Goal: Task Accomplishment & Management: Use online tool/utility

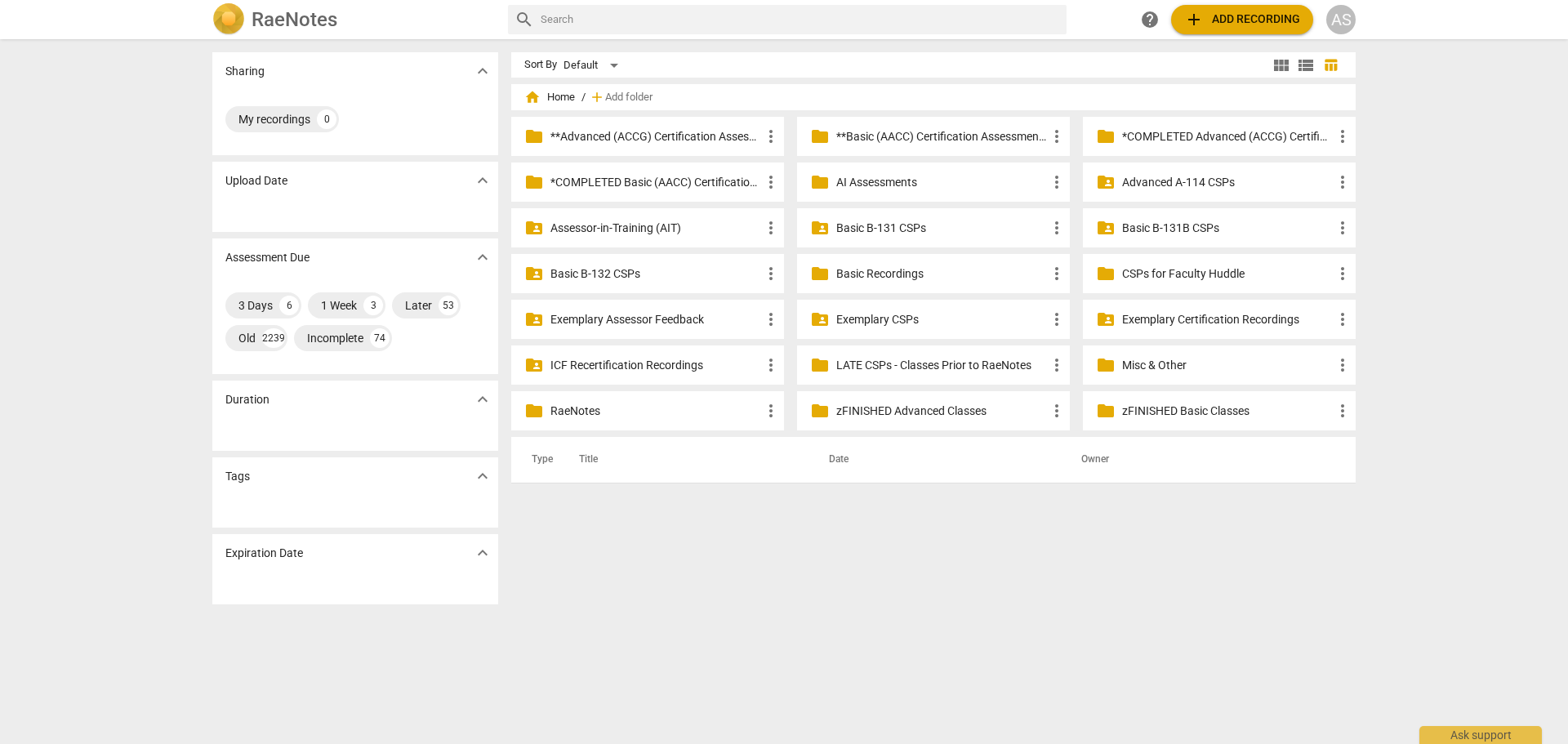
click at [1343, 15] on div "AS" at bounding box center [1341, 20] width 29 height 29
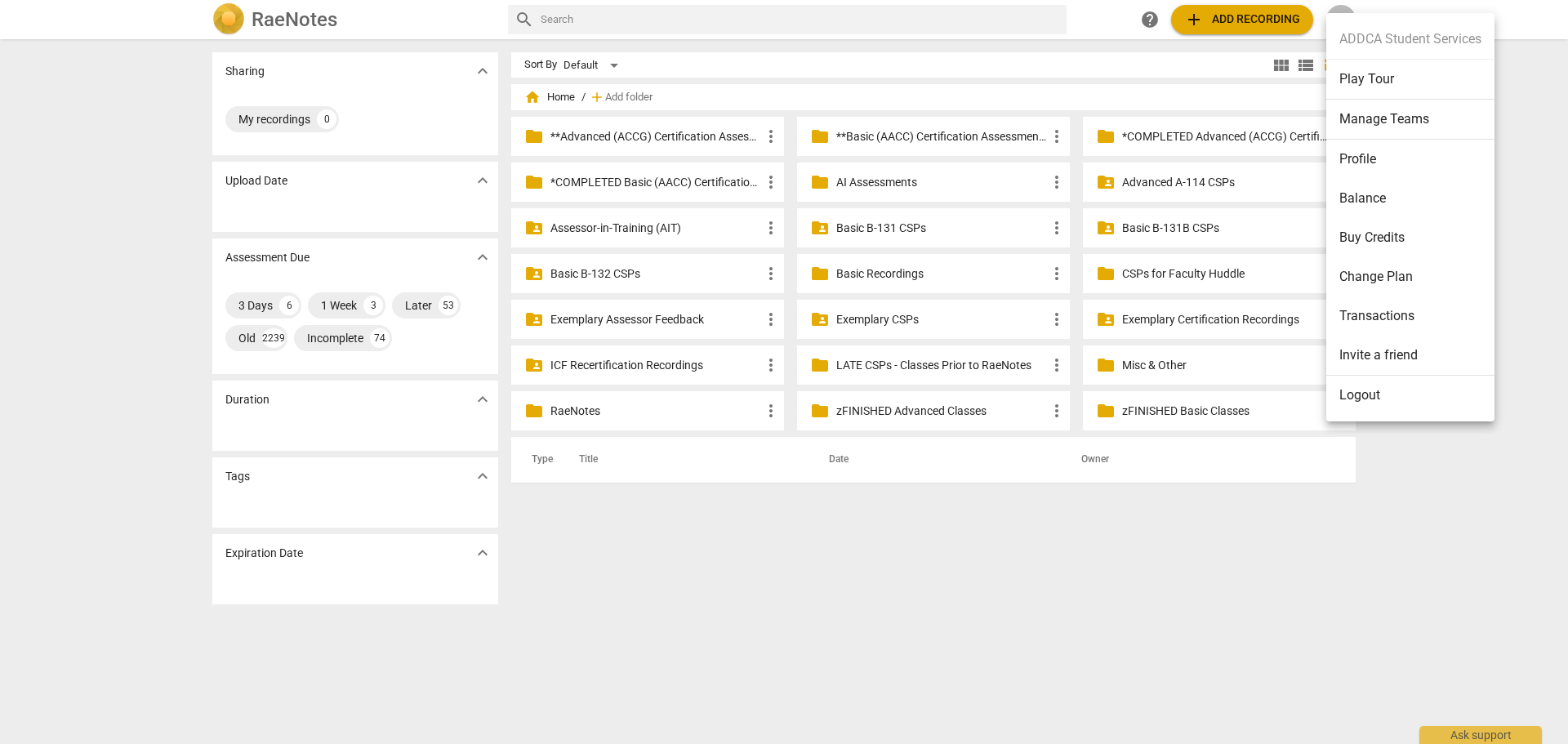
click at [1390, 119] on li "Manage Teams" at bounding box center [1411, 119] width 169 height 40
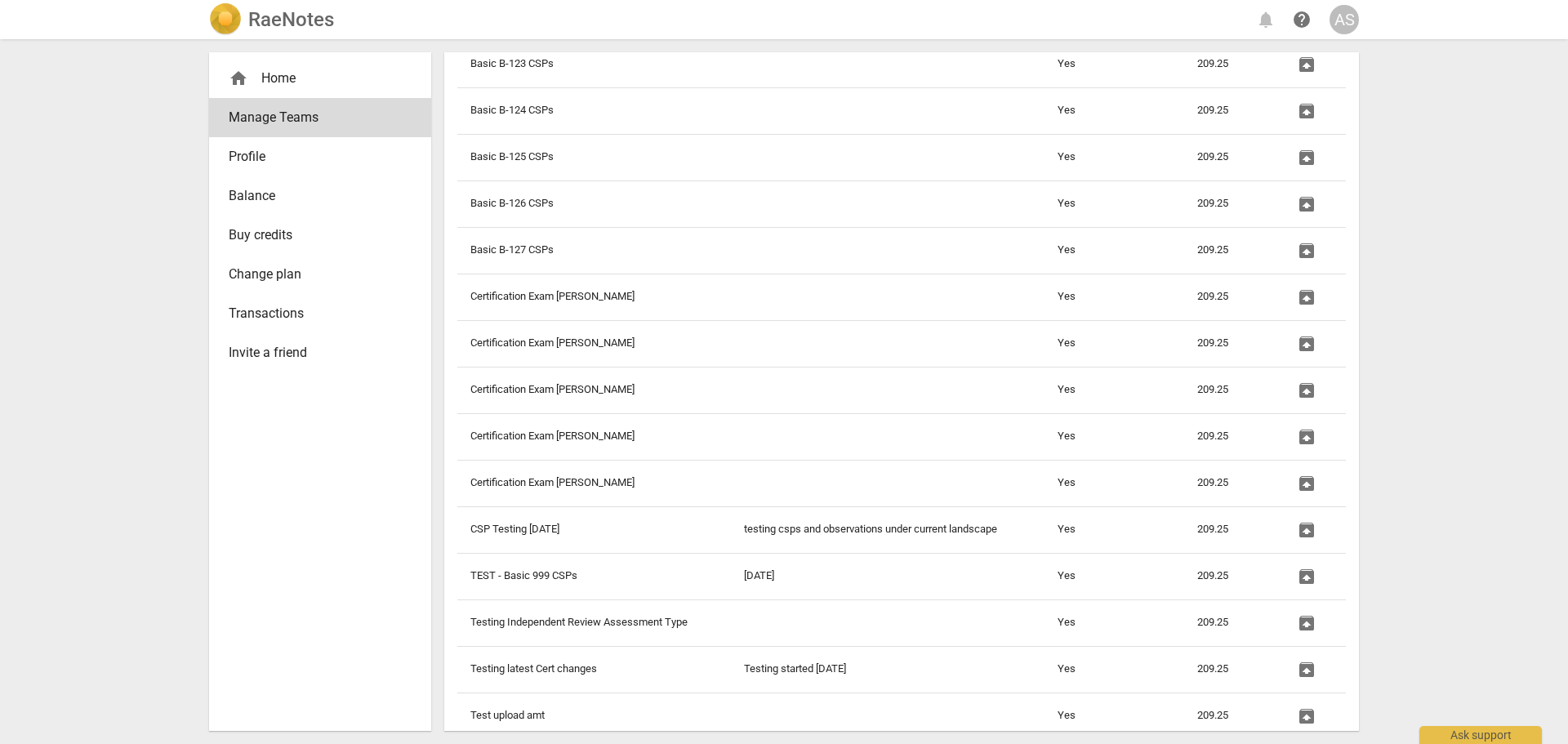
scroll to position [2019, 0]
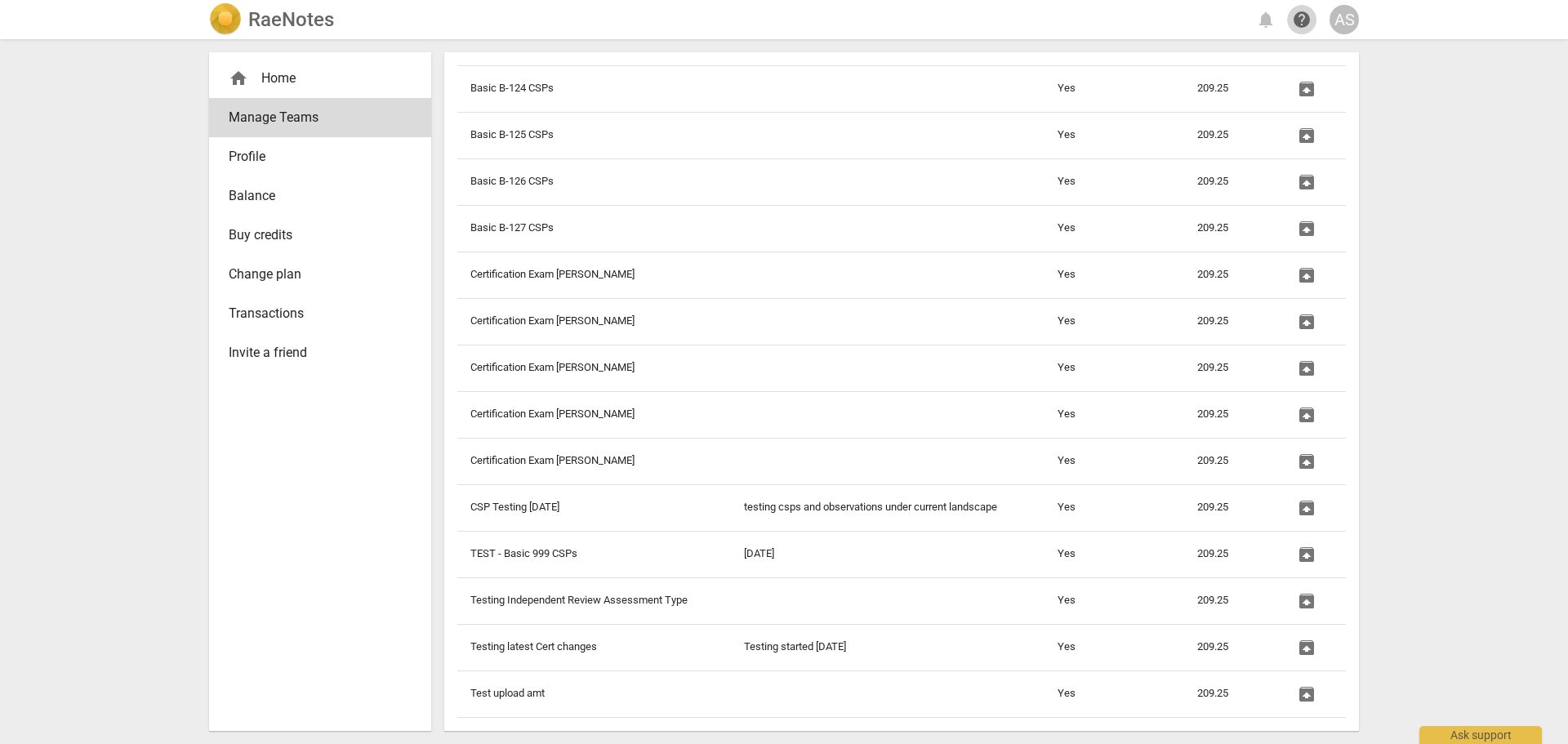
click at [1295, 21] on span "help" at bounding box center [1301, 19] width 20 height 20
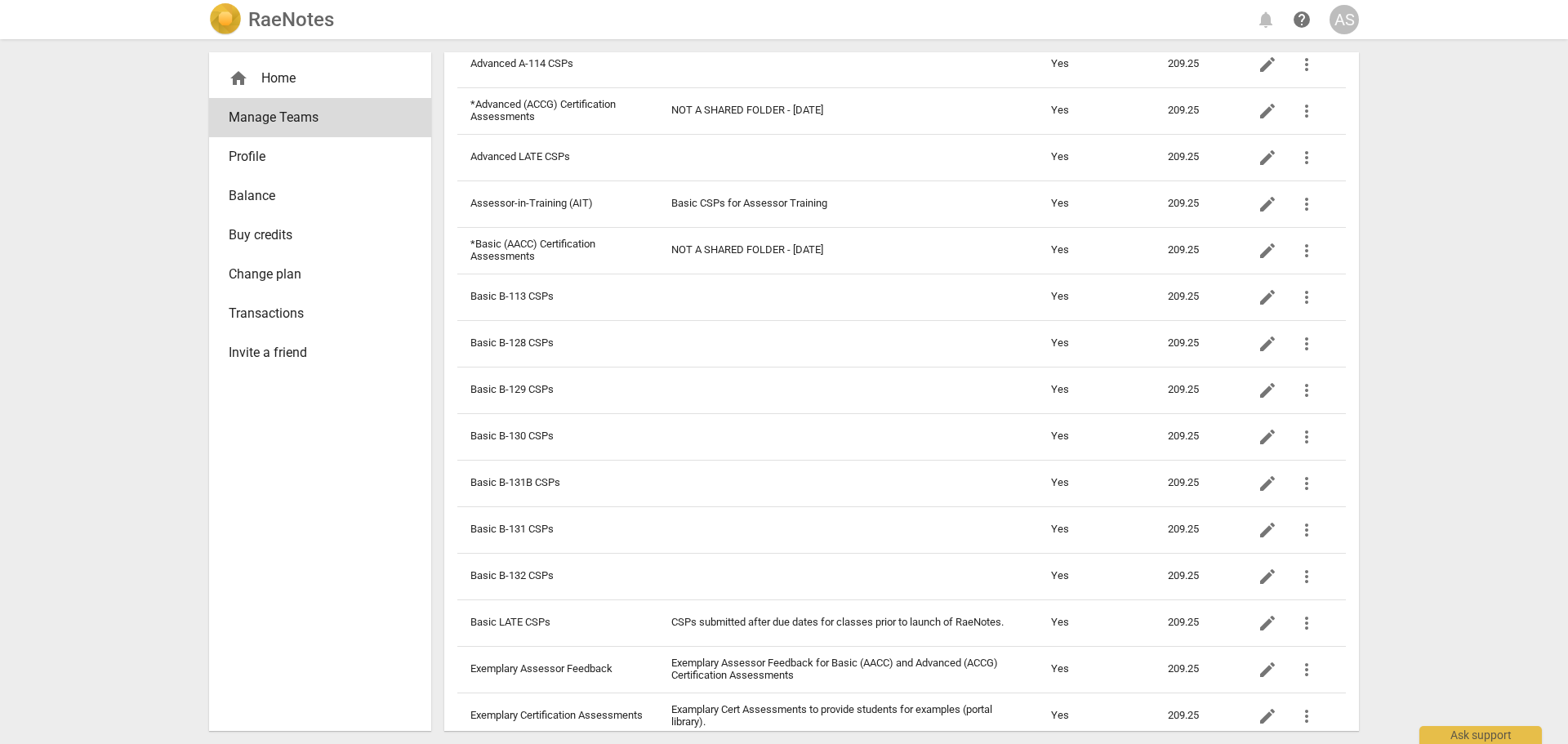
scroll to position [0, 0]
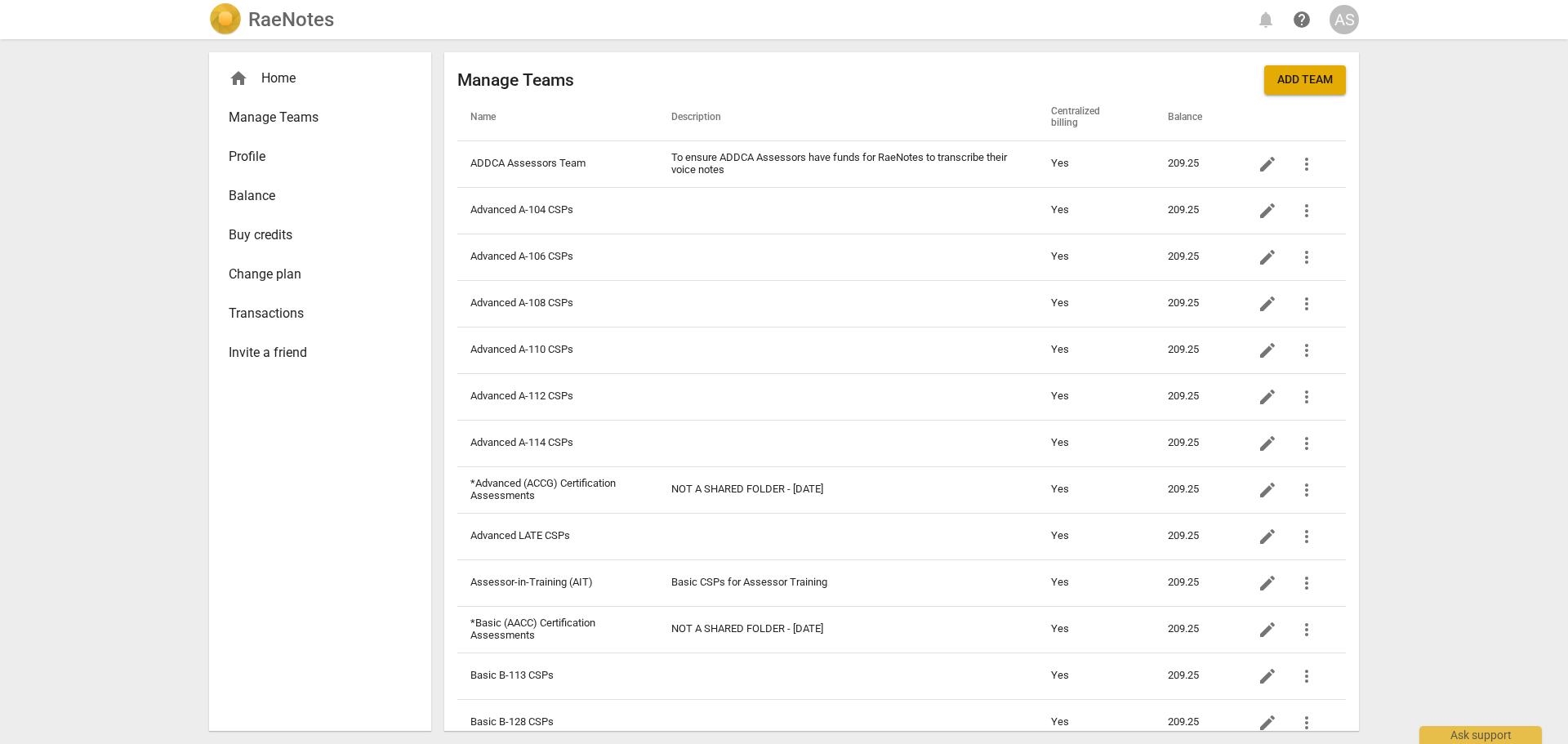
click at [334, 120] on span "Manage Teams" at bounding box center [313, 117] width 169 height 20
click at [290, 119] on span "Manage Teams" at bounding box center [313, 117] width 169 height 20
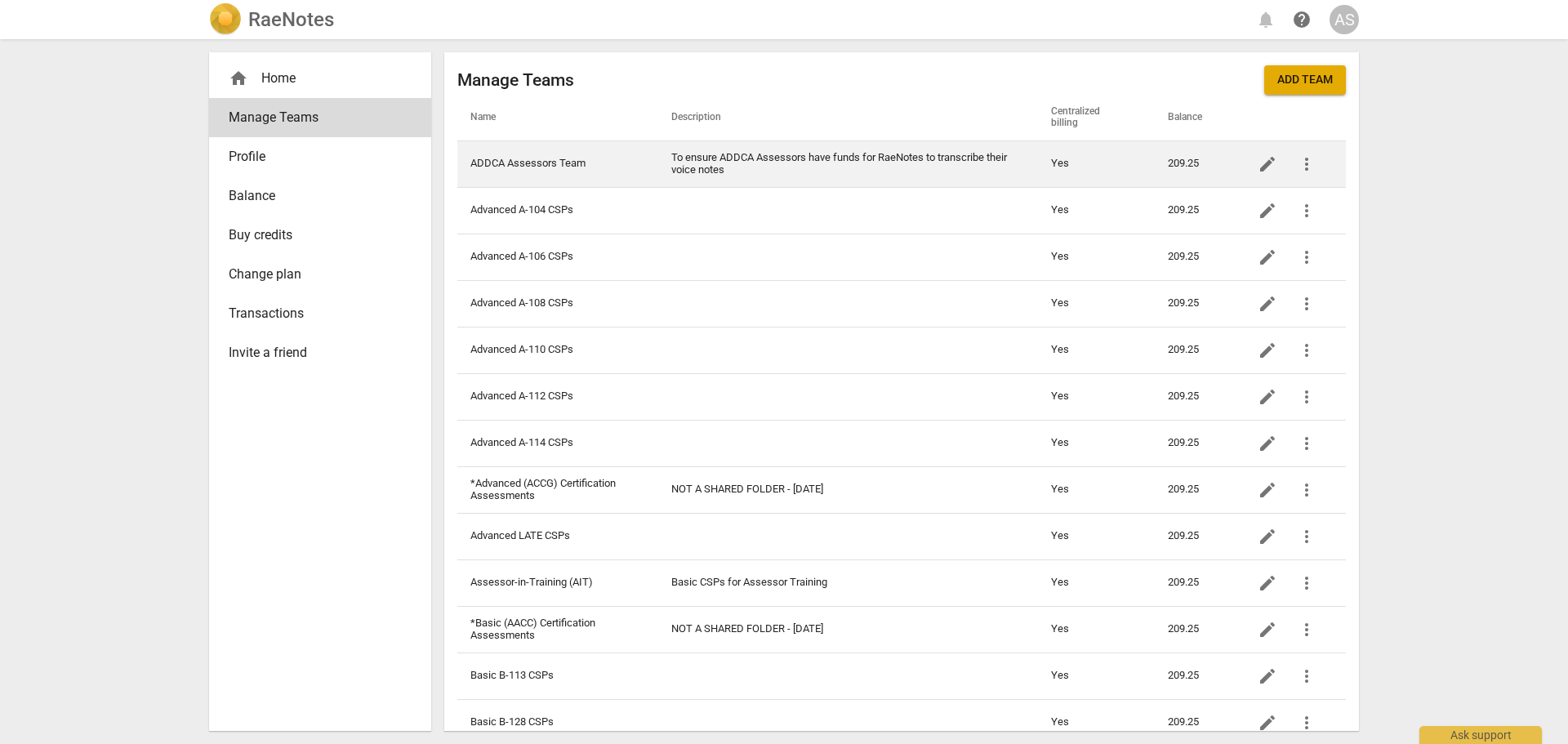
click at [953, 166] on td "To ensure ADDCA Assessors have funds for RaeNotes to transcribe their voice not…" at bounding box center [848, 164] width 380 height 46
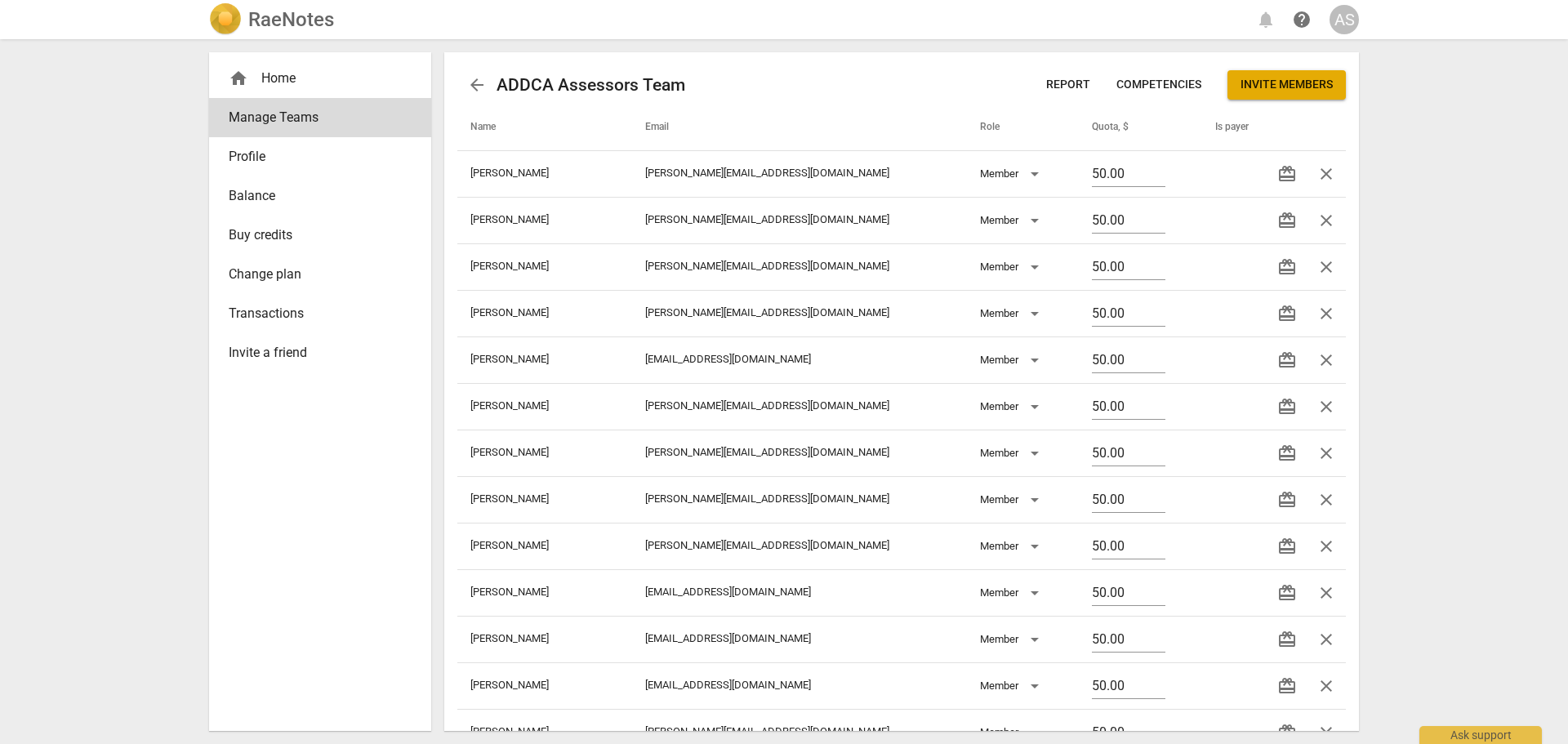
click at [1080, 79] on span "Report" at bounding box center [1068, 85] width 45 height 16
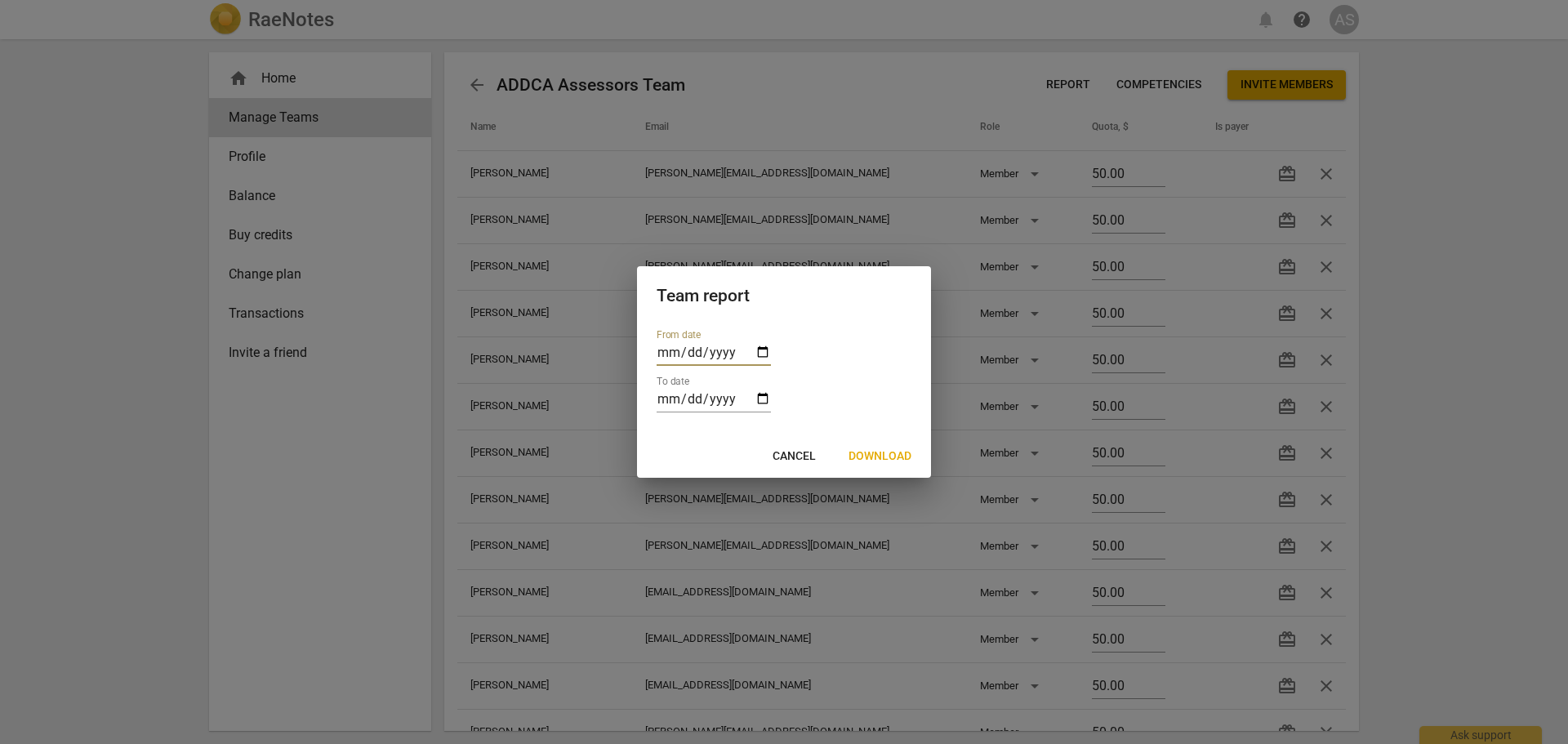
click at [677, 348] on input "date" at bounding box center [714, 354] width 115 height 24
click at [767, 354] on input "date" at bounding box center [714, 354] width 115 height 24
type input "[DATE]"
click at [765, 401] on input "date" at bounding box center [714, 401] width 115 height 24
type input "[DATE]"
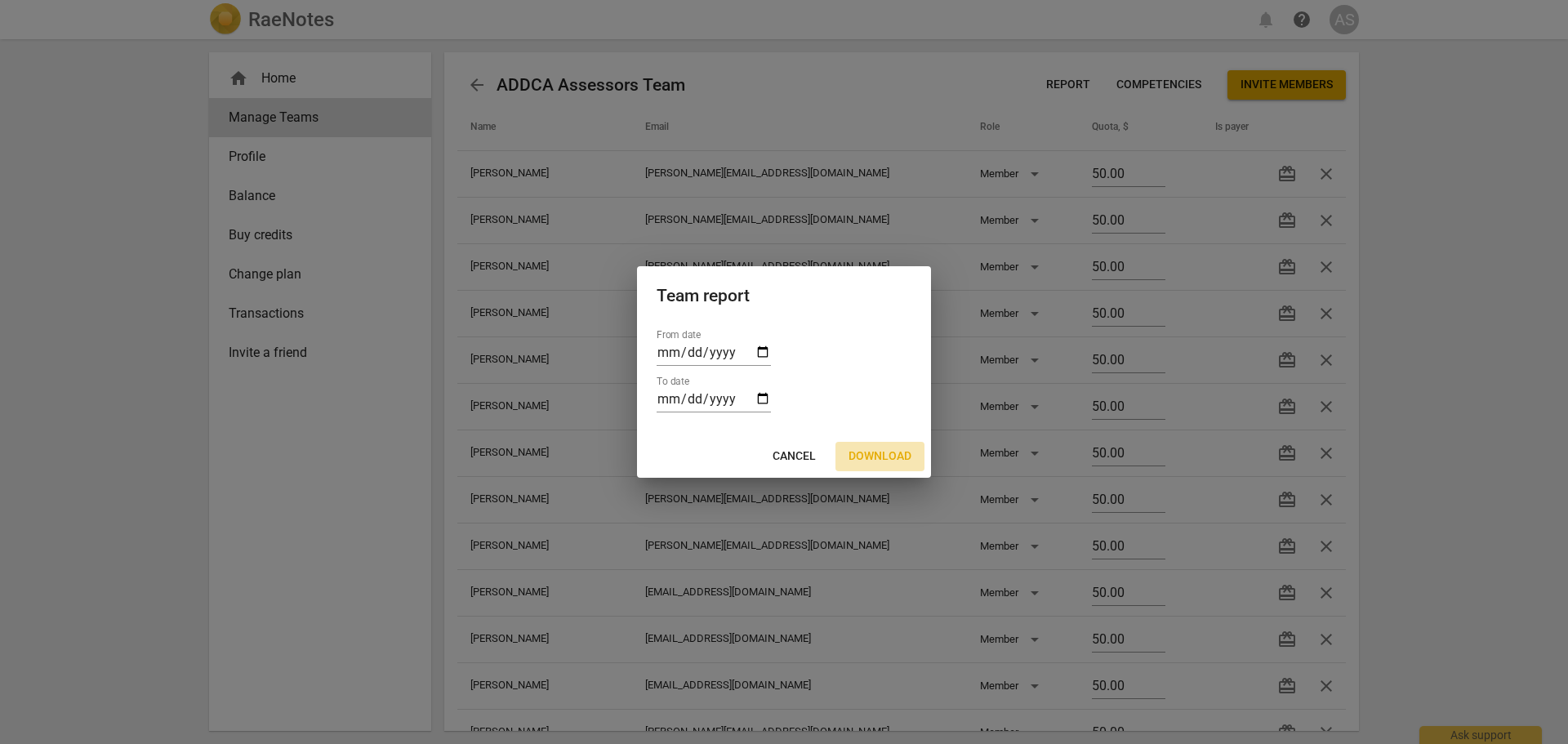
click at [874, 456] on span "Download" at bounding box center [879, 456] width 62 height 16
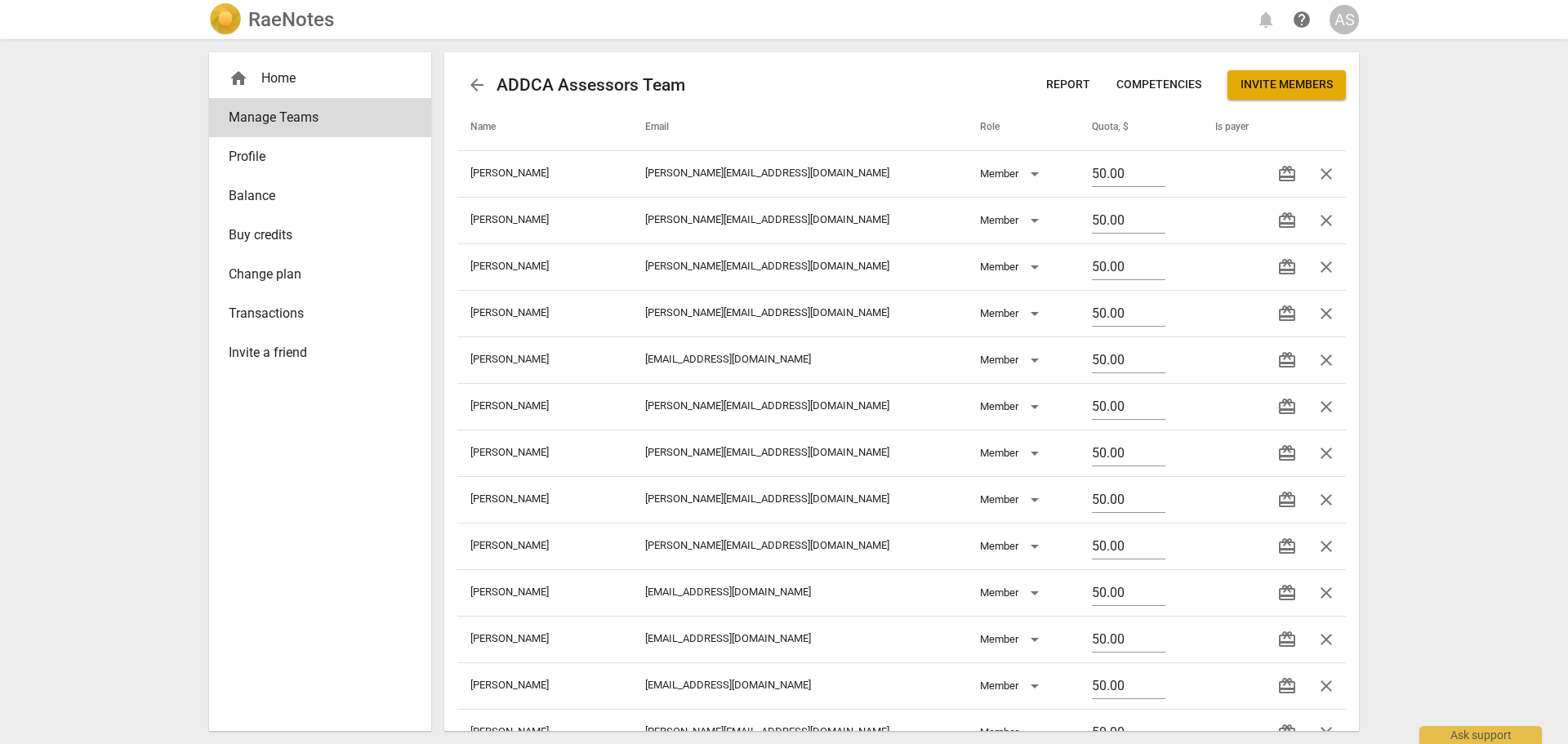
click at [1501, 96] on div "RaeNotes notifications help AS home Home Manage Teams Profile Balance Buy credi…" at bounding box center [784, 372] width 1568 height 744
click at [479, 80] on span "arrow_back" at bounding box center [477, 85] width 20 height 20
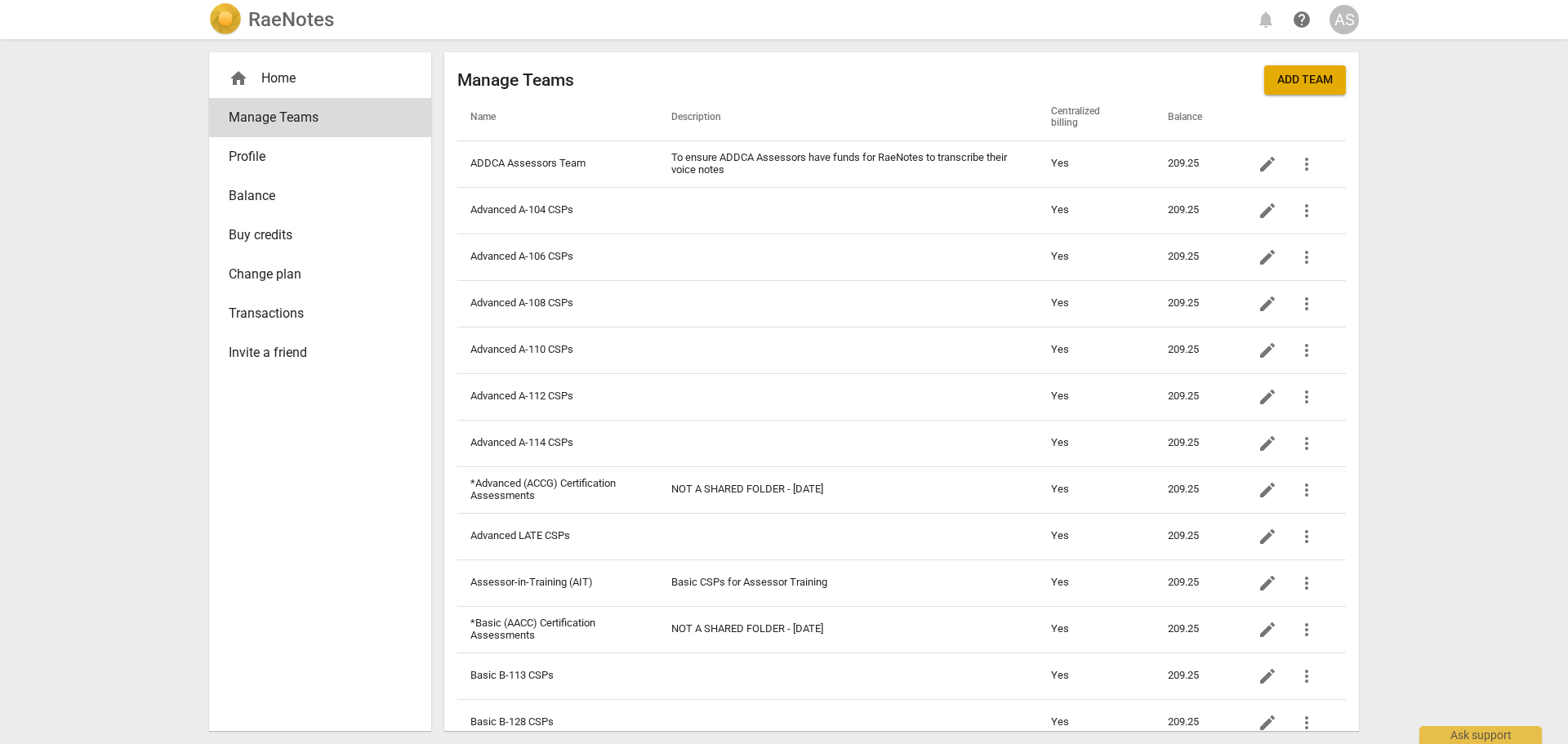
click at [306, 22] on h2 "RaeNotes" at bounding box center [291, 20] width 86 height 23
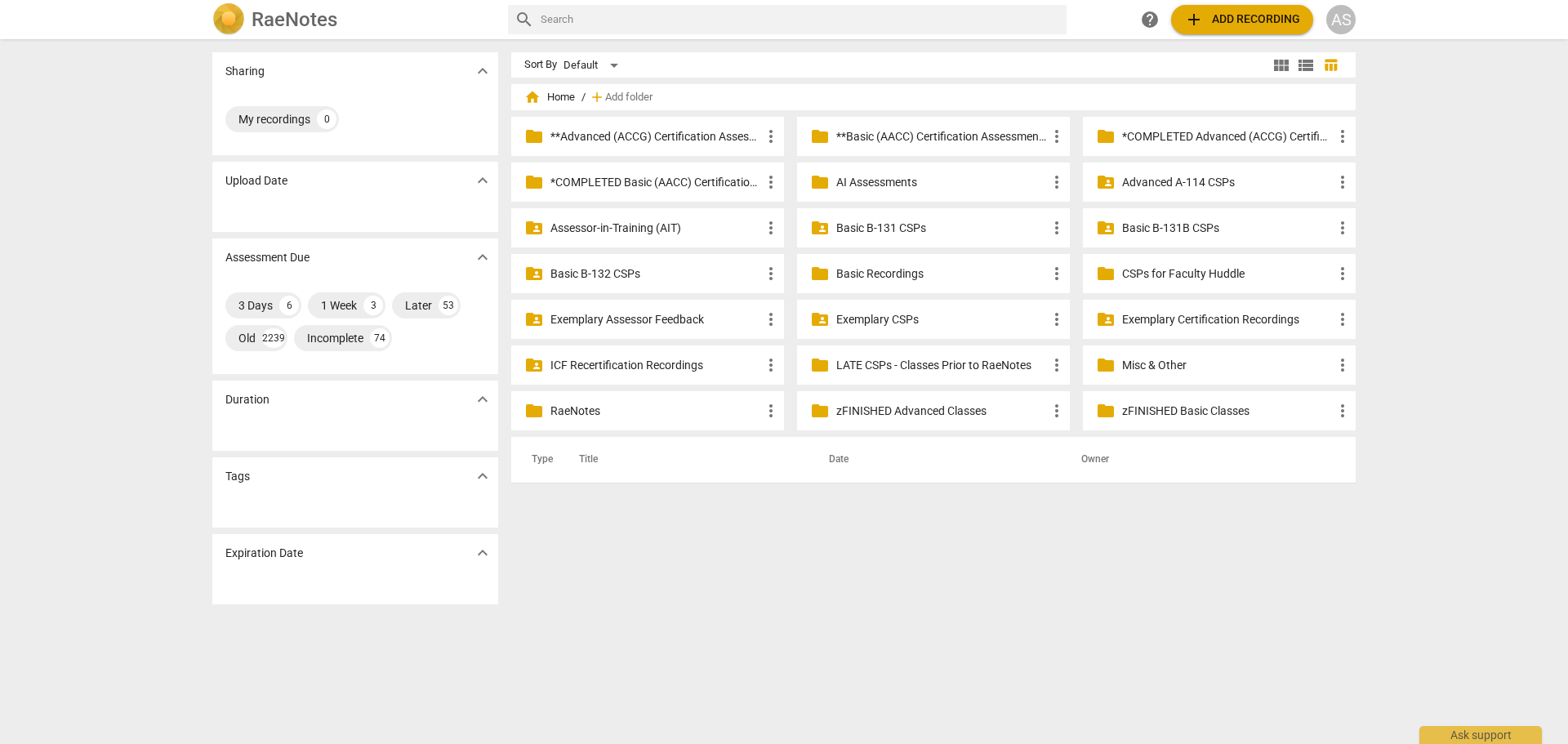
click at [1137, 414] on p "zFINISHED Basic Classes" at bounding box center [1227, 411] width 211 height 17
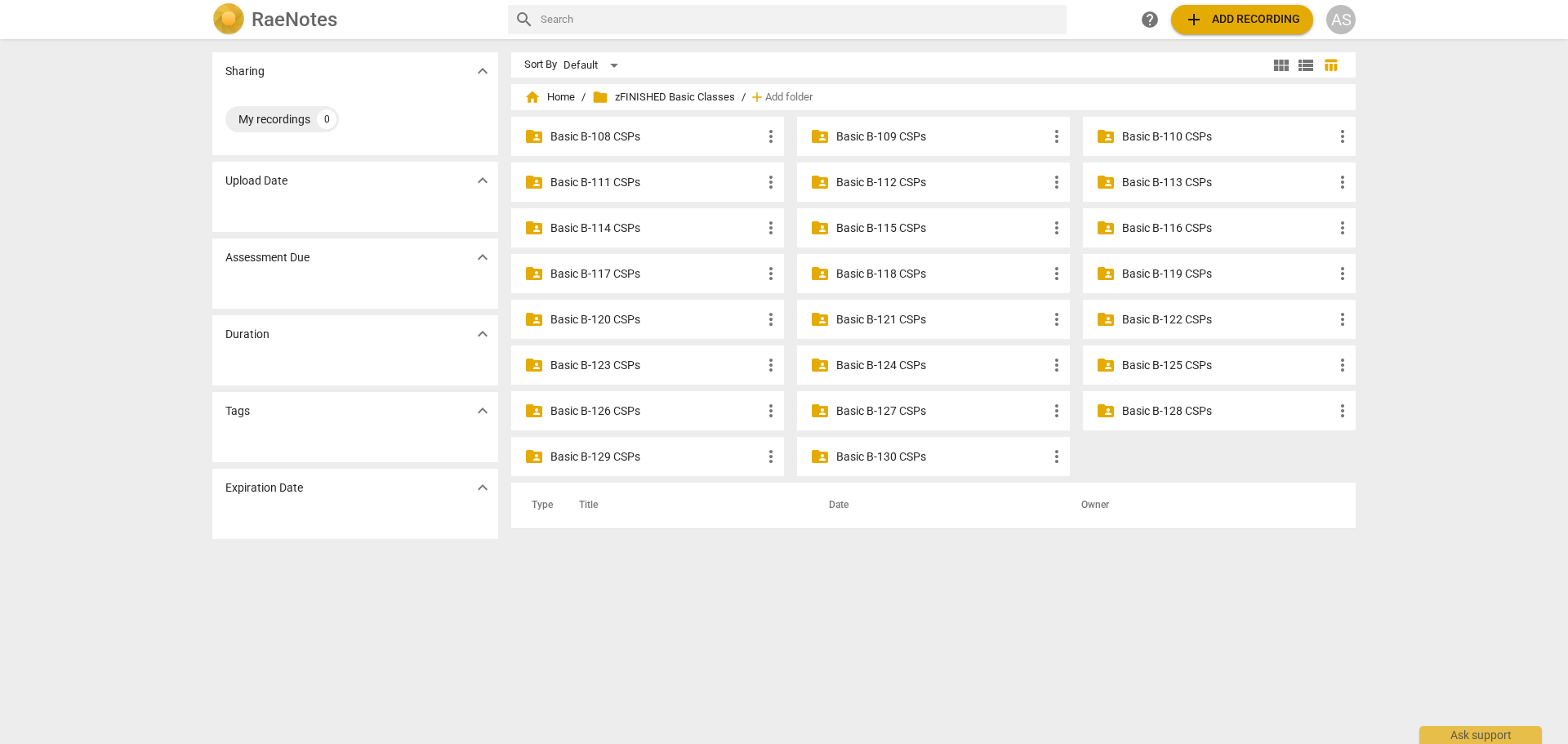
click at [977, 409] on p "Basic B-127 CSPs" at bounding box center [941, 411] width 211 height 17
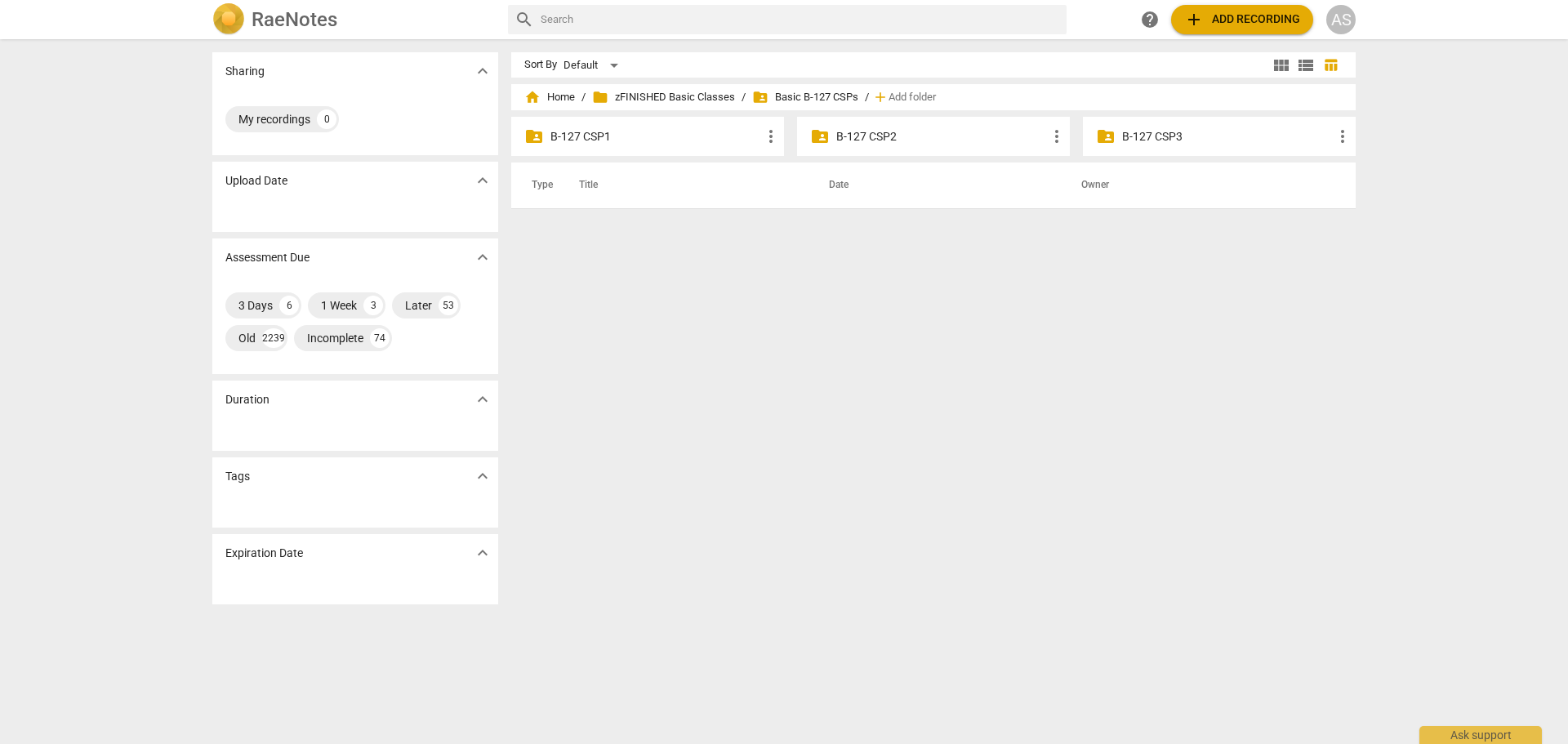
click at [912, 138] on p "B-127 CSP2" at bounding box center [941, 137] width 211 height 17
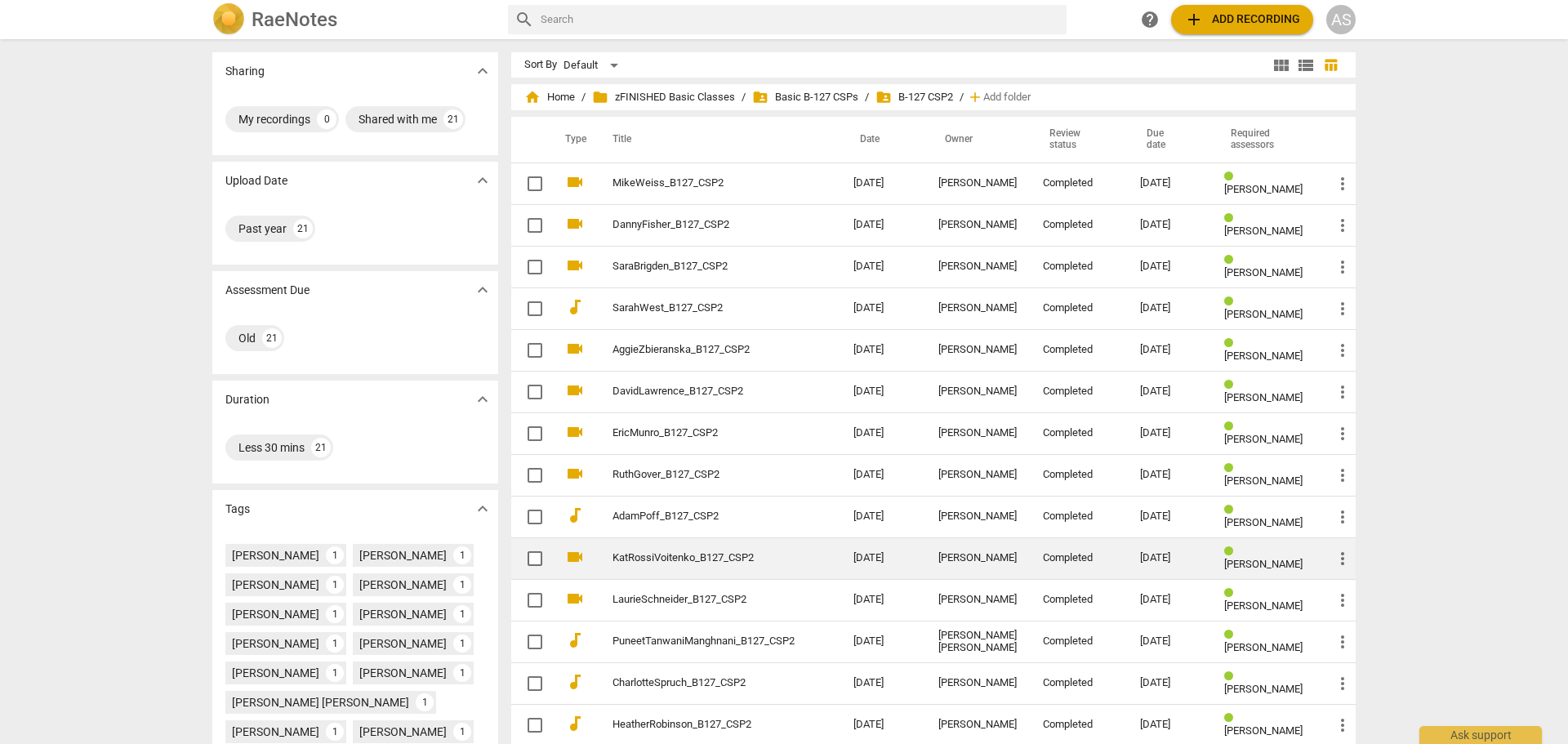
click at [982, 559] on div "[PERSON_NAME]" at bounding box center [977, 558] width 79 height 12
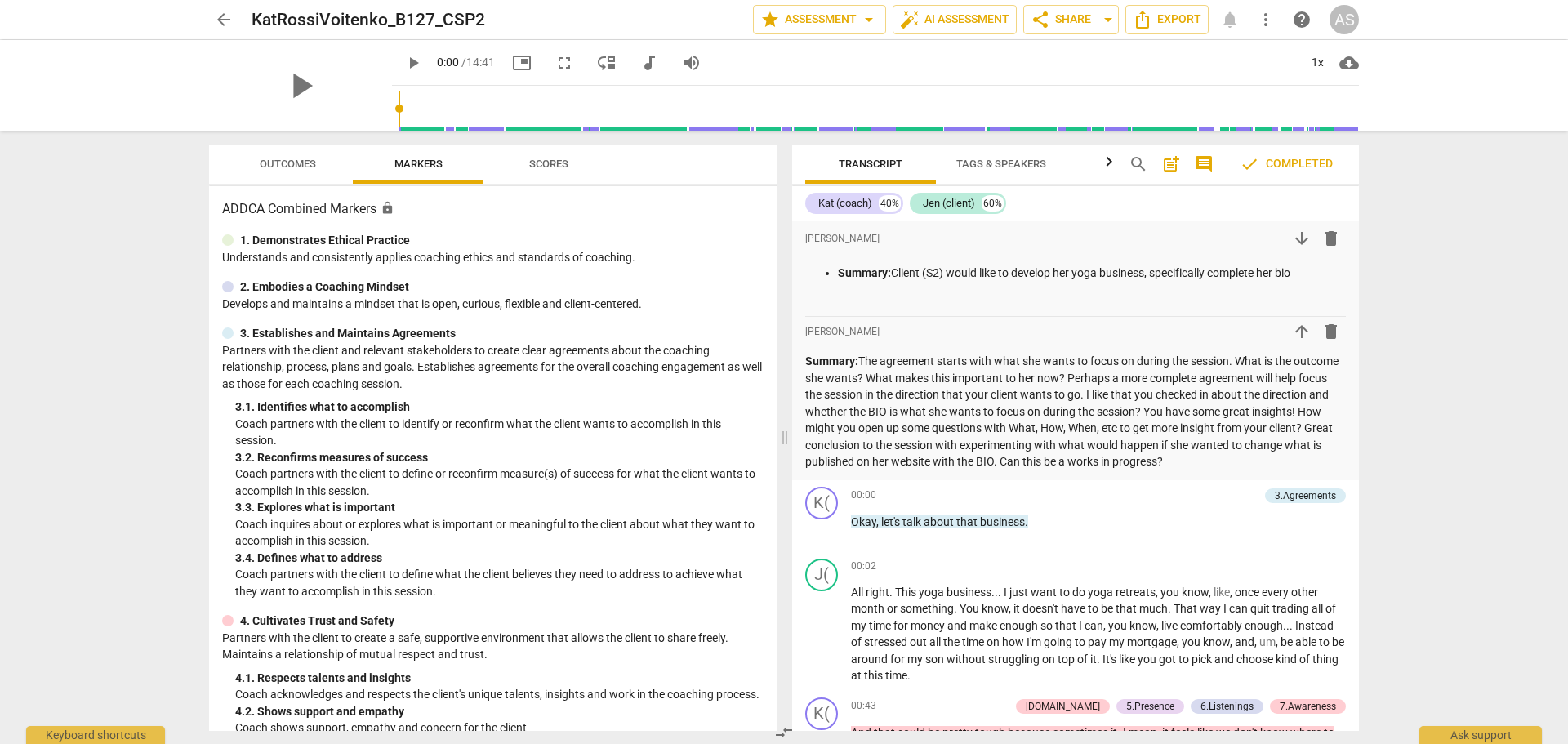
click at [287, 170] on span "Outcomes" at bounding box center [288, 164] width 96 height 22
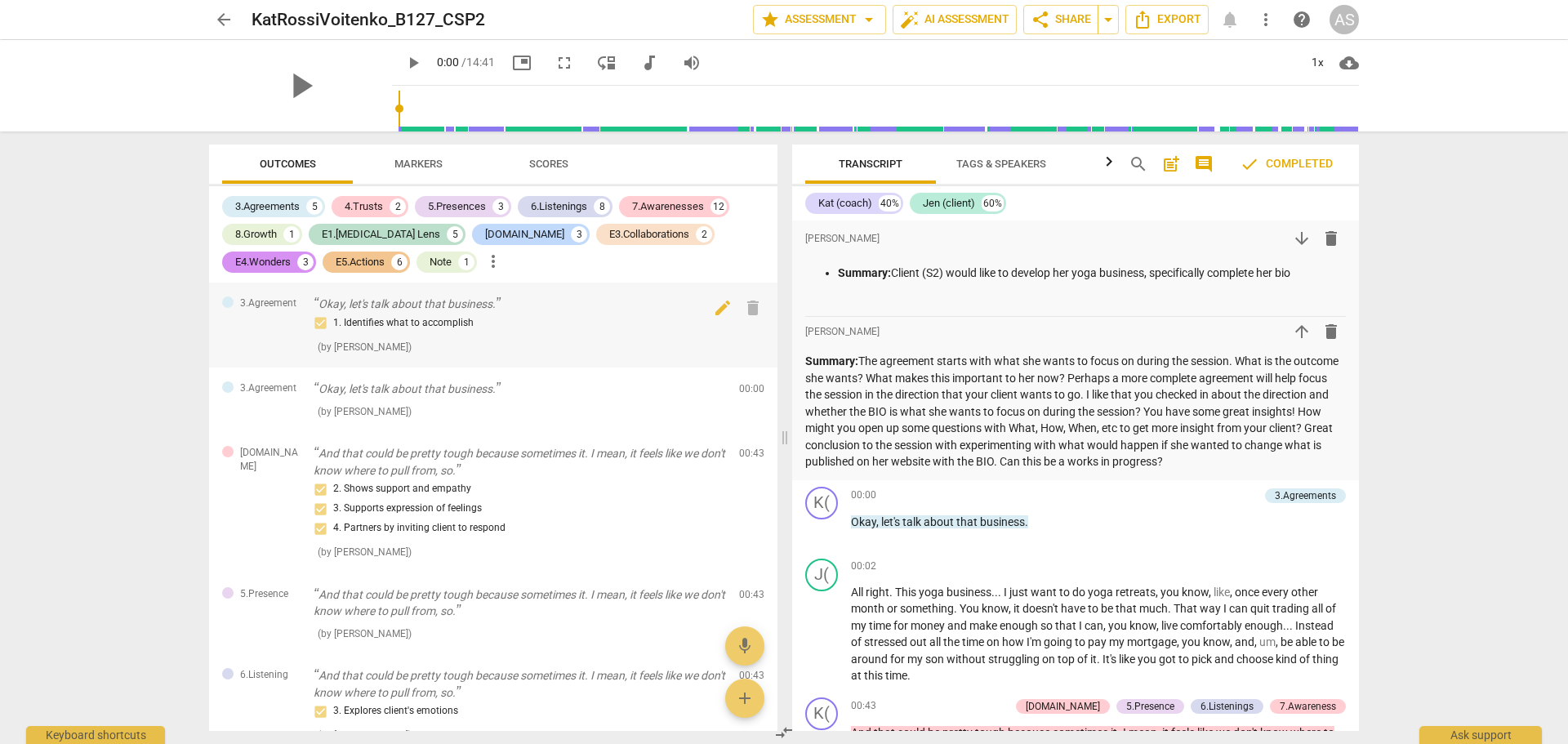
click at [387, 323] on div "1. Identifies what to accomplish" at bounding box center [520, 323] width 413 height 20
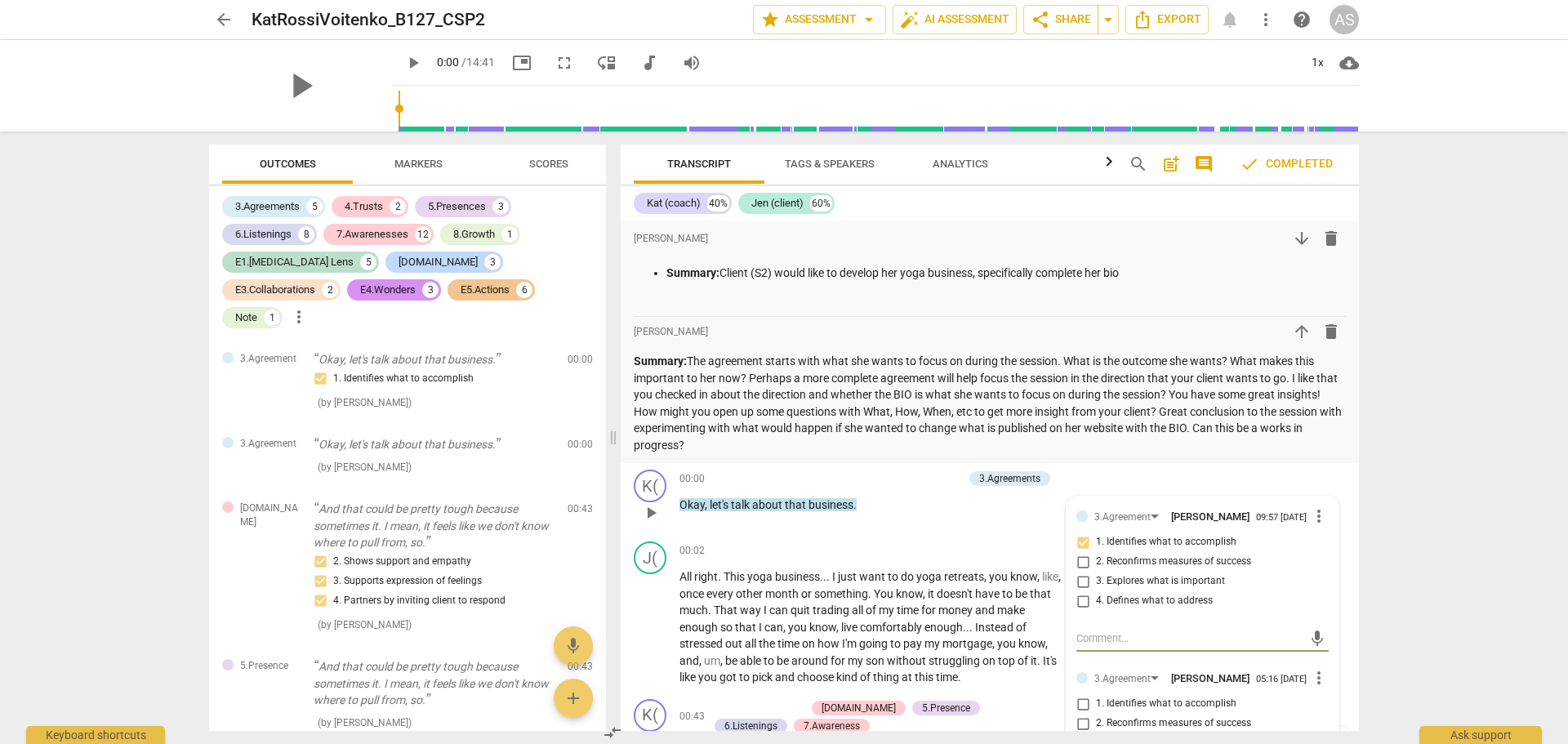
click at [133, 278] on div "arrow_back KatRossiVoitenko_B127_CSP2 edit star Assessment arrow_drop_down auto…" at bounding box center [784, 372] width 1568 height 744
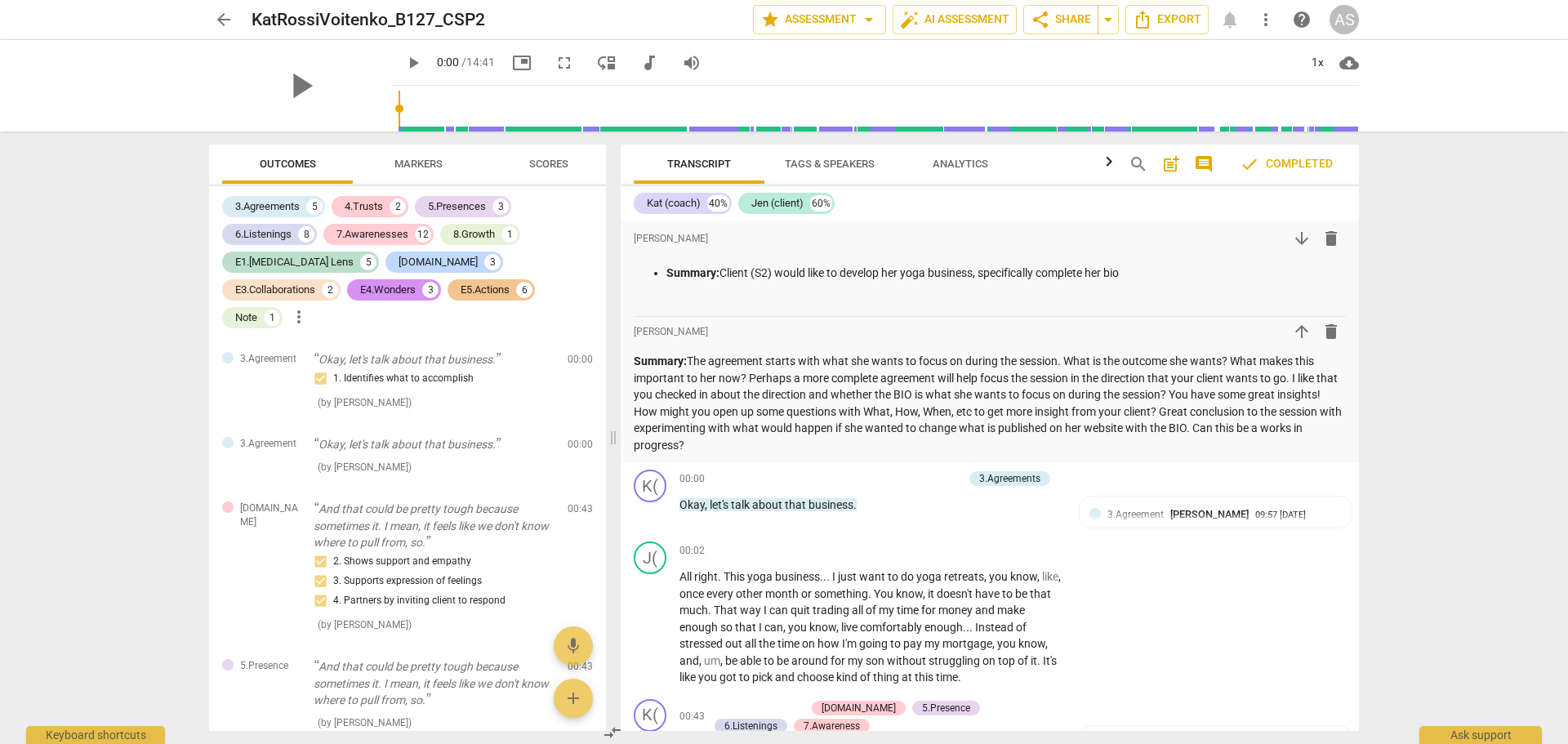
click at [231, 15] on span "arrow_back" at bounding box center [223, 19] width 20 height 20
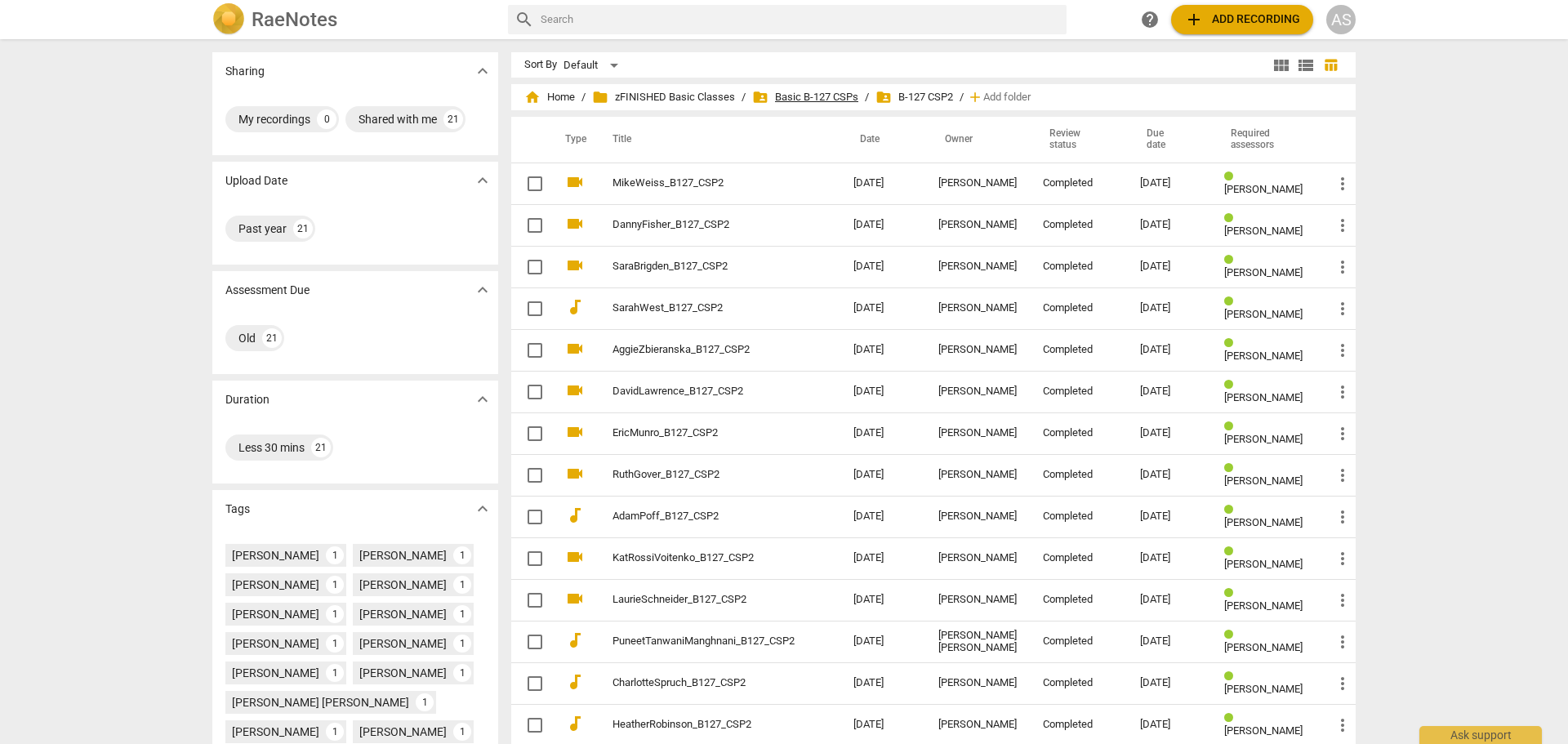
click at [831, 98] on span "folder_shared Basic B-127 CSPs" at bounding box center [805, 97] width 106 height 16
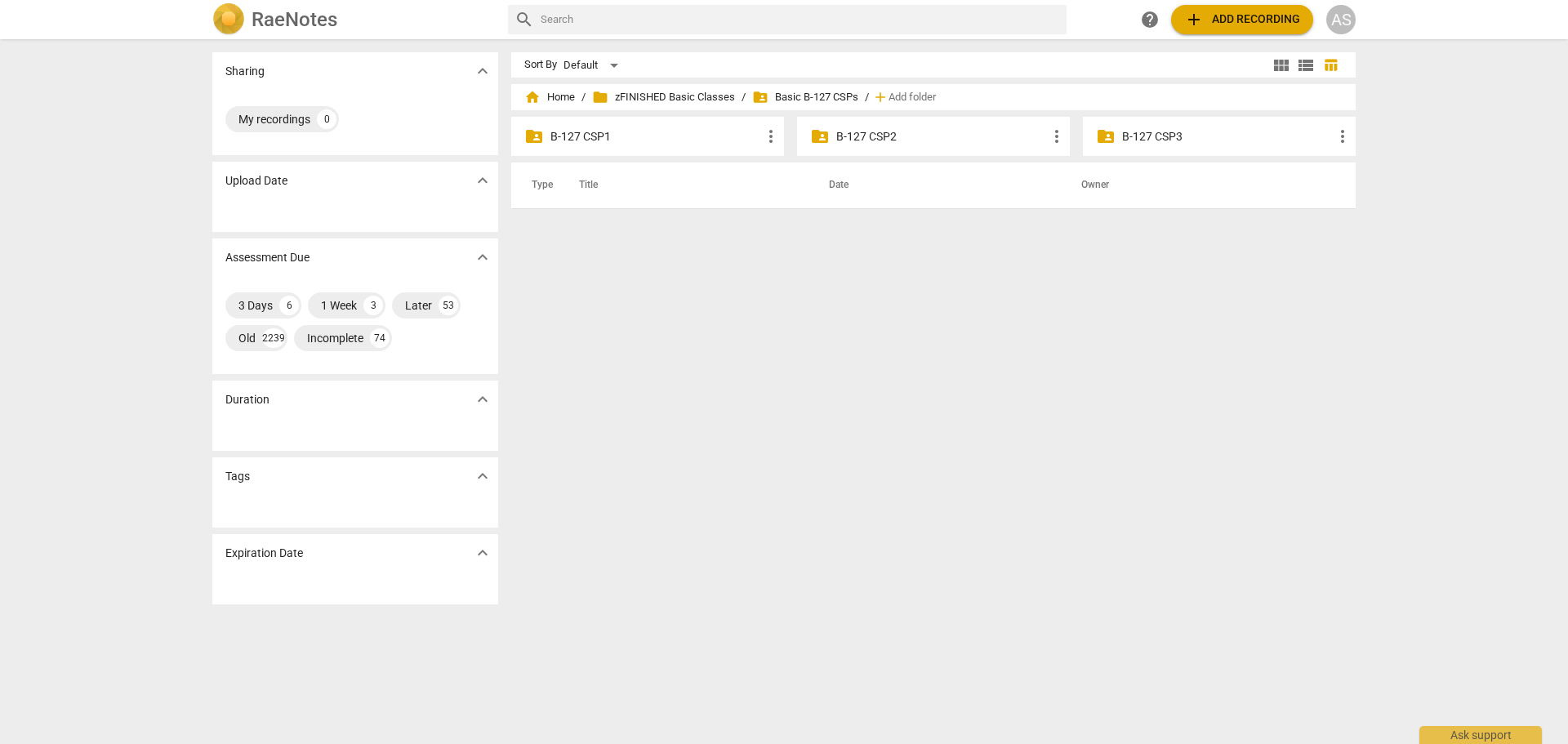
click at [1239, 137] on p "B-127 CSP3" at bounding box center [1227, 137] width 211 height 17
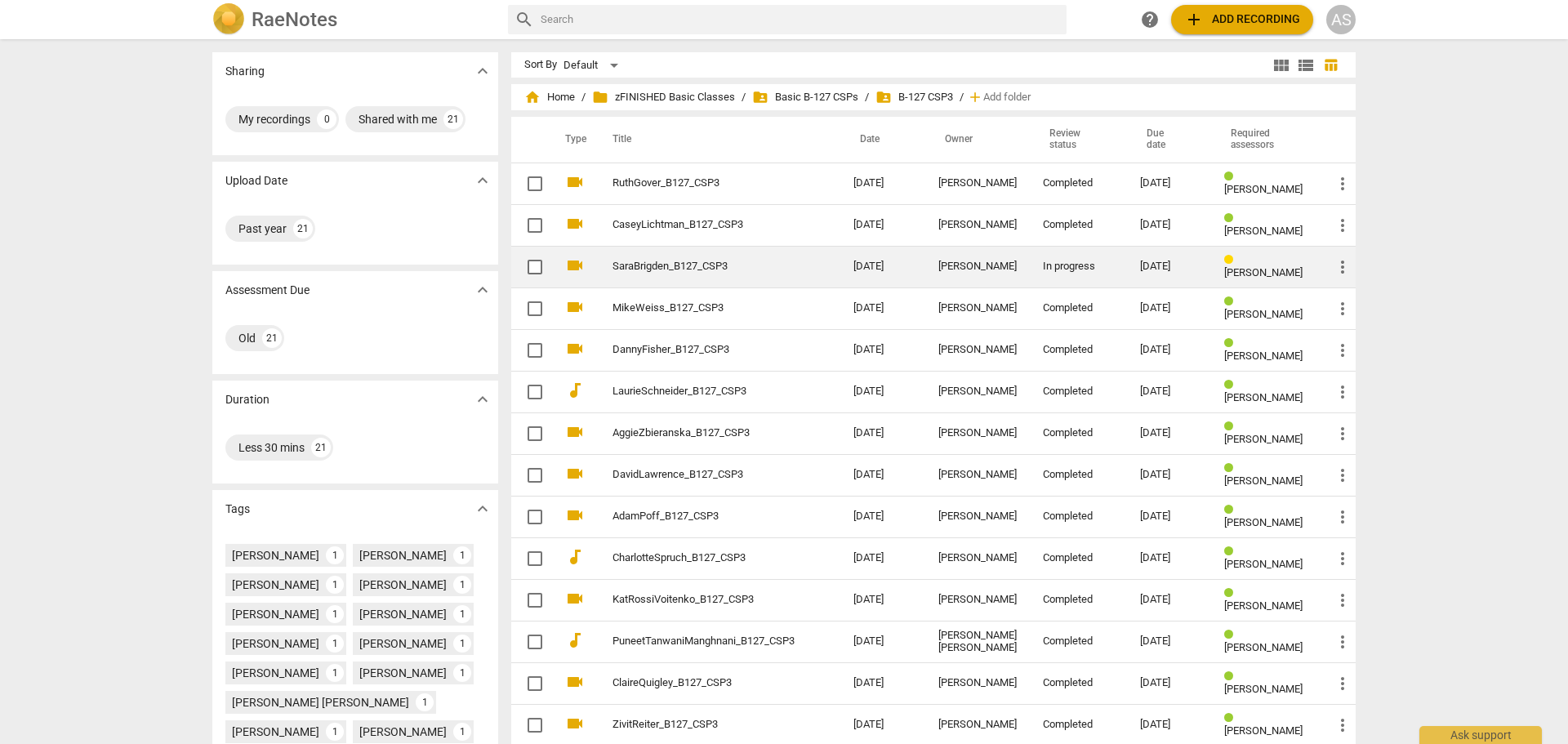
click at [895, 271] on td "[DATE]" at bounding box center [882, 266] width 85 height 42
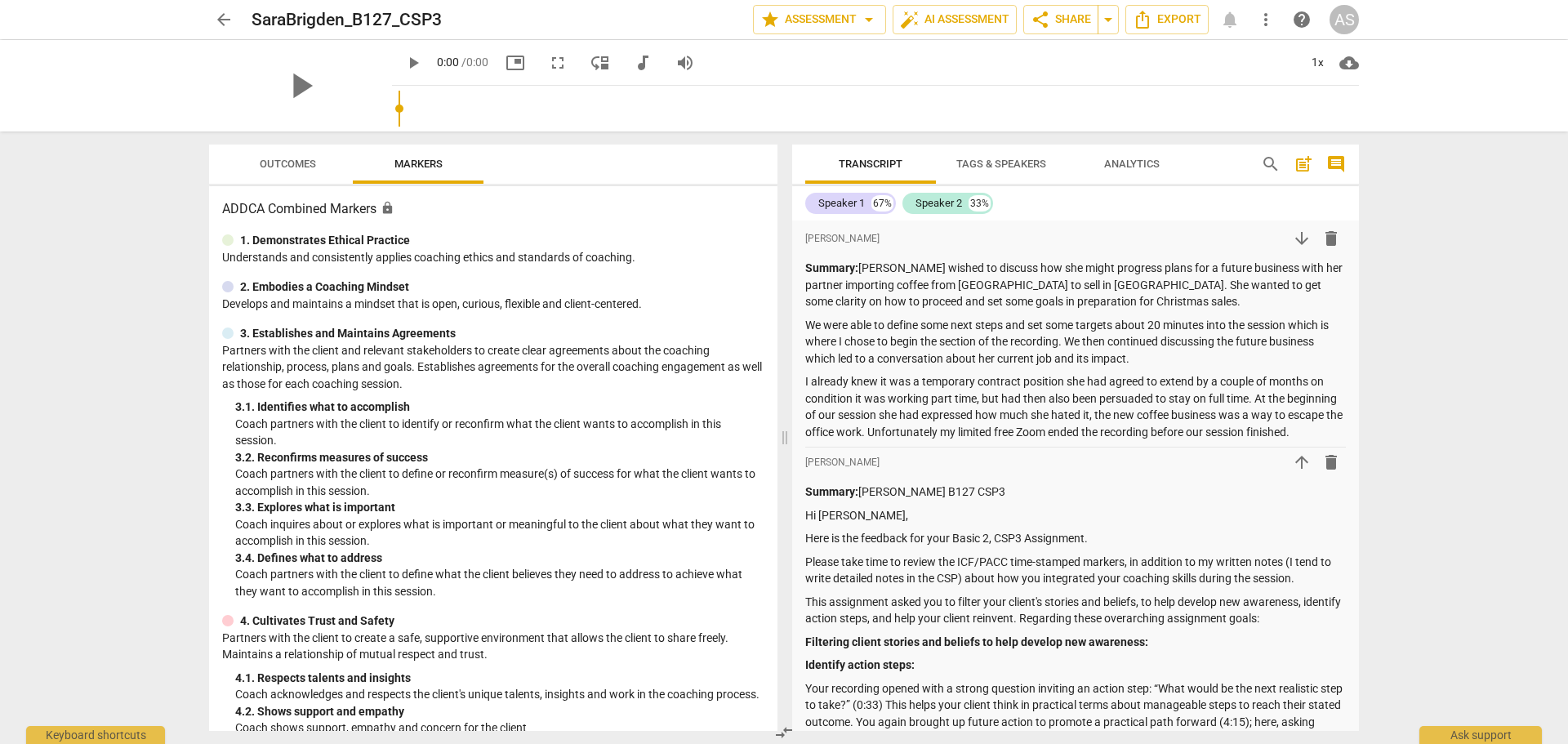
click at [229, 21] on span "arrow_back" at bounding box center [223, 19] width 20 height 20
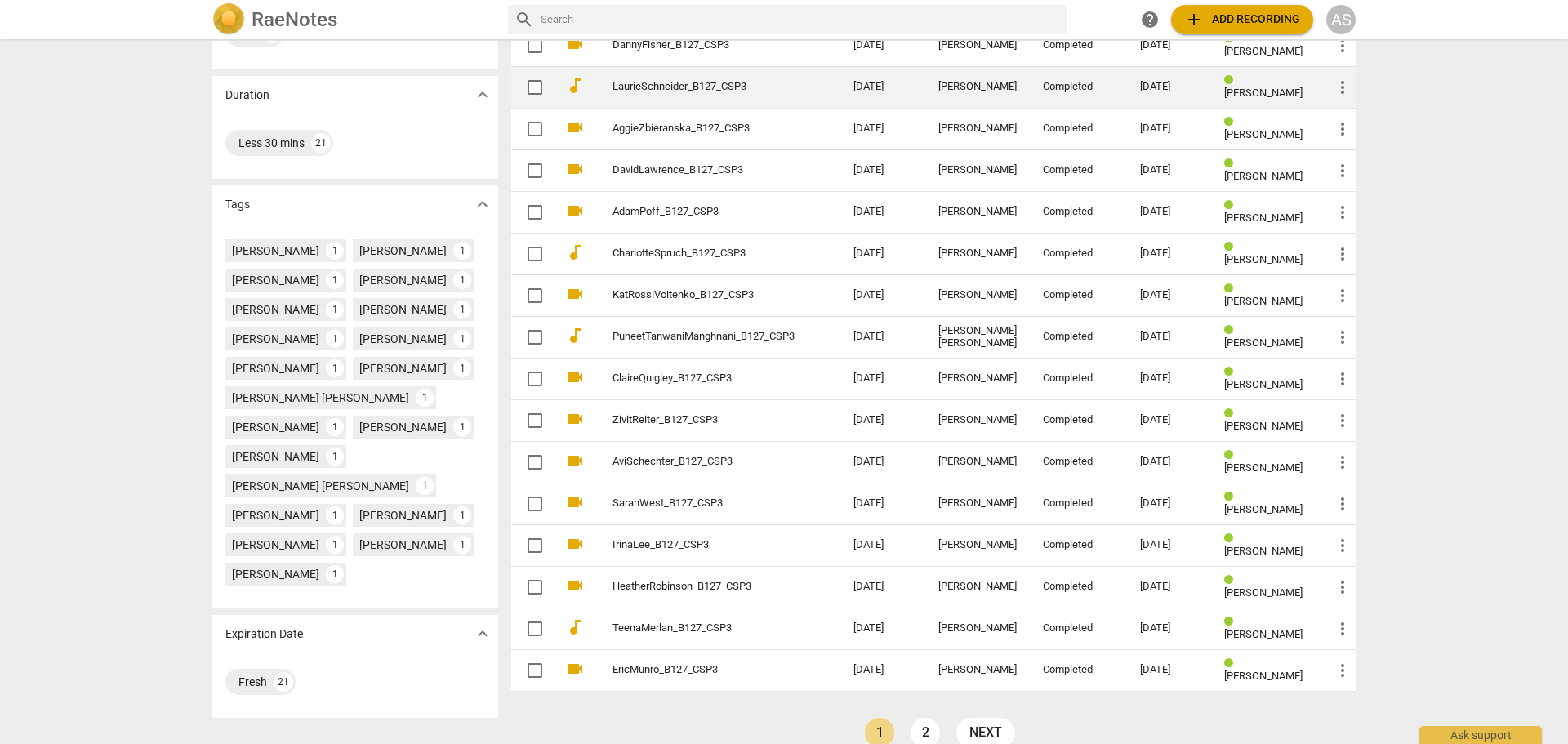
scroll to position [330, 0]
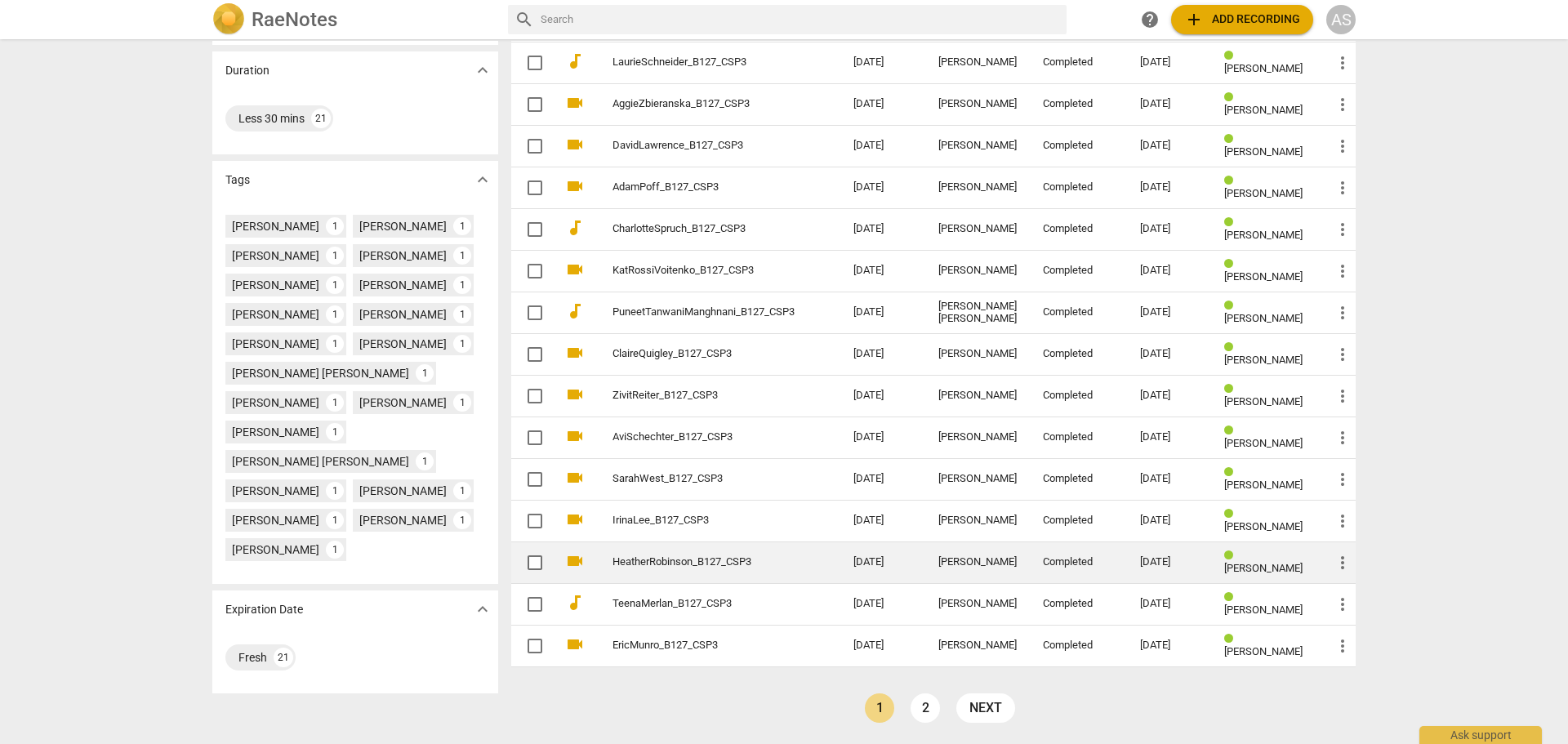
click at [1108, 571] on td "Completed" at bounding box center [1078, 562] width 97 height 42
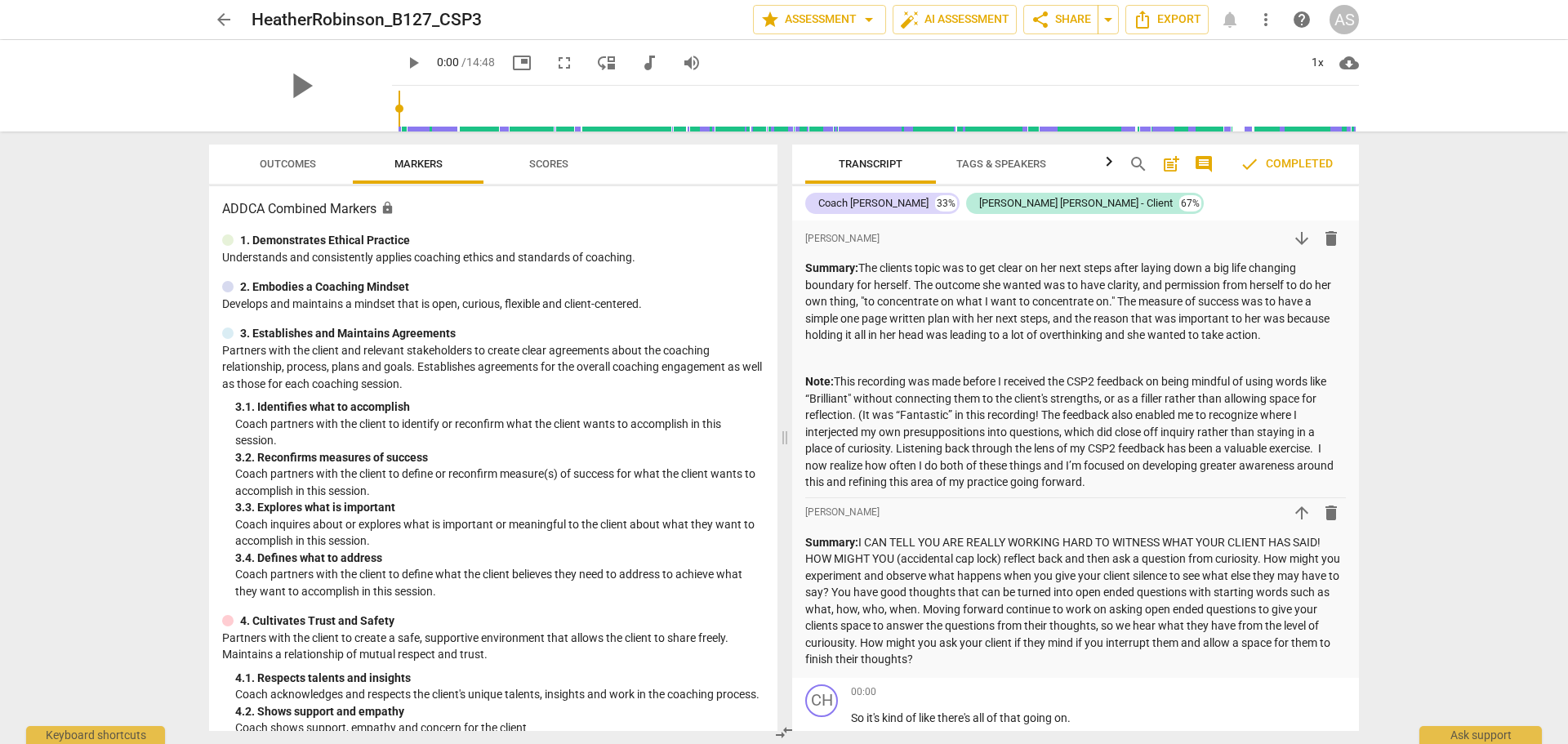
click at [295, 164] on span "Outcomes" at bounding box center [288, 164] width 56 height 12
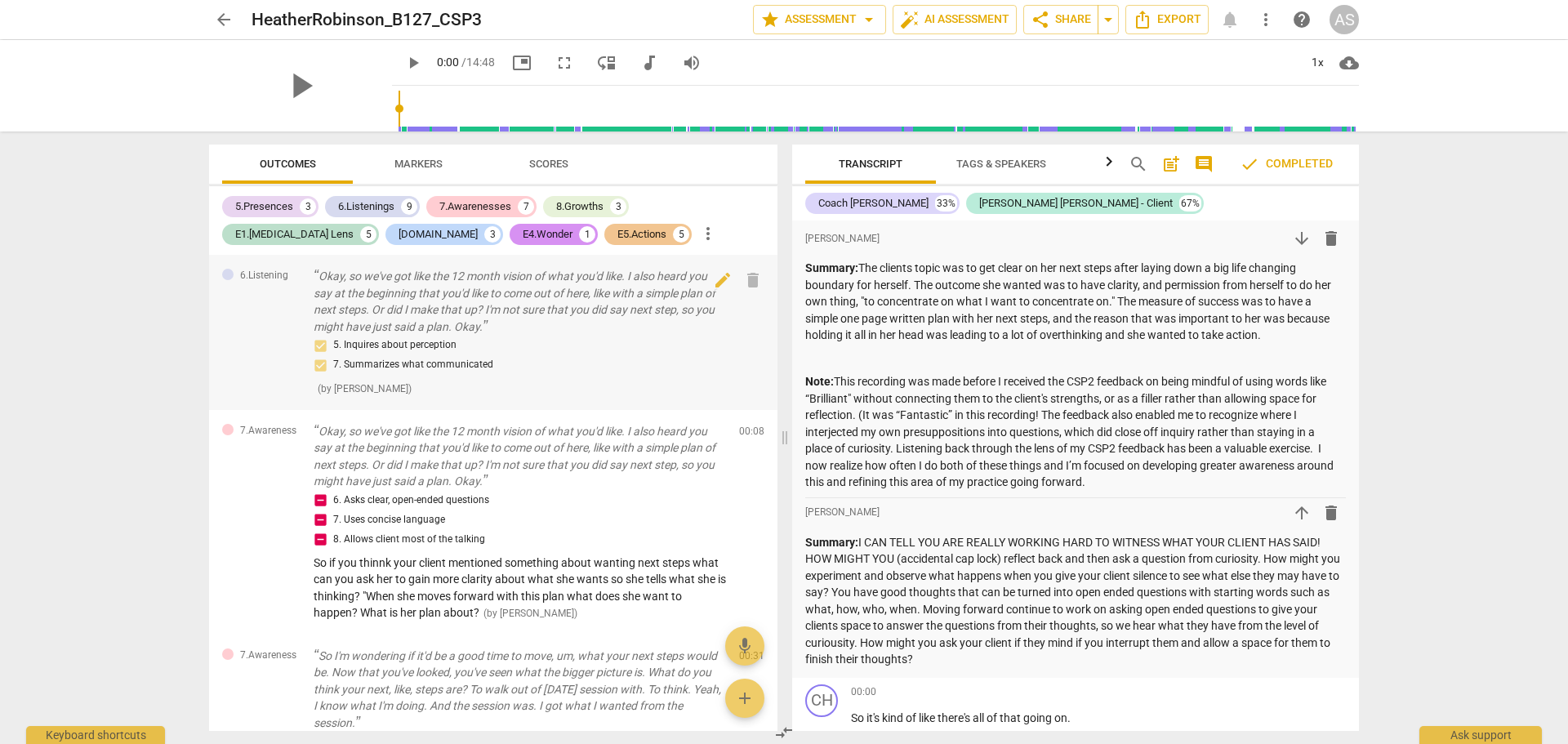
click at [424, 303] on p "Okay, so we've got like the 12 month vision of what you'd like. I also heard yo…" at bounding box center [520, 301] width 413 height 67
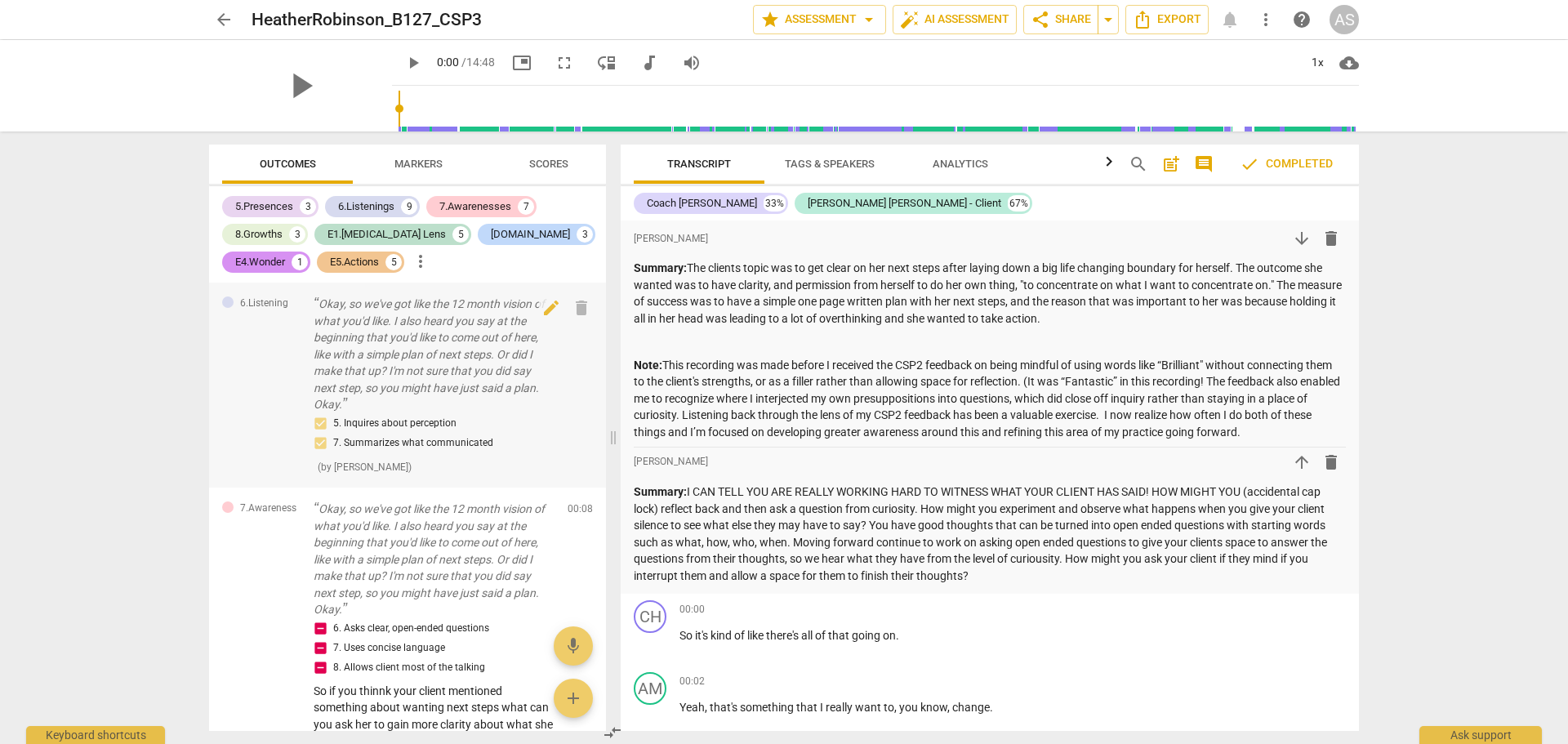
scroll to position [512, 0]
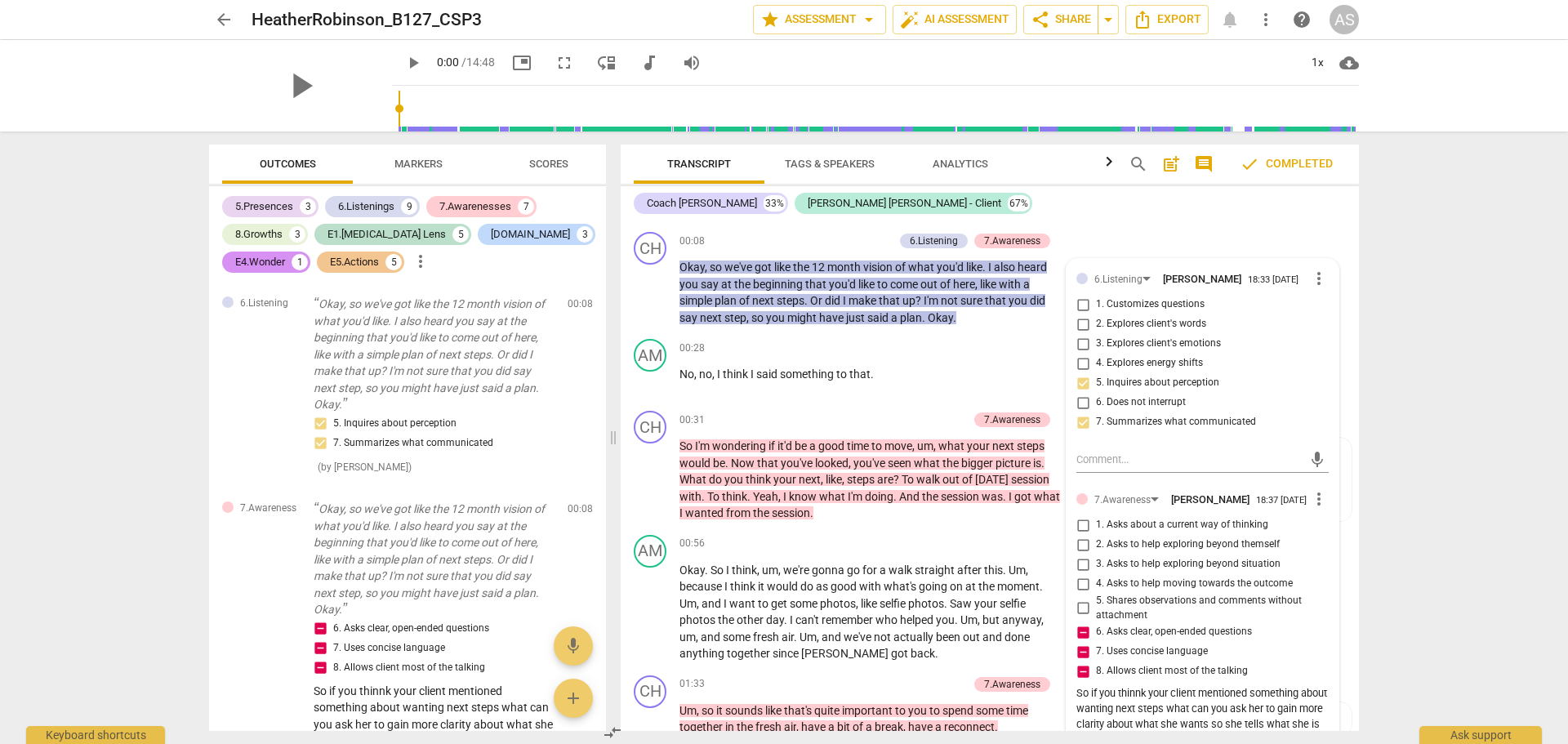
click at [223, 22] on span "arrow_back" at bounding box center [223, 19] width 20 height 20
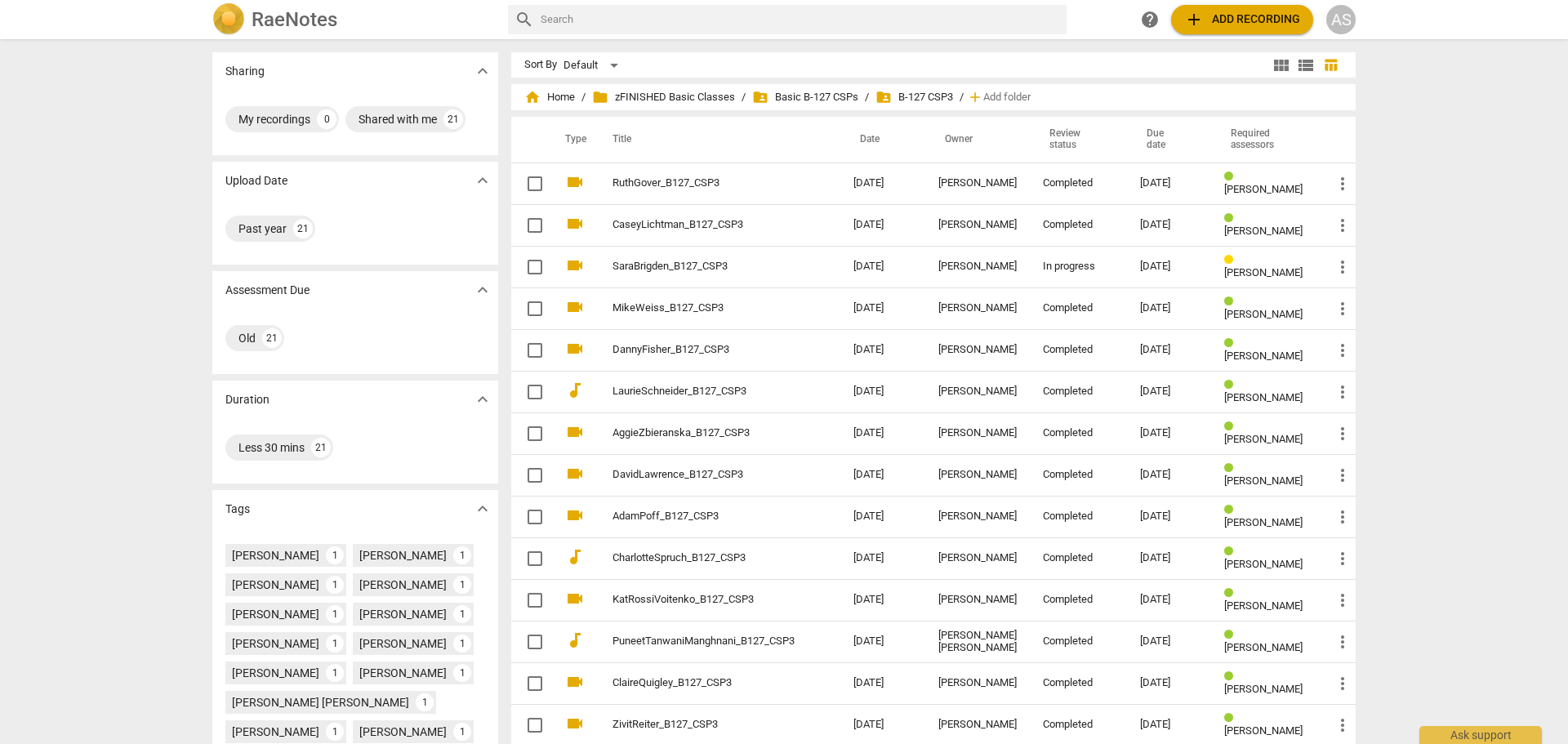
click at [1353, 20] on div "AS" at bounding box center [1341, 20] width 29 height 29
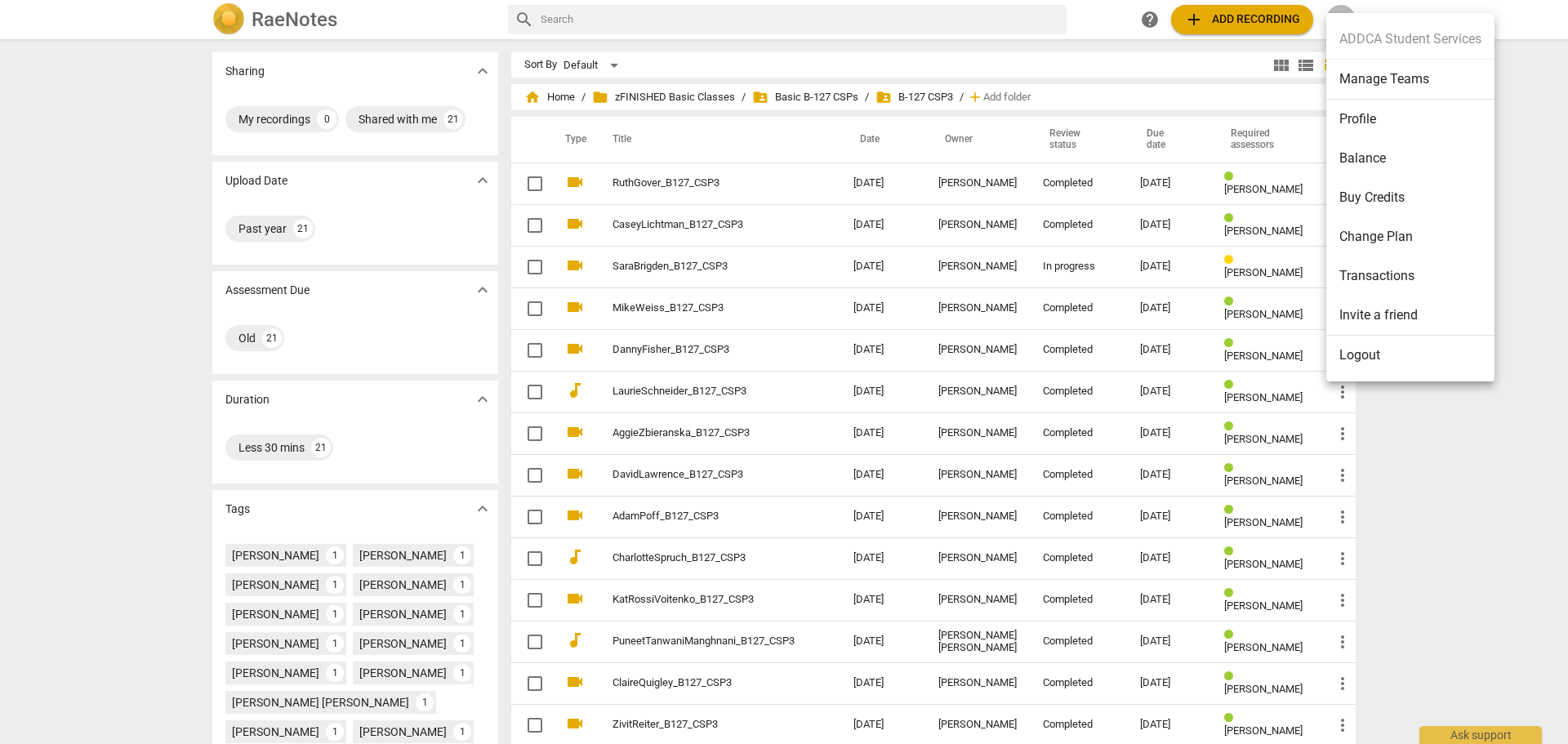
click at [1363, 80] on li "Manage Teams" at bounding box center [1411, 80] width 169 height 40
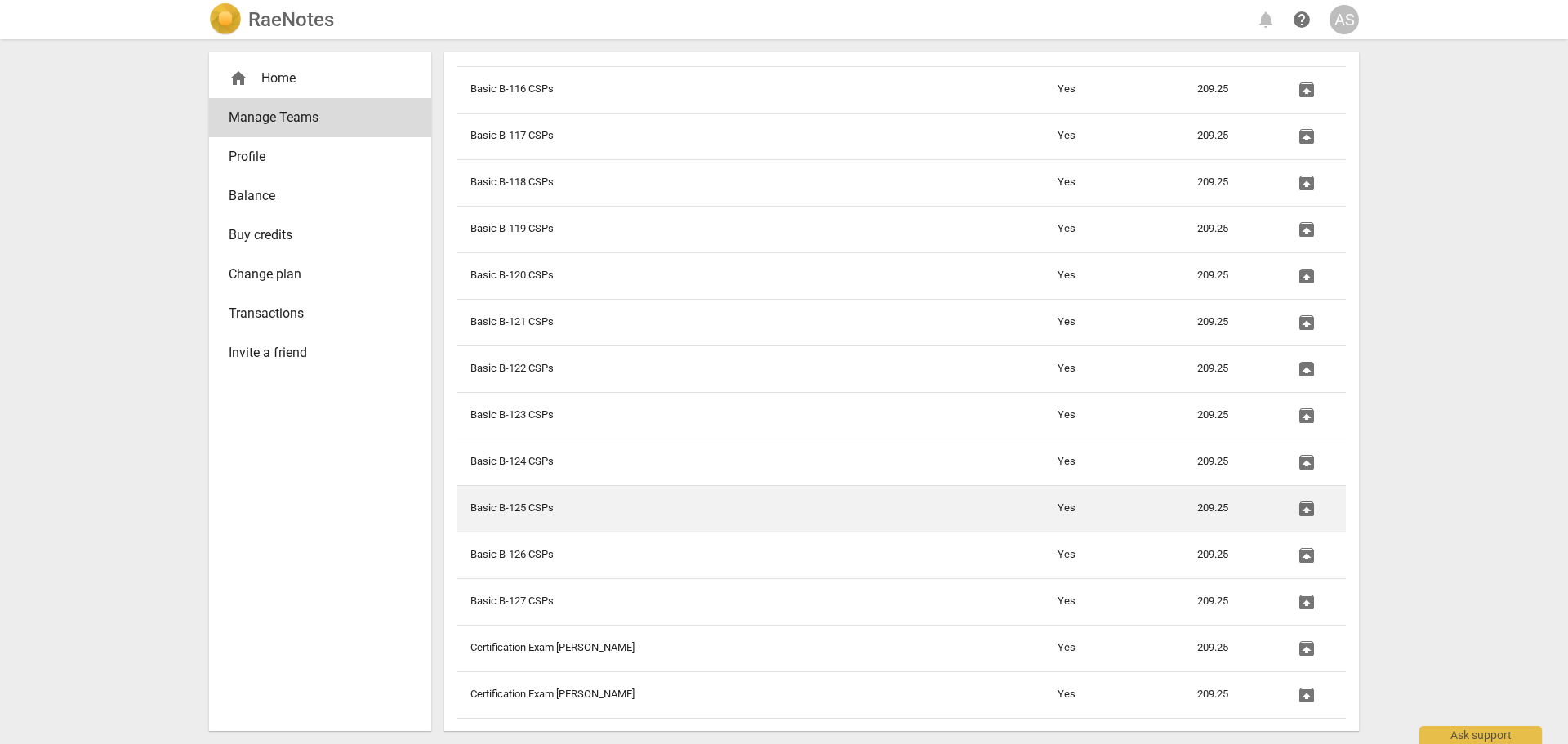
scroll to position [1716, 0]
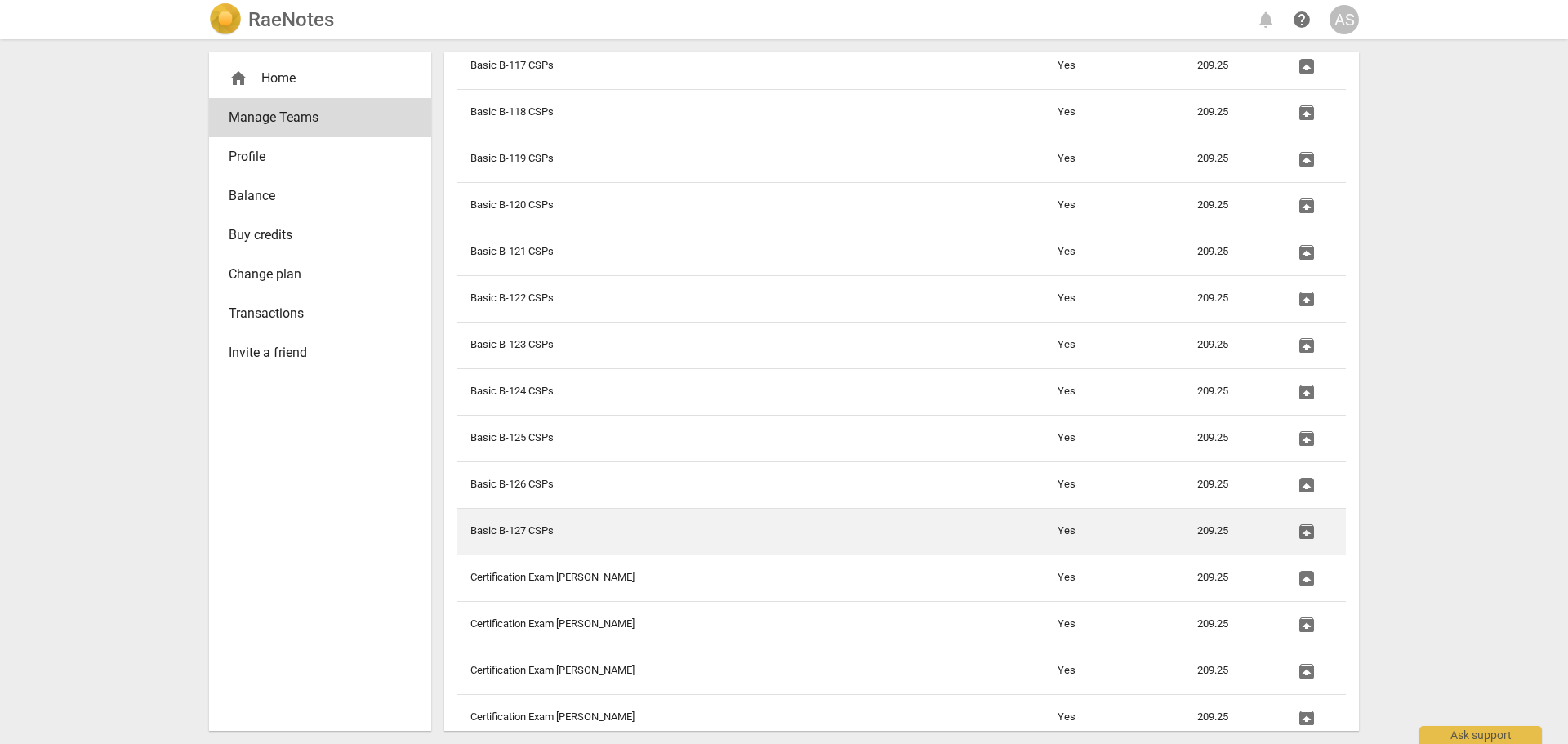
click at [1302, 531] on span "unarchive" at bounding box center [1306, 532] width 20 height 20
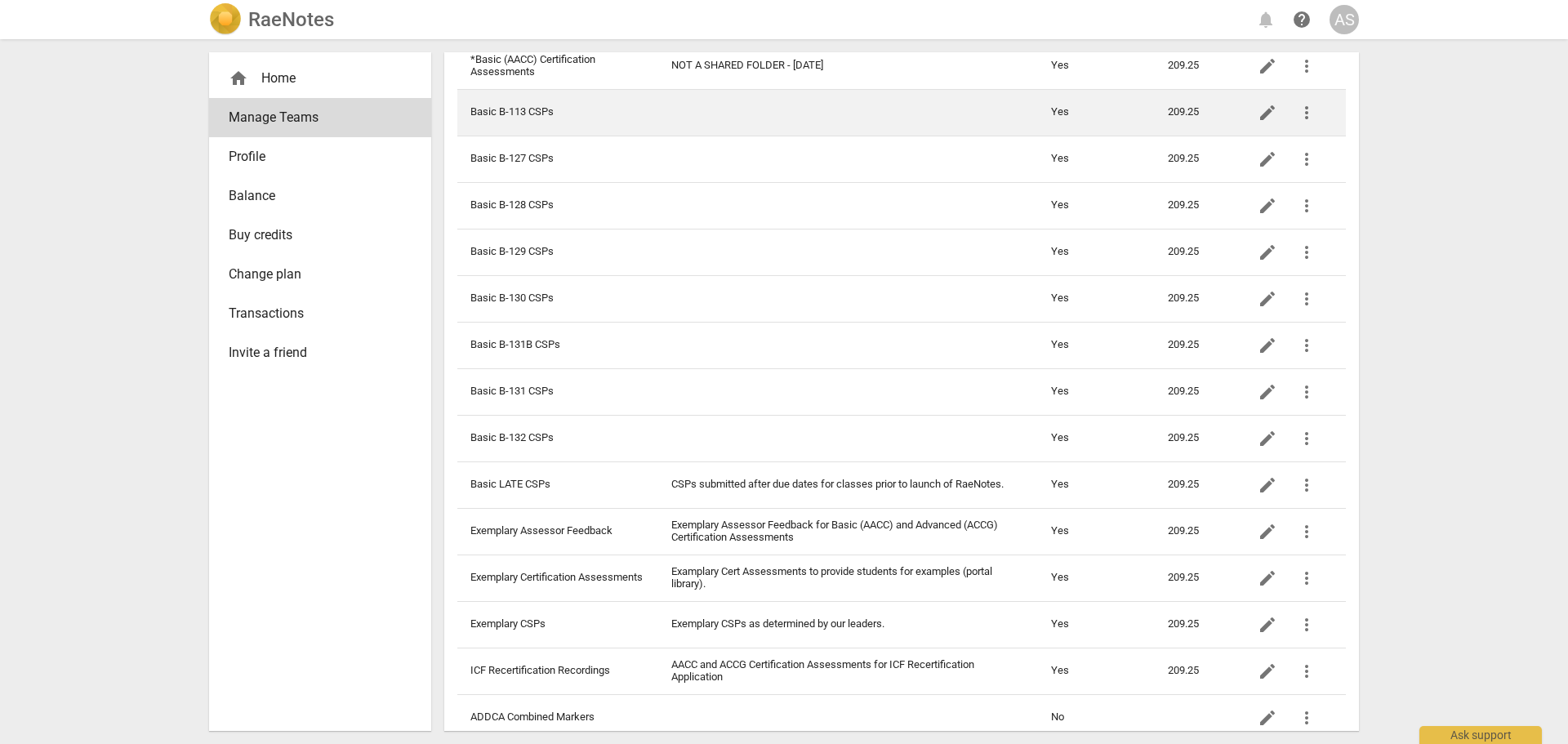
scroll to position [653, 0]
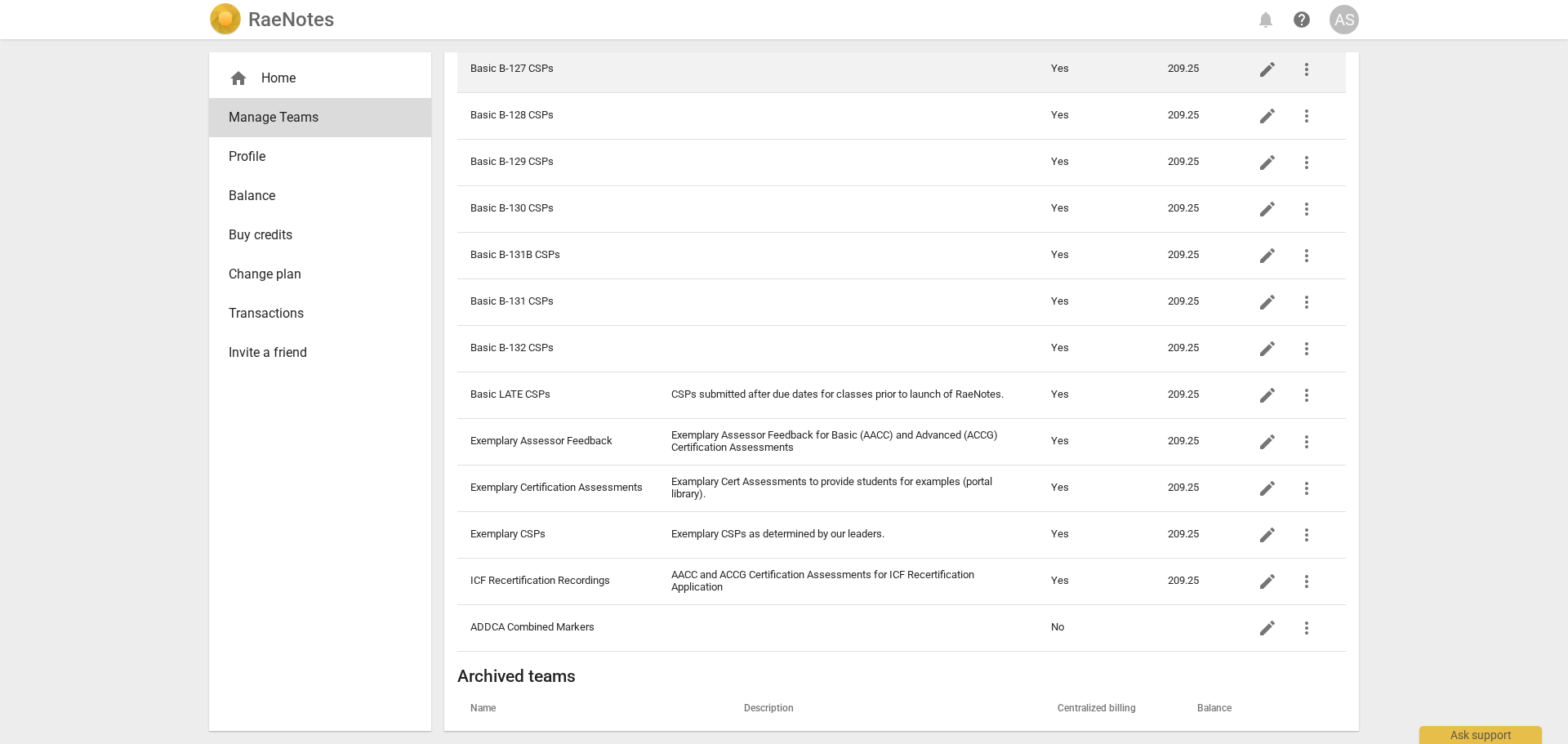
click at [815, 81] on td at bounding box center [848, 68] width 380 height 46
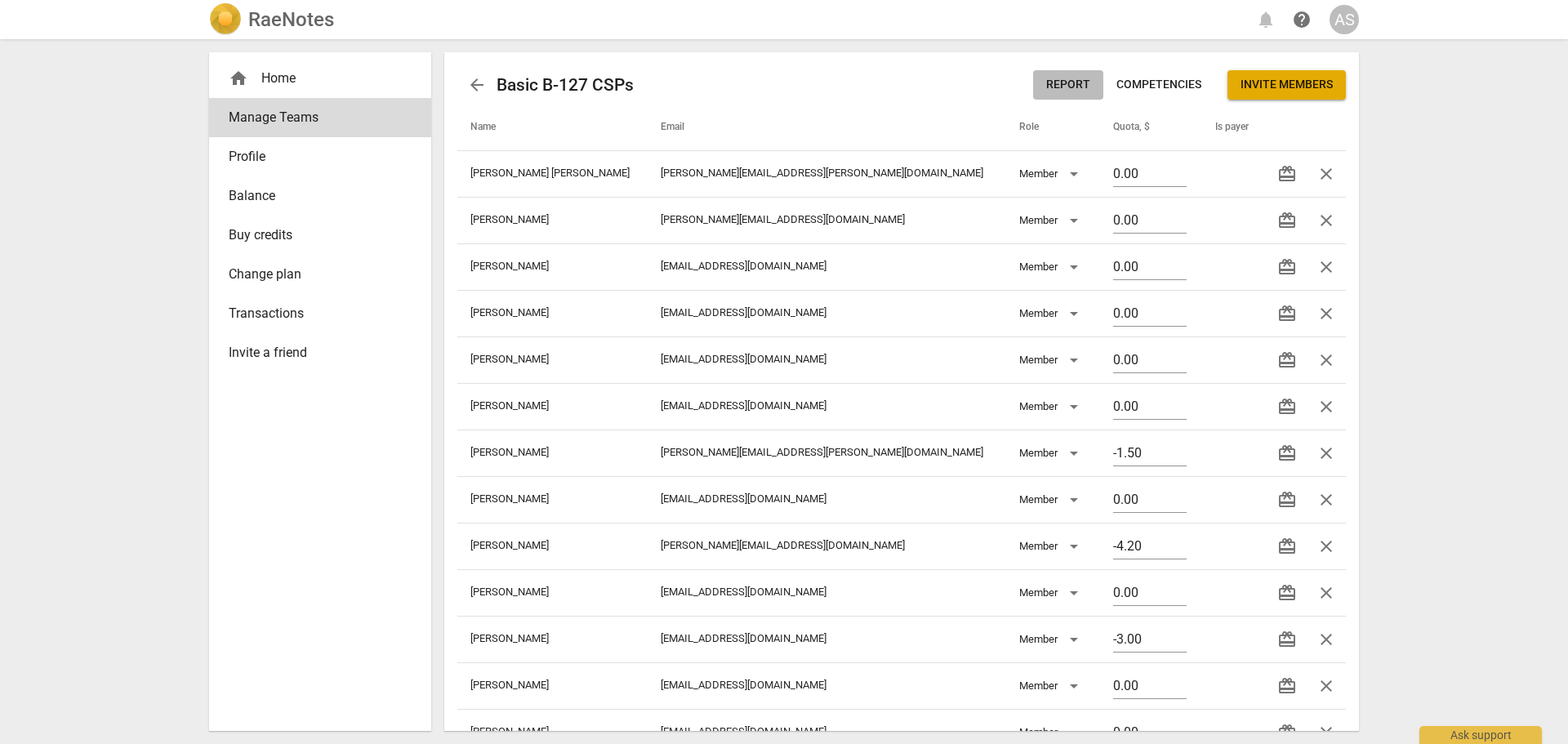
click at [1065, 80] on span "Report" at bounding box center [1068, 85] width 45 height 16
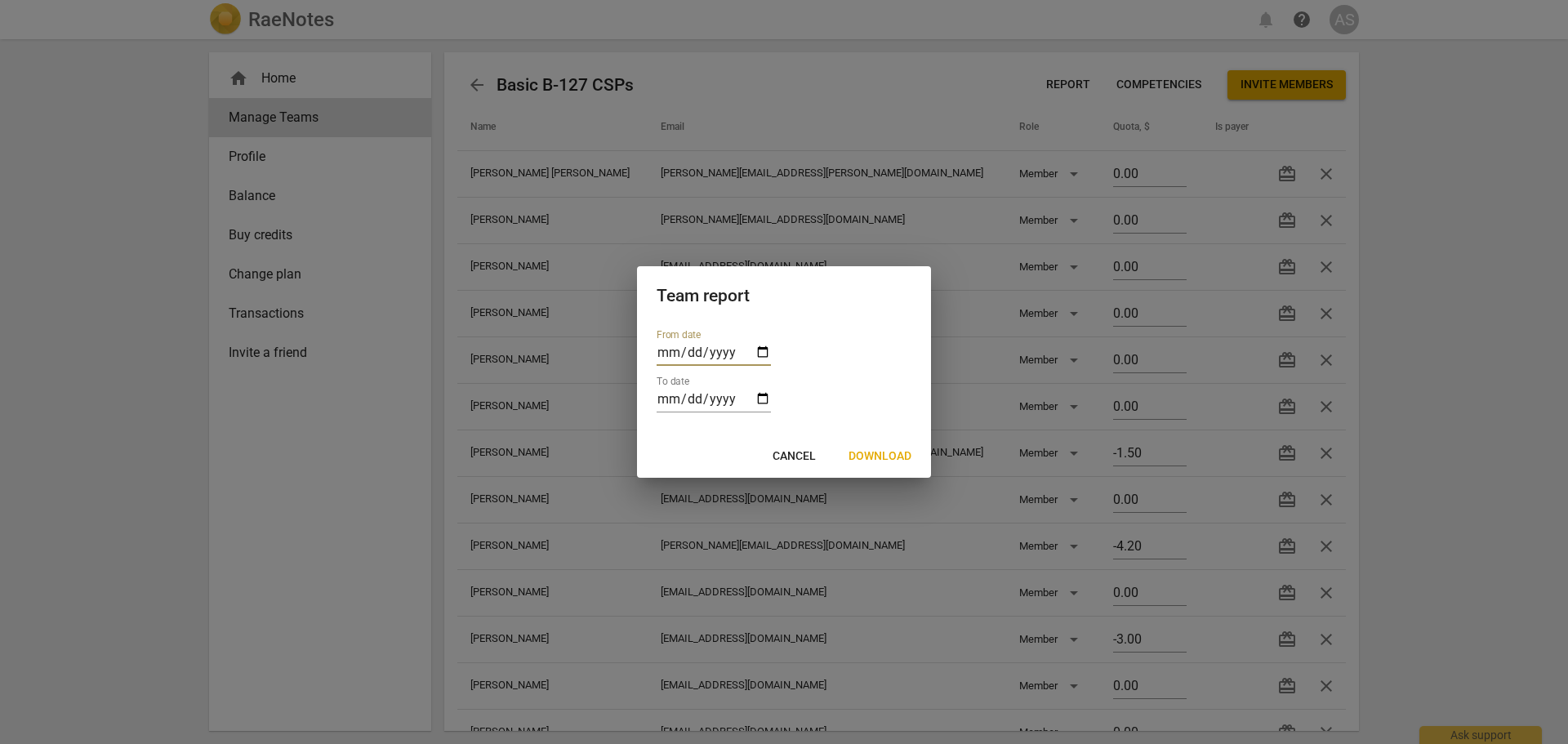
click at [762, 351] on input "date" at bounding box center [714, 354] width 115 height 24
type input "[DATE]"
click at [776, 401] on div "To date" at bounding box center [784, 392] width 255 height 46
click at [764, 400] on input "date" at bounding box center [714, 401] width 115 height 24
type input "[DATE]"
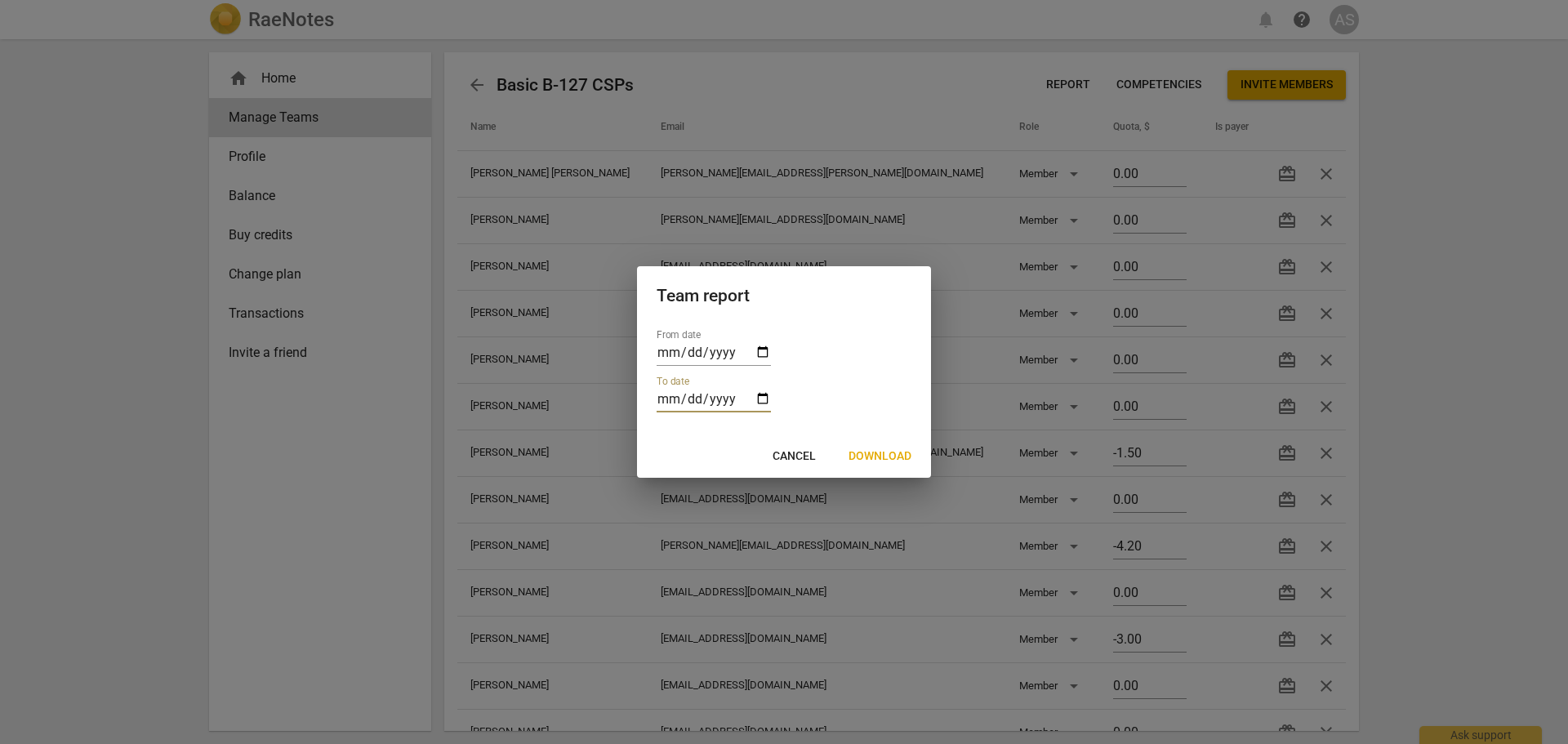
click at [896, 451] on span "Download" at bounding box center [879, 456] width 62 height 16
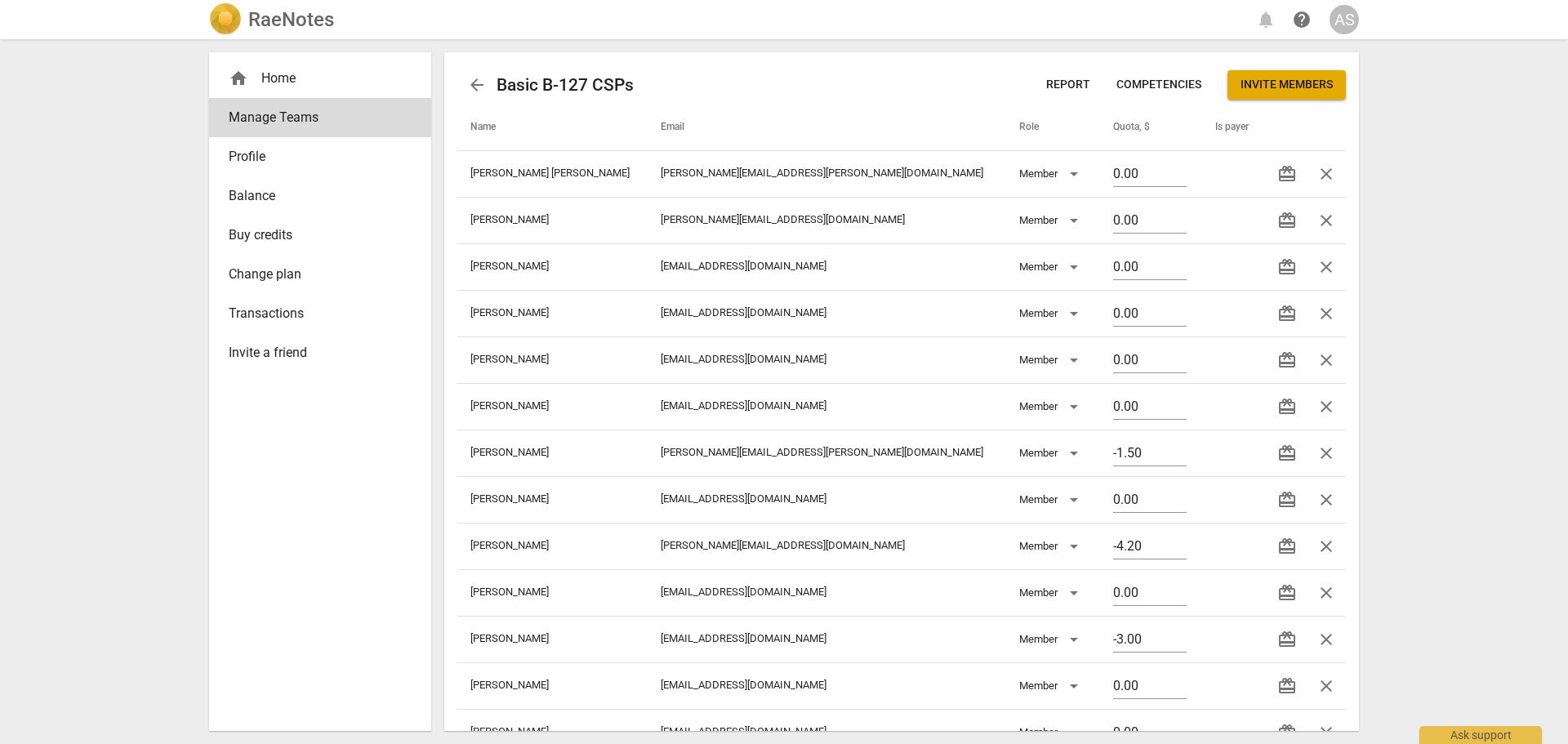
click at [471, 87] on span "arrow_back" at bounding box center [477, 85] width 20 height 20
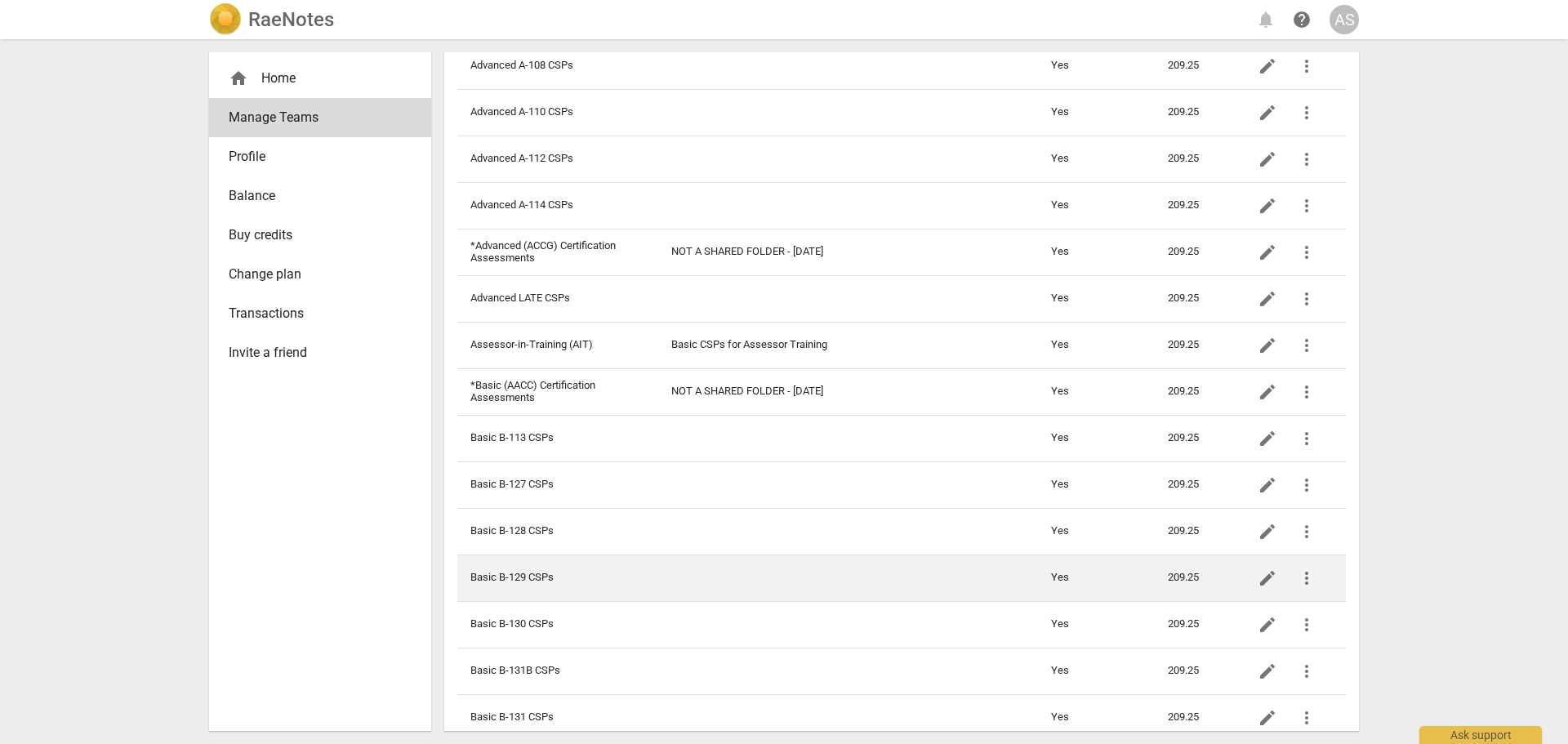
scroll to position [327, 0]
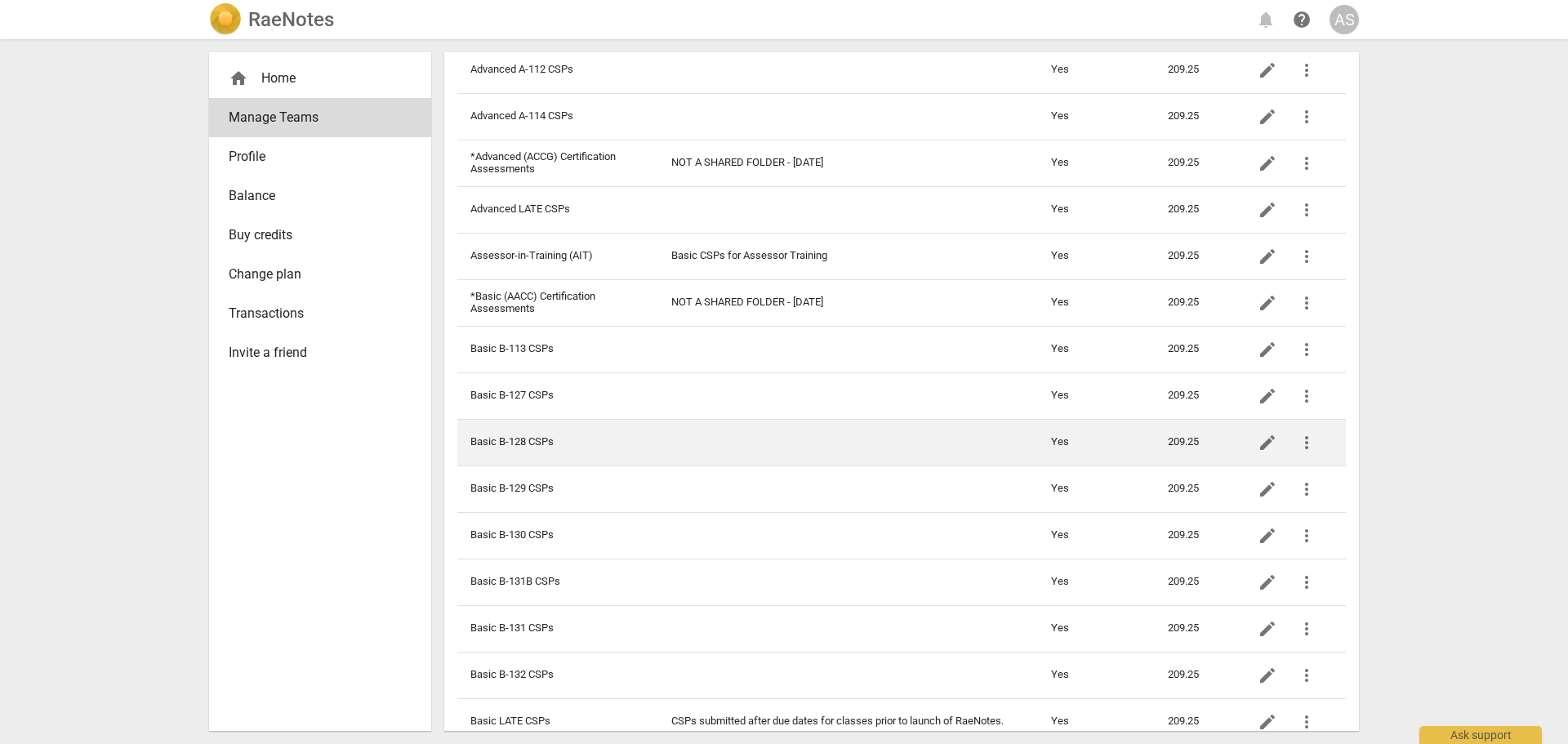
click at [626, 439] on td "Basic B-128 CSPs" at bounding box center [557, 442] width 201 height 46
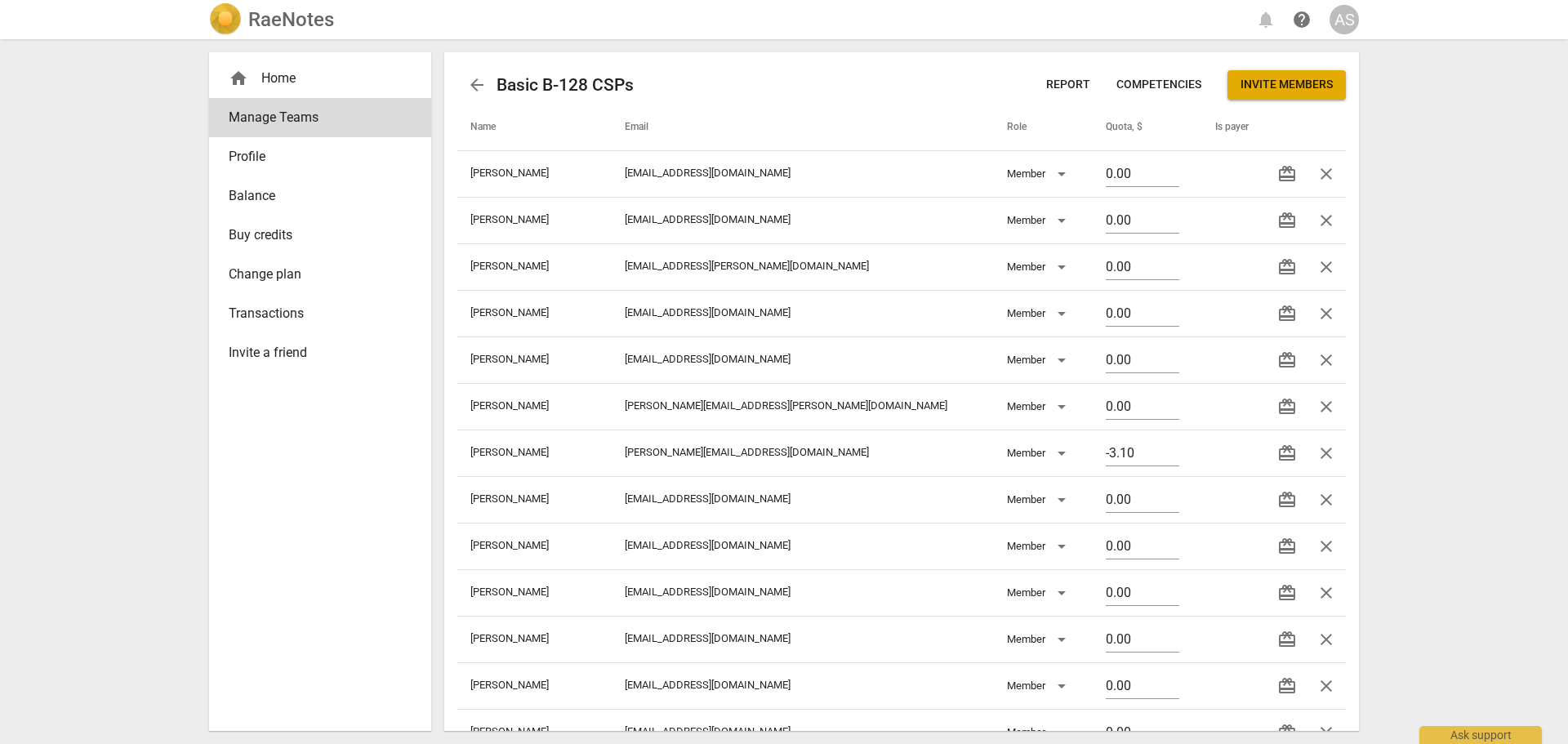
click at [1052, 80] on span "Report" at bounding box center [1068, 85] width 45 height 16
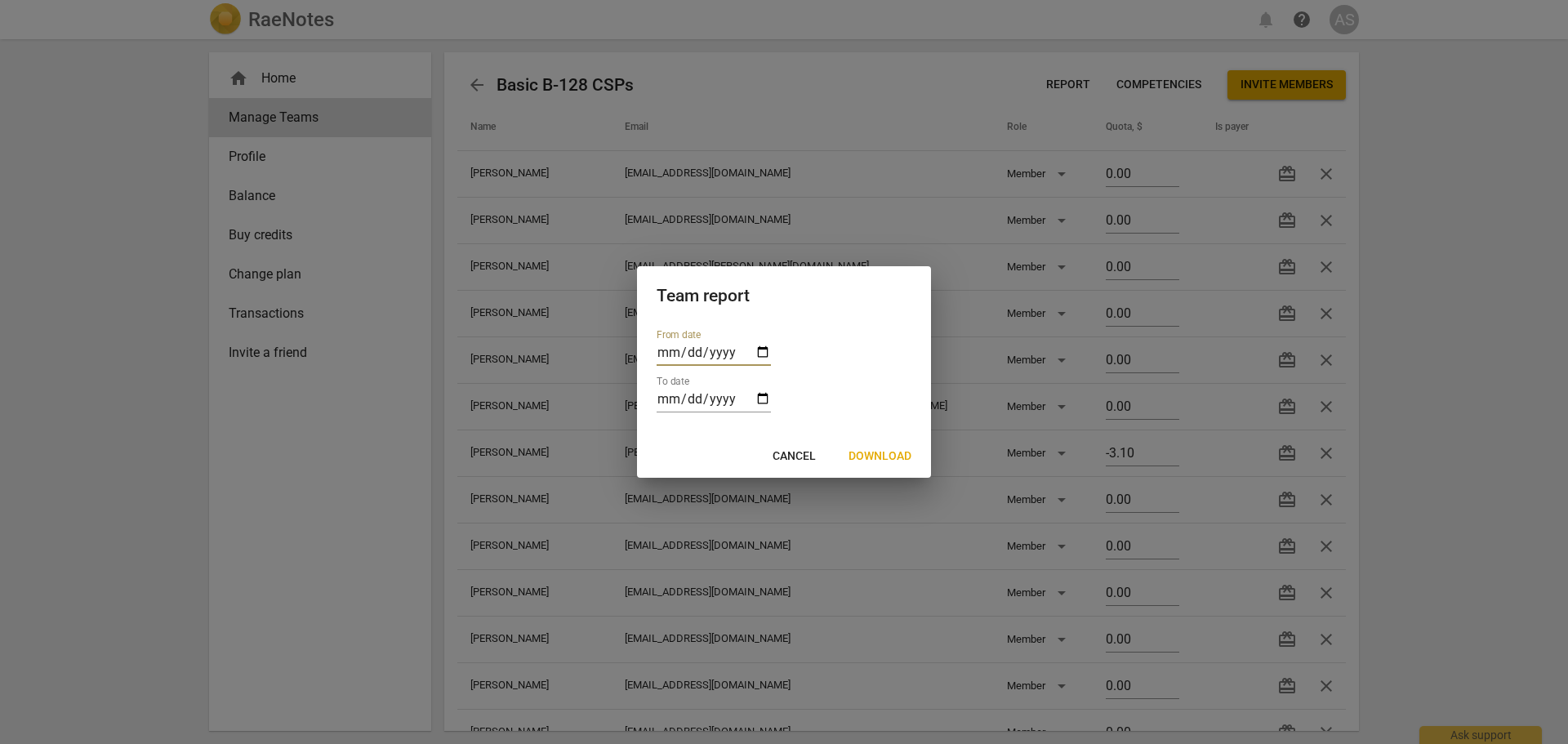
click at [759, 351] on input "date" at bounding box center [714, 354] width 115 height 24
type input "[DATE]"
click at [728, 400] on input "date" at bounding box center [714, 401] width 115 height 24
click at [775, 396] on div "To date" at bounding box center [784, 392] width 255 height 46
click at [761, 400] on input "date" at bounding box center [714, 401] width 115 height 24
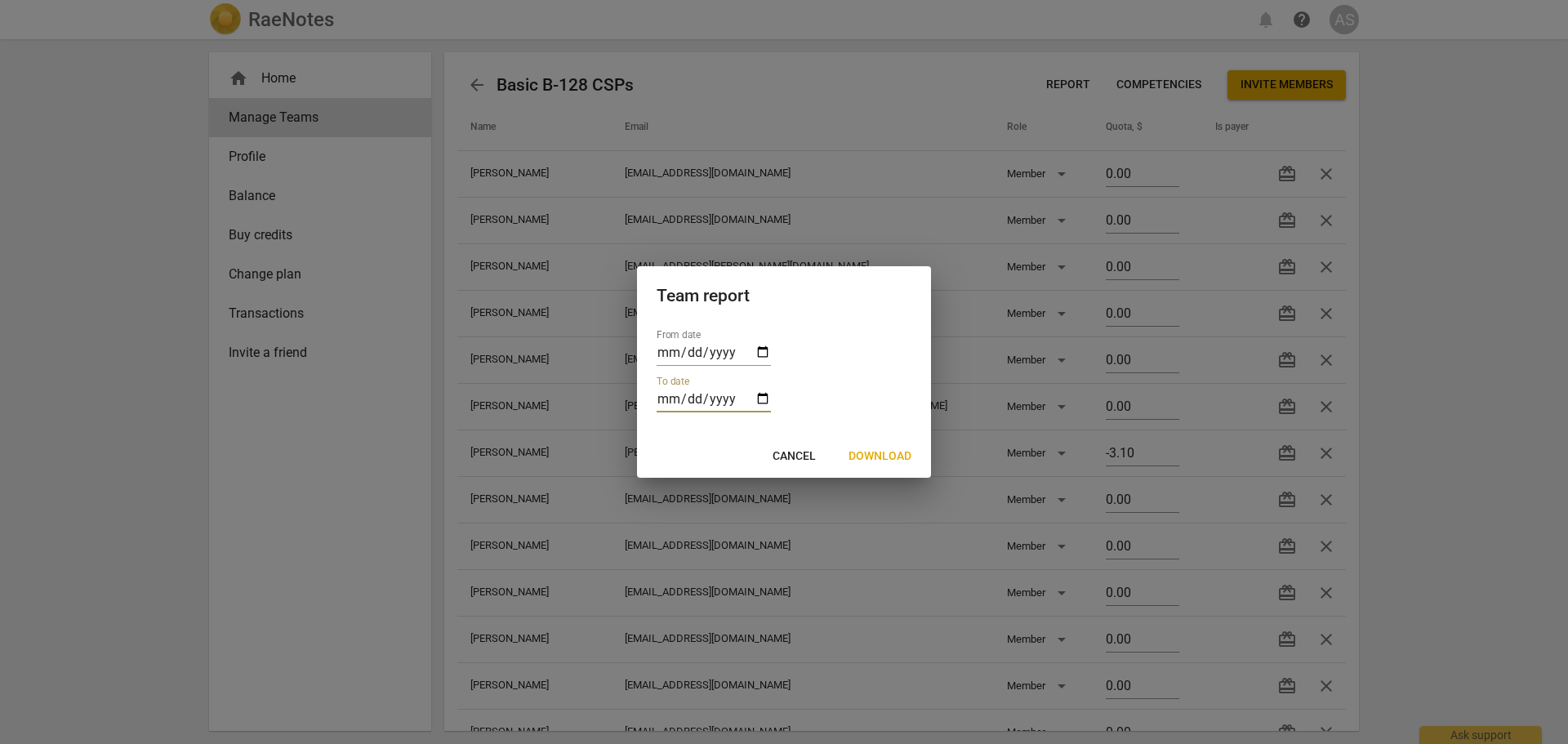
type input "[DATE]"
click at [893, 458] on span "Download" at bounding box center [879, 456] width 62 height 16
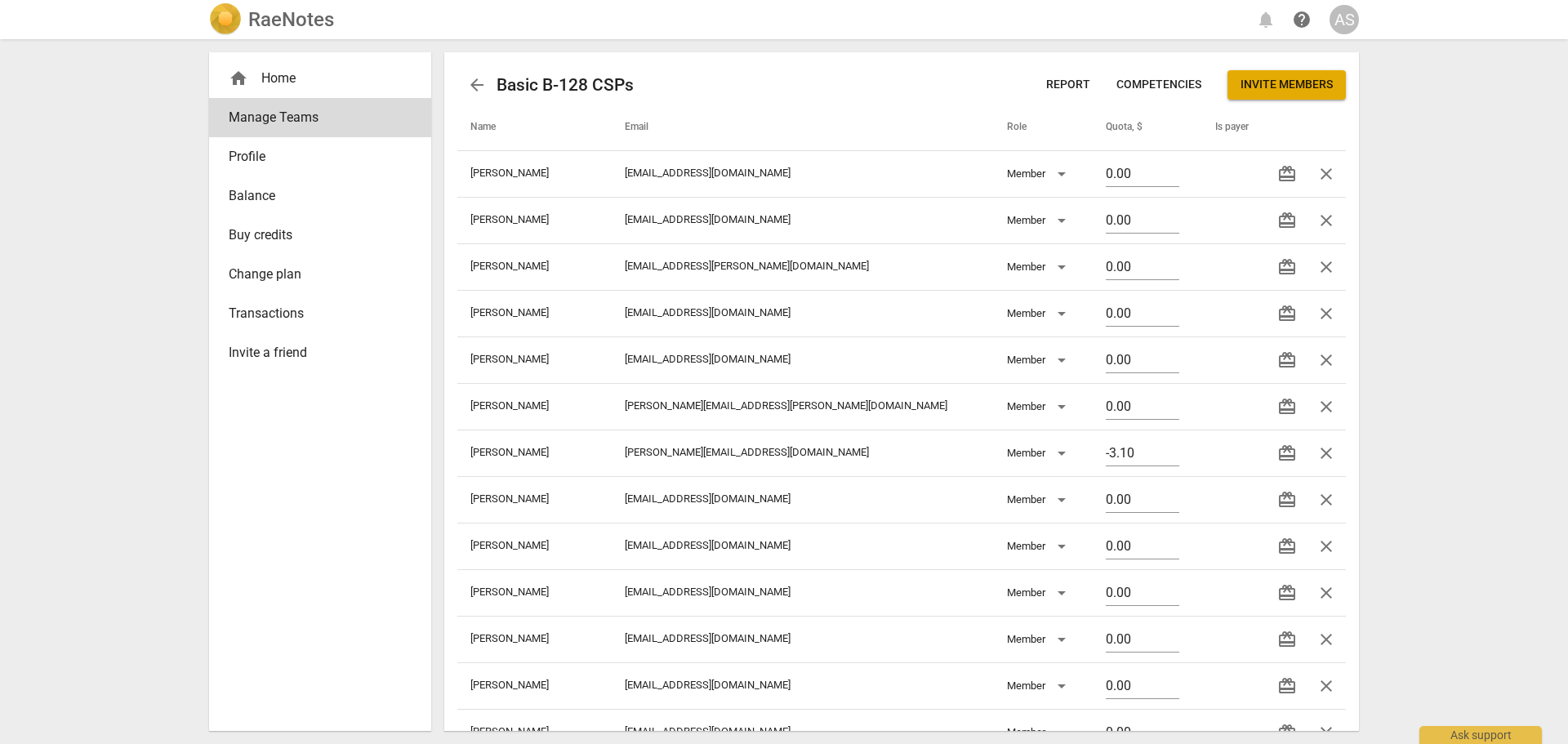
click at [474, 86] on span "arrow_back" at bounding box center [477, 85] width 20 height 20
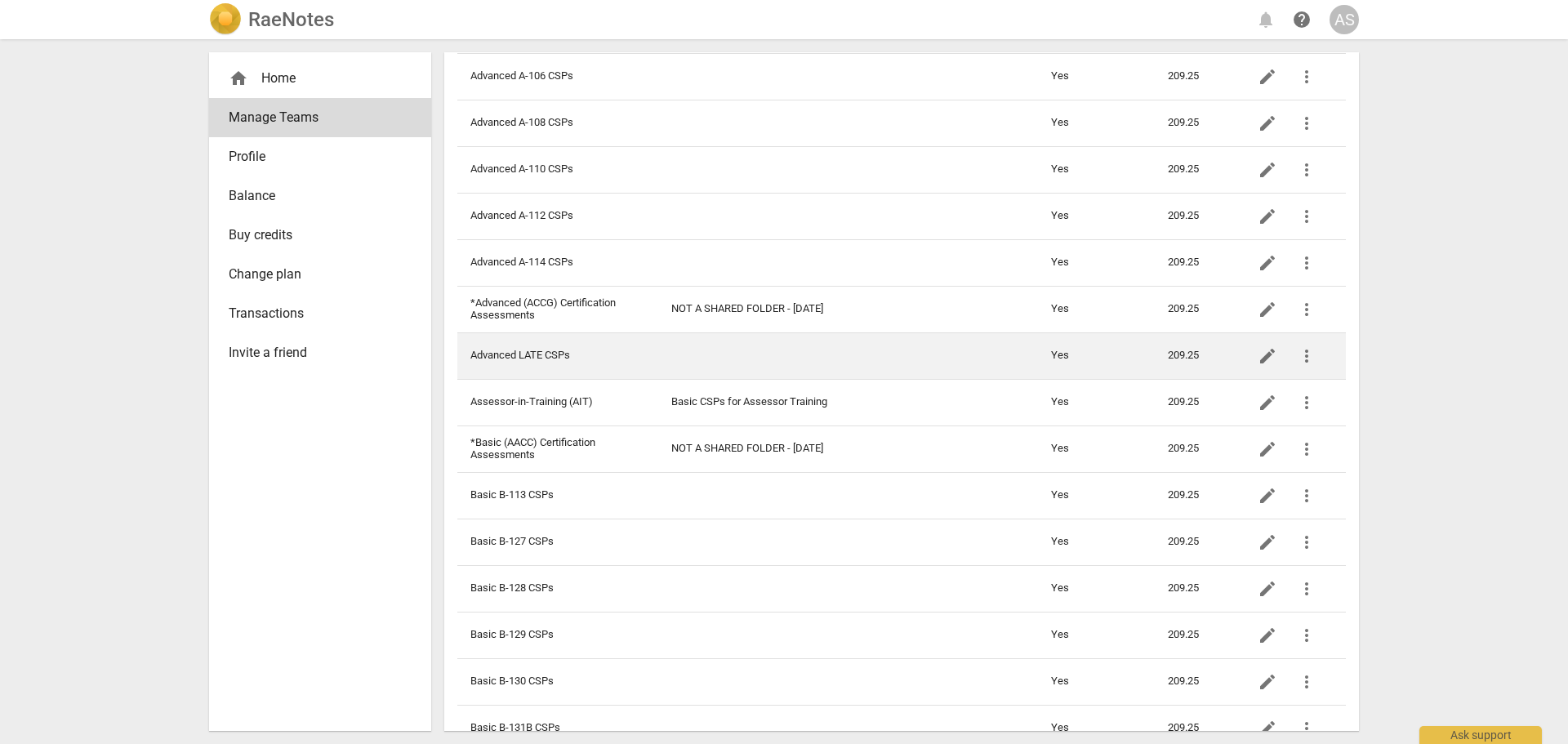
scroll to position [327, 0]
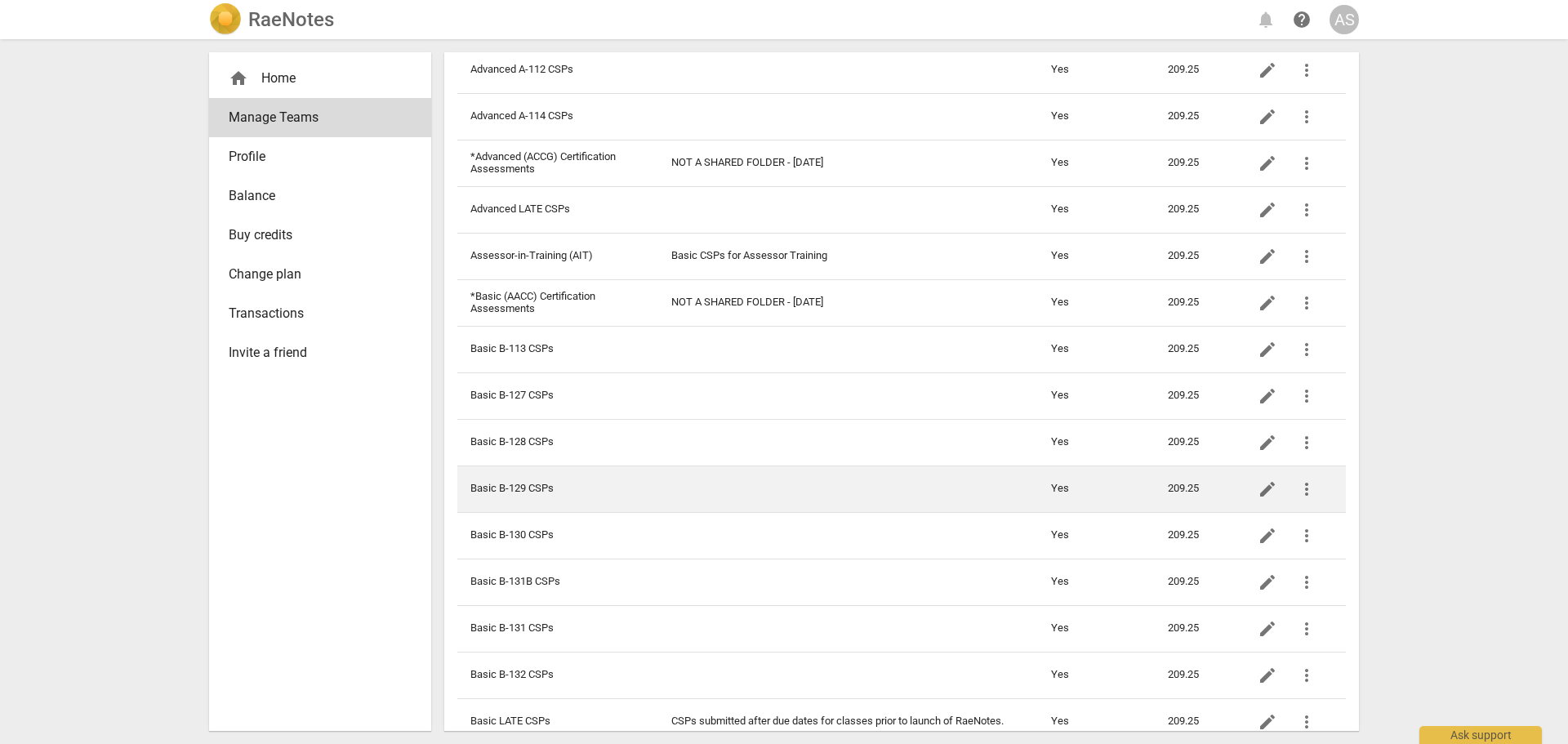
click at [561, 490] on td "Basic B-129 CSPs" at bounding box center [557, 489] width 201 height 46
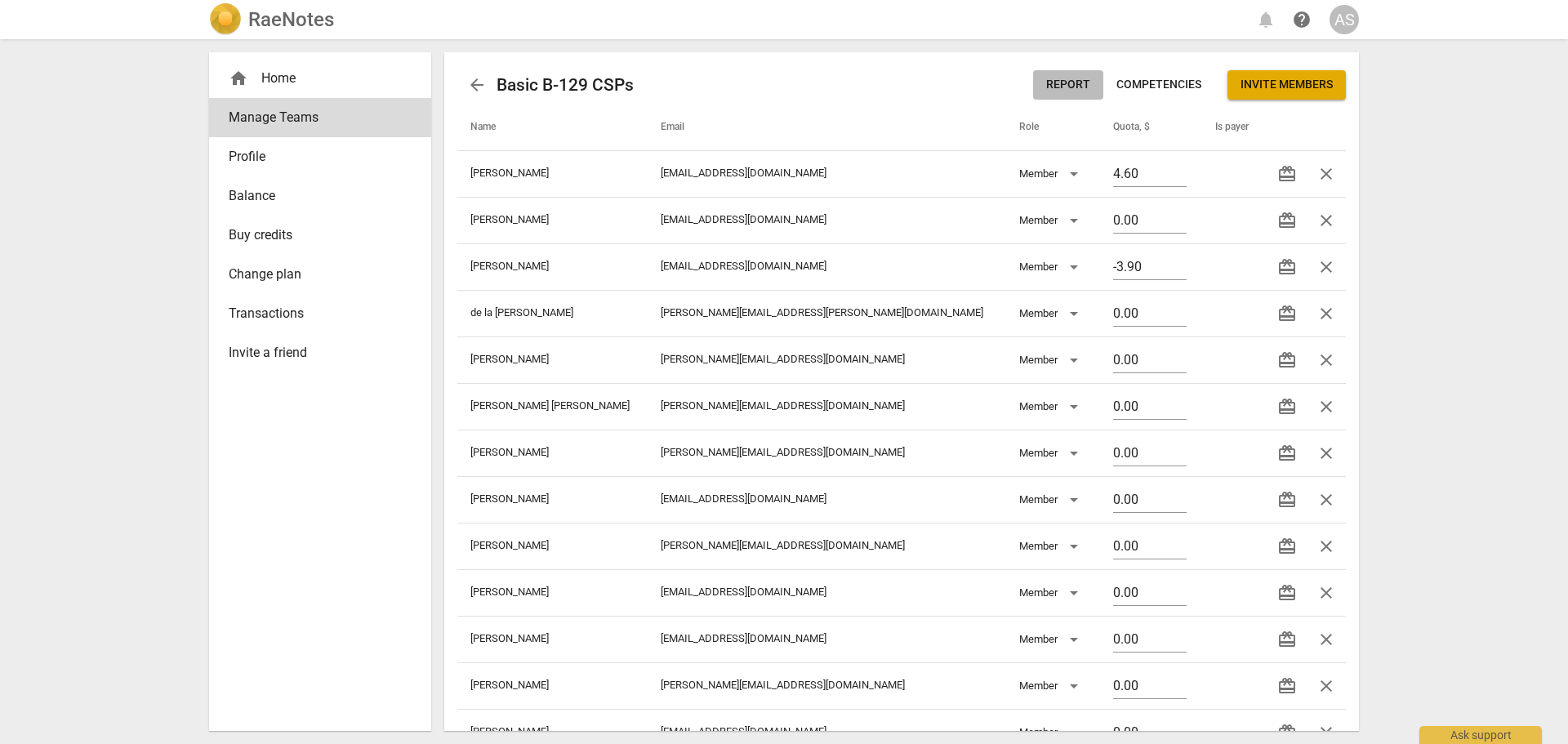
click at [1056, 81] on span "Report" at bounding box center [1068, 85] width 45 height 16
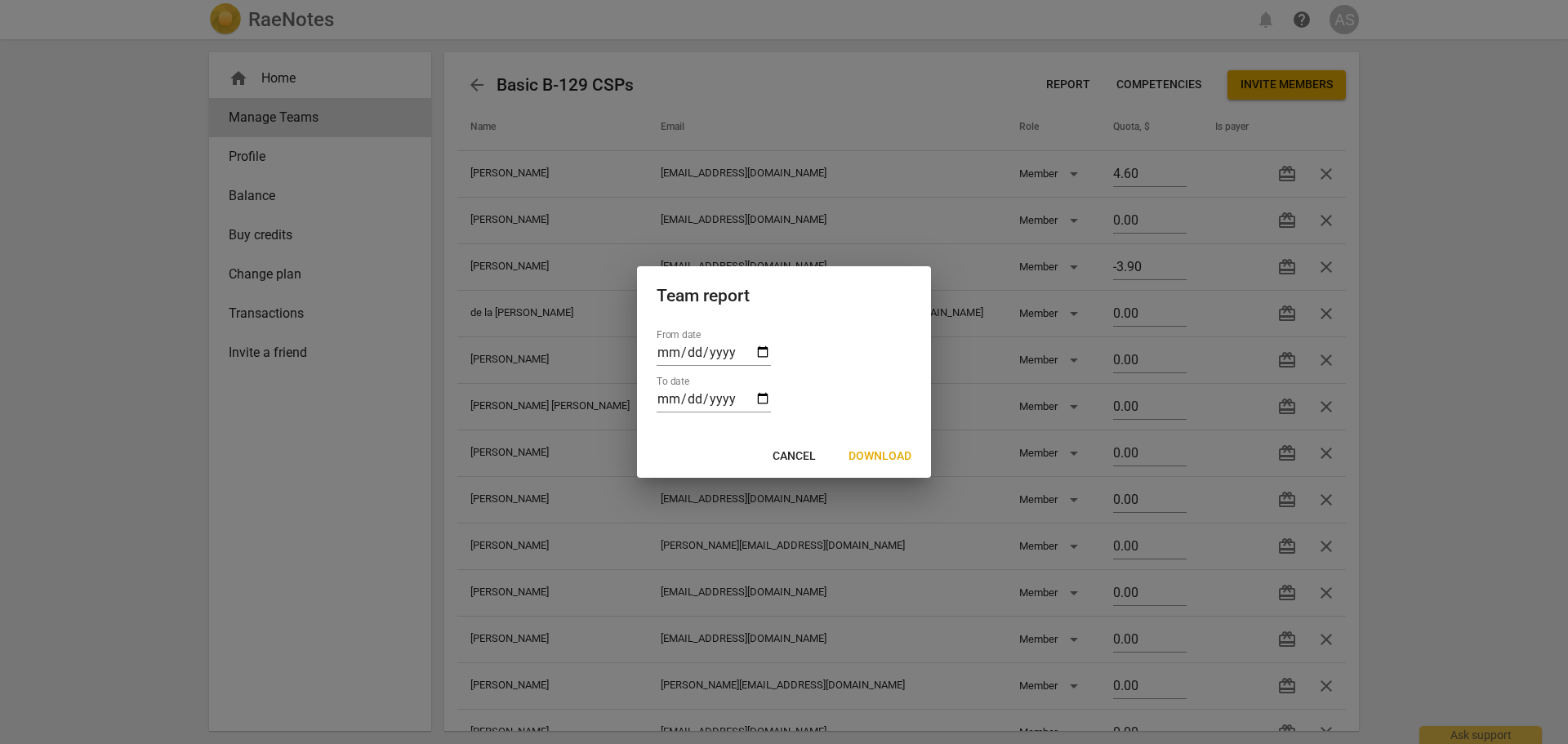
click at [772, 345] on div "From date" at bounding box center [784, 346] width 255 height 46
click at [769, 348] on input "date" at bounding box center [714, 354] width 115 height 24
type input "[DATE]"
click at [790, 301] on h2 "Team report" at bounding box center [784, 296] width 255 height 21
click at [758, 394] on input "date" at bounding box center [714, 401] width 115 height 24
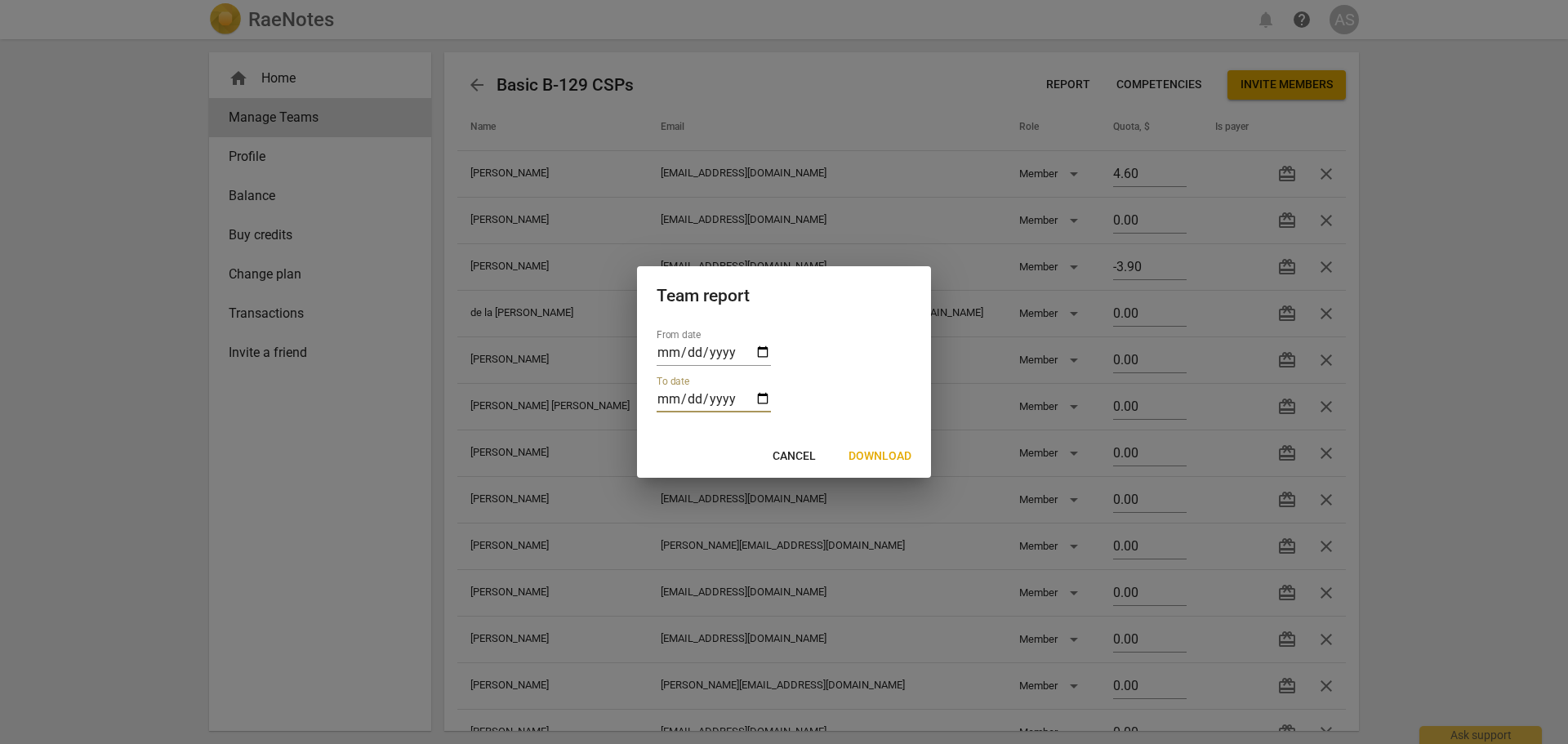
type input "[DATE]"
click at [904, 459] on span "Download" at bounding box center [879, 456] width 62 height 16
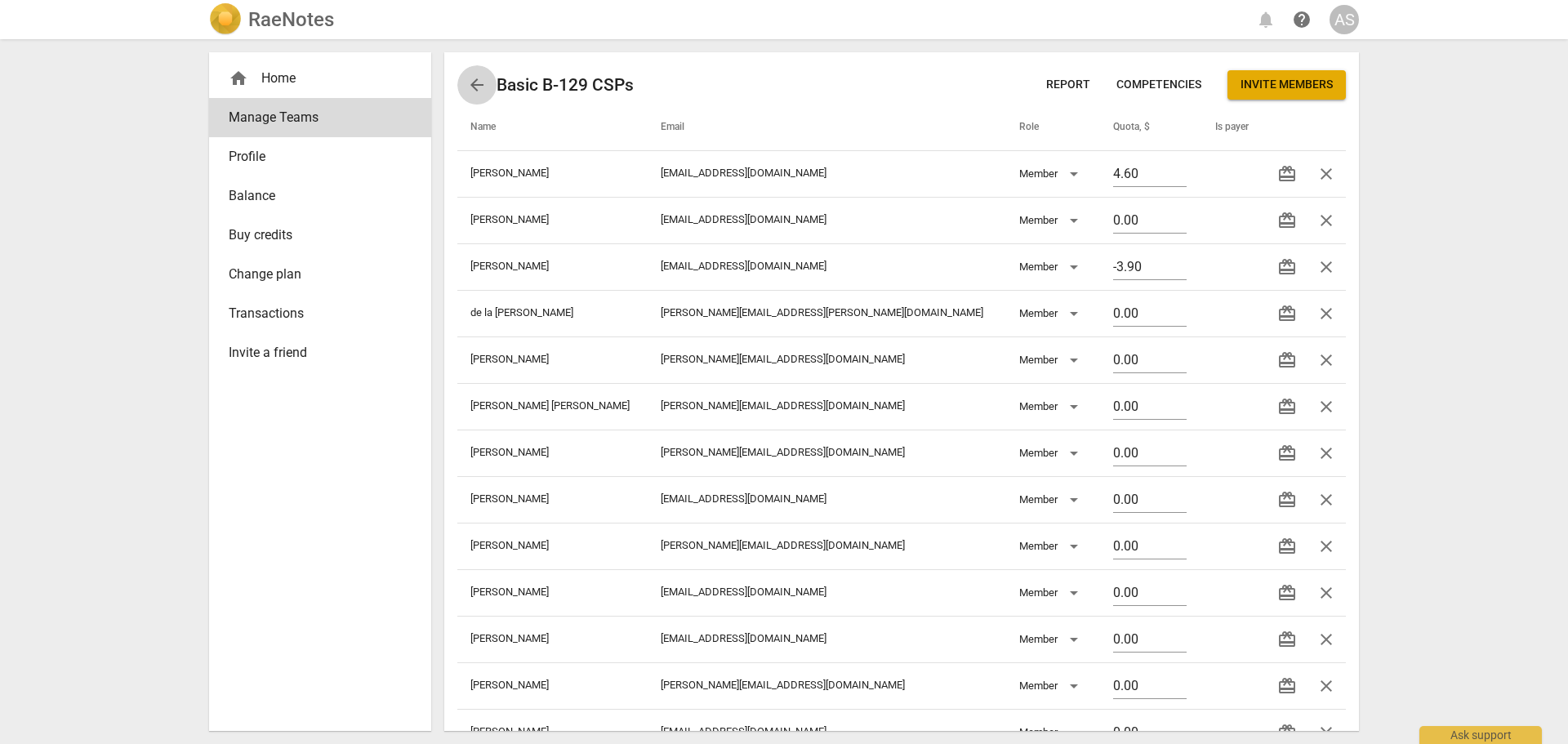
click at [473, 83] on span "arrow_back" at bounding box center [477, 85] width 20 height 20
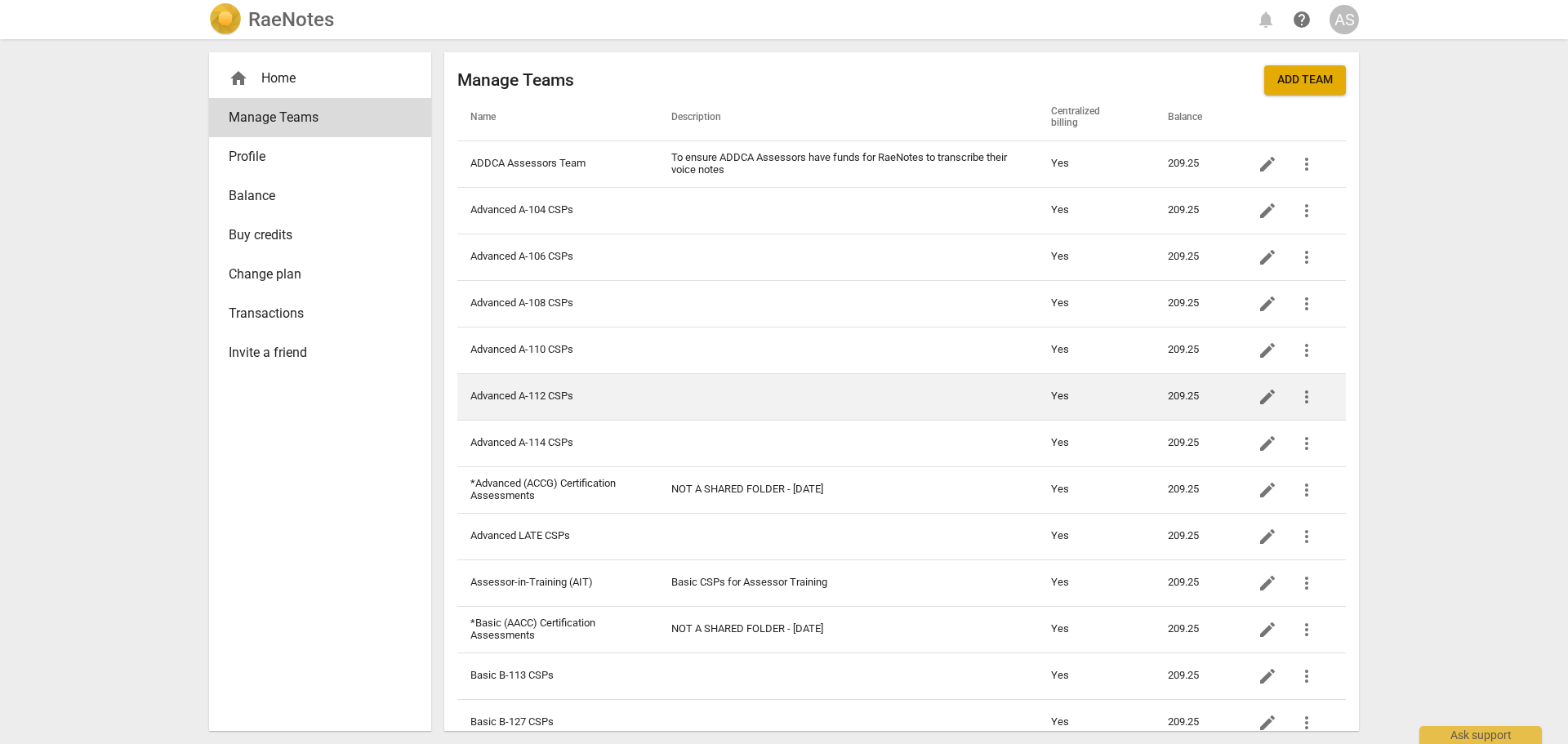
click at [631, 386] on td "Advanced A-112 CSPs" at bounding box center [557, 396] width 201 height 46
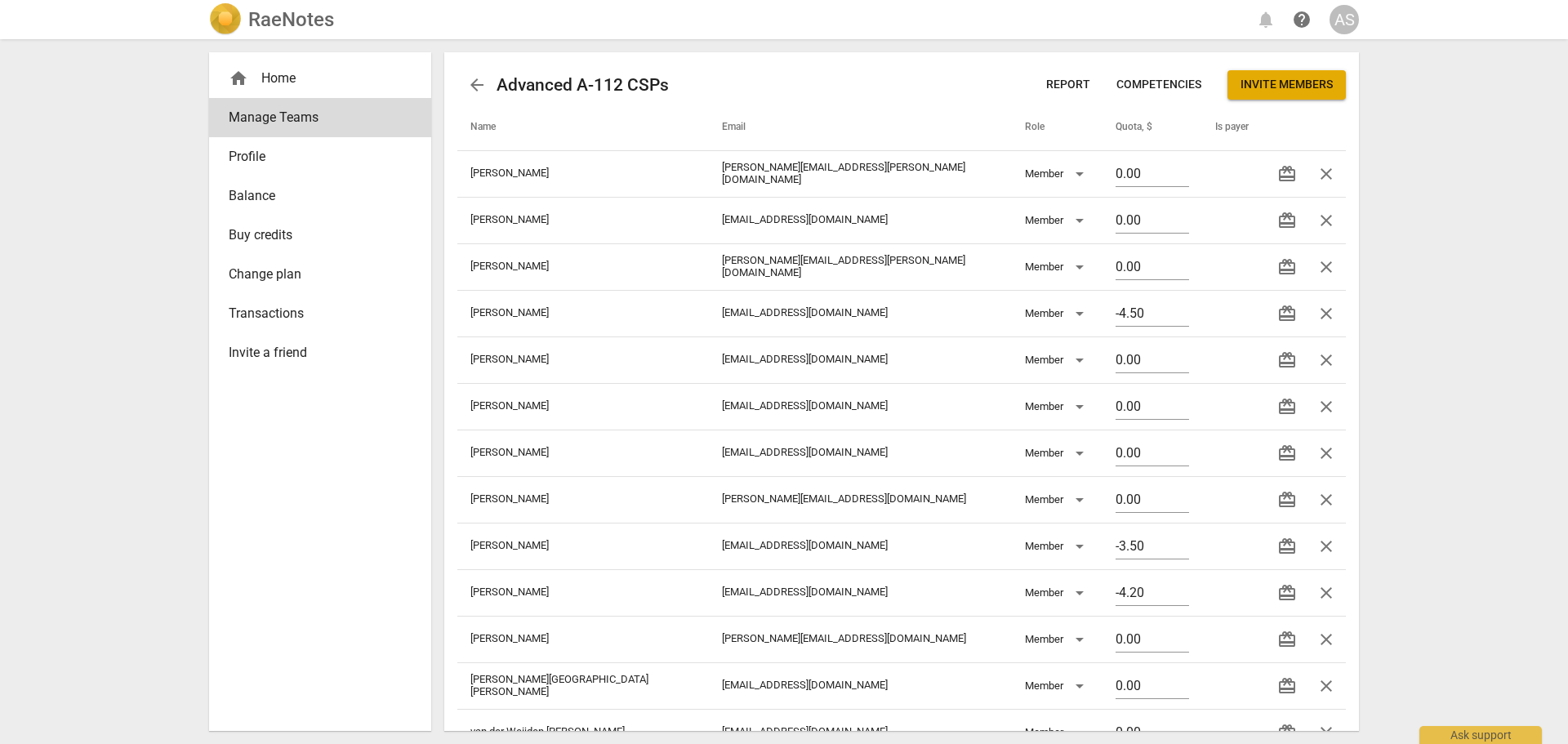
click at [1056, 82] on span "Report" at bounding box center [1068, 85] width 45 height 16
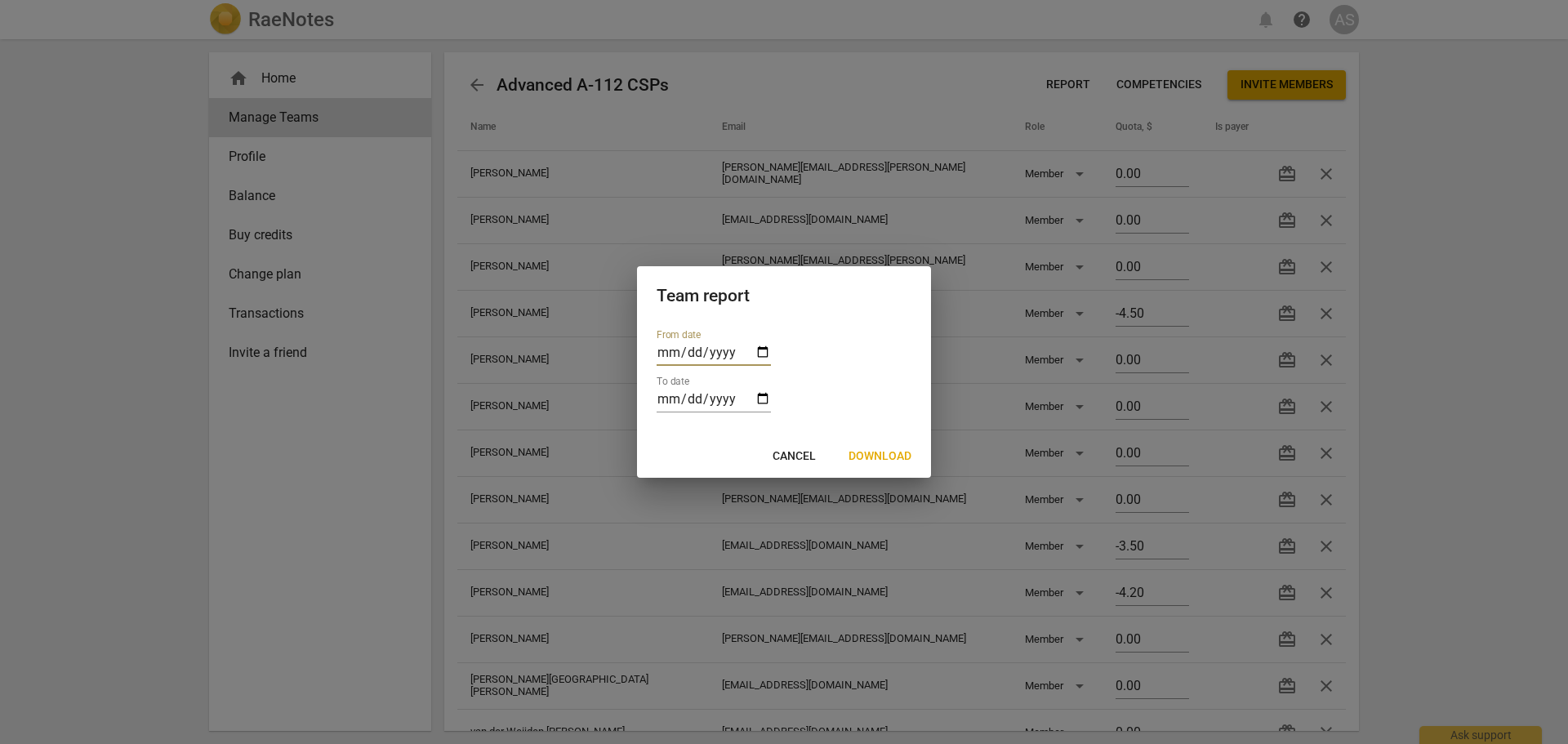
click at [764, 352] on input "date" at bounding box center [714, 354] width 115 height 24
type input "[DATE]"
click at [761, 402] on input "date" at bounding box center [714, 401] width 115 height 24
click at [757, 402] on input "date" at bounding box center [714, 401] width 115 height 24
click at [757, 401] on input "date" at bounding box center [714, 401] width 115 height 24
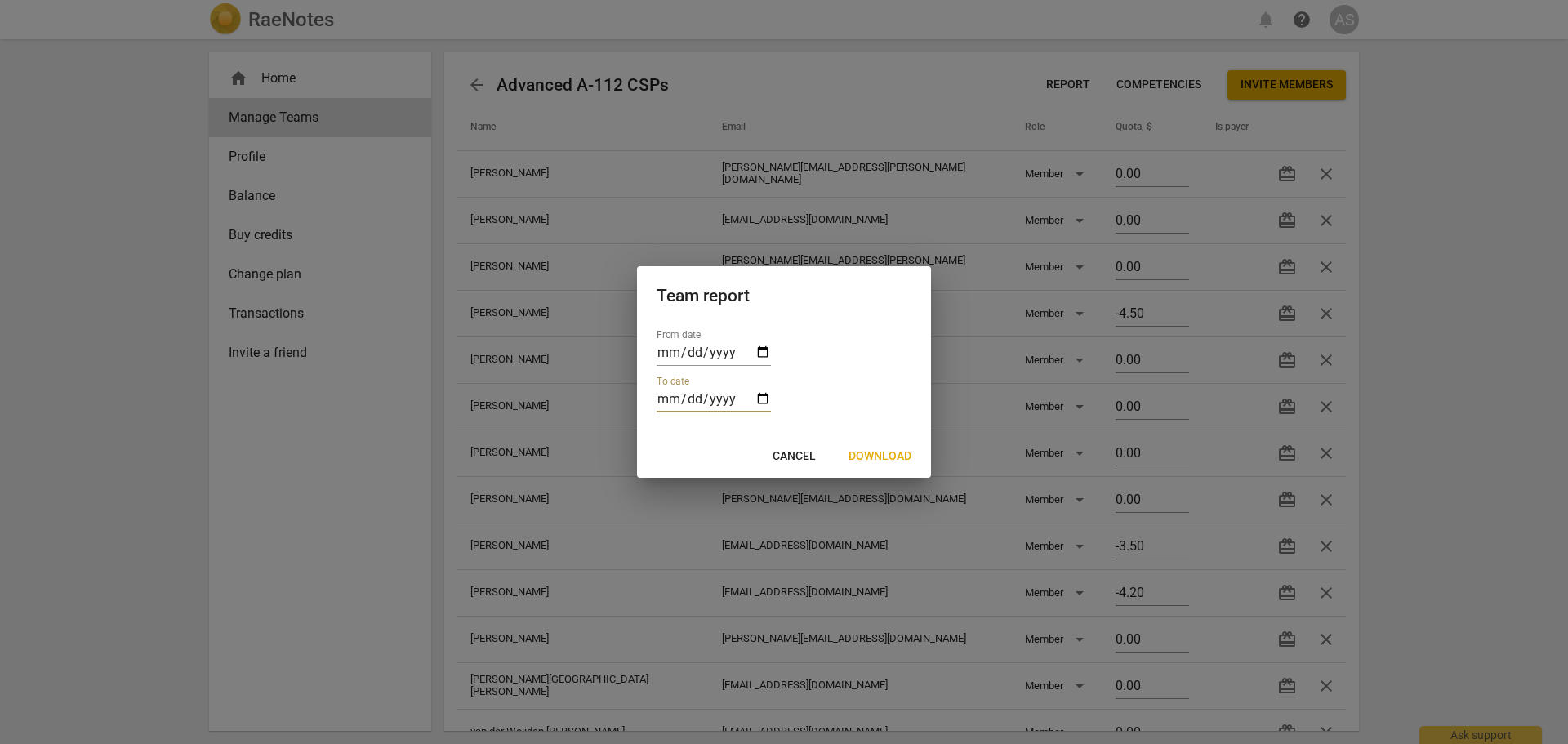
click at [757, 401] on input "date" at bounding box center [714, 401] width 115 height 24
type input "[DATE]"
click at [873, 453] on span "Download" at bounding box center [879, 456] width 62 height 16
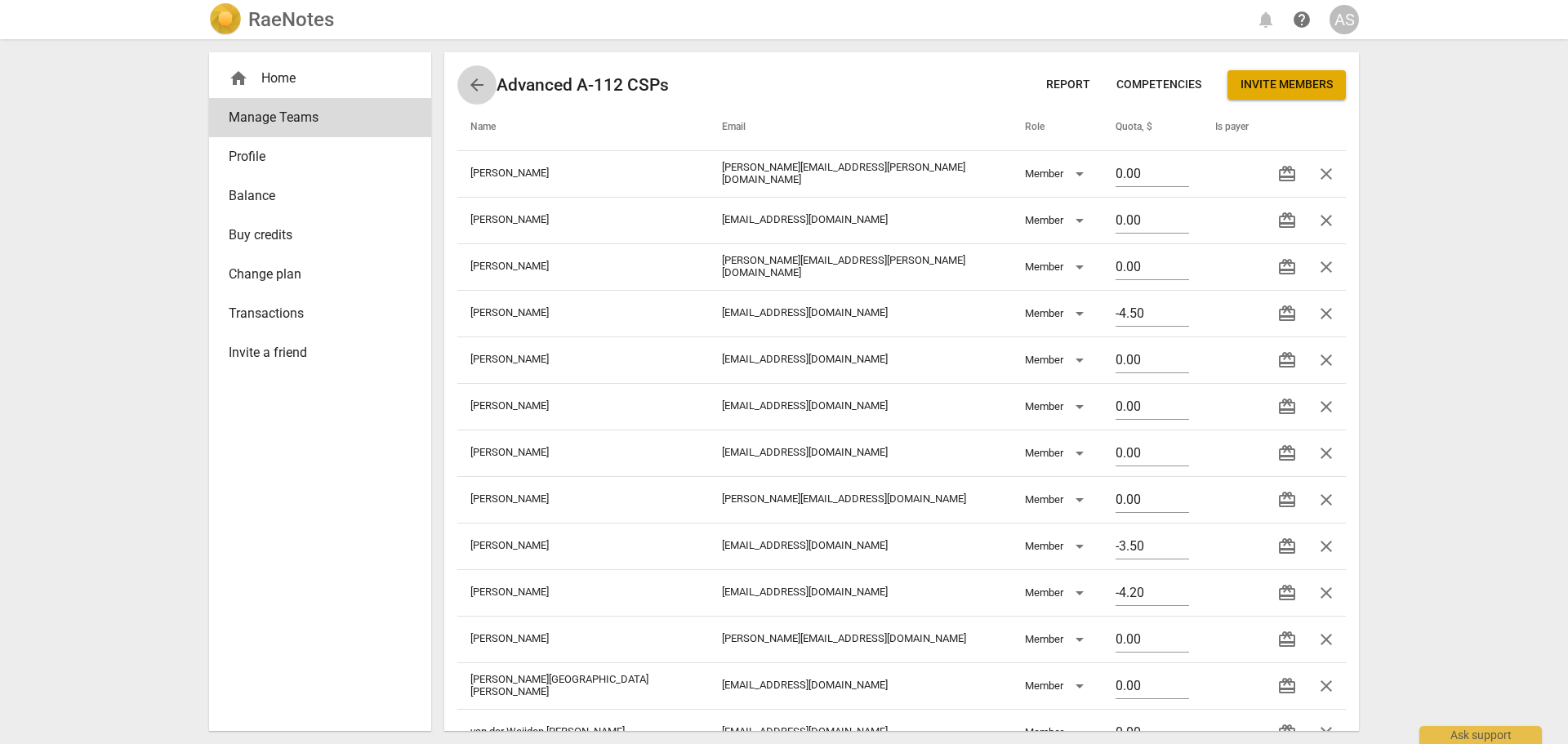
click at [475, 83] on span "arrow_back" at bounding box center [477, 85] width 20 height 20
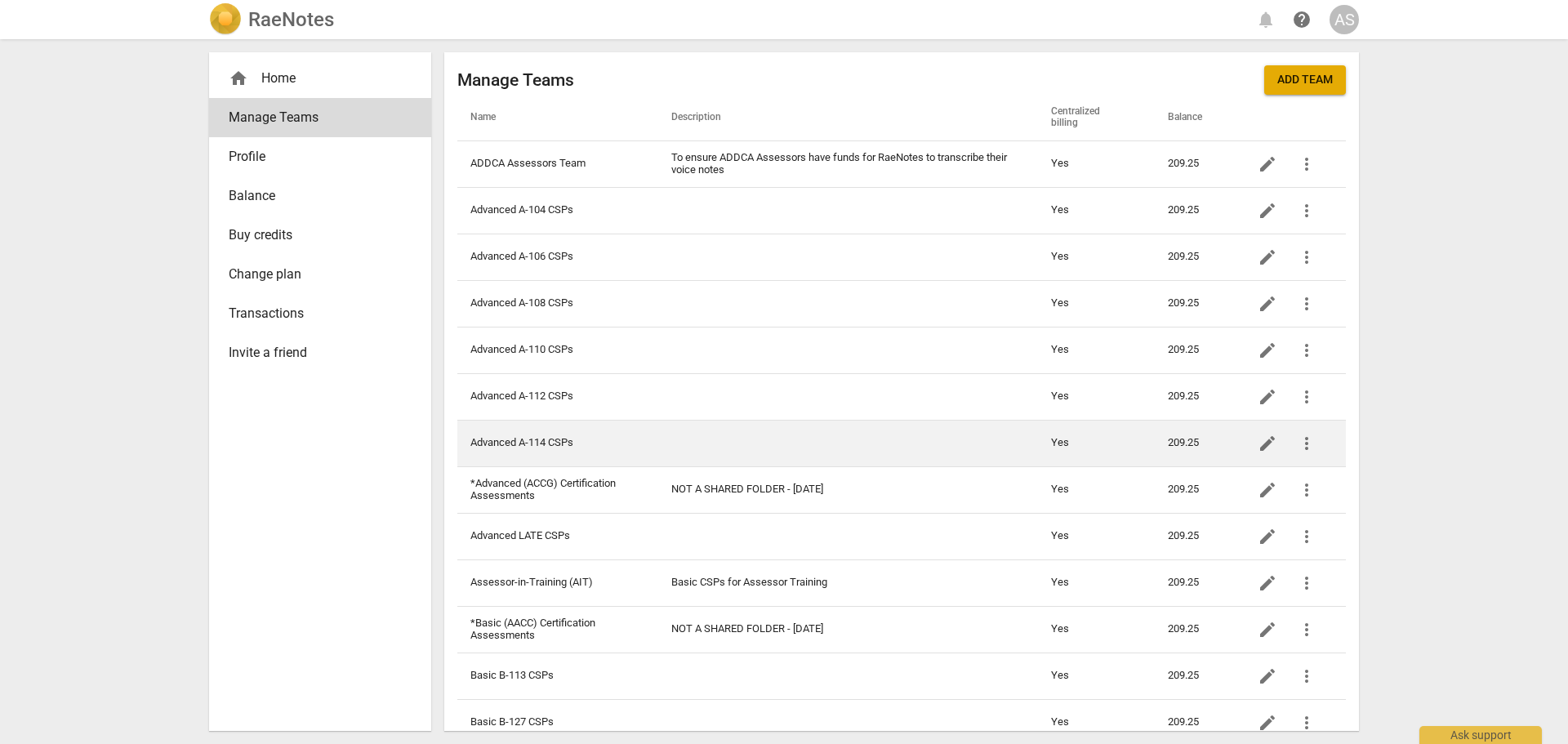
click at [596, 452] on td "Advanced A-114 CSPs" at bounding box center [557, 443] width 201 height 46
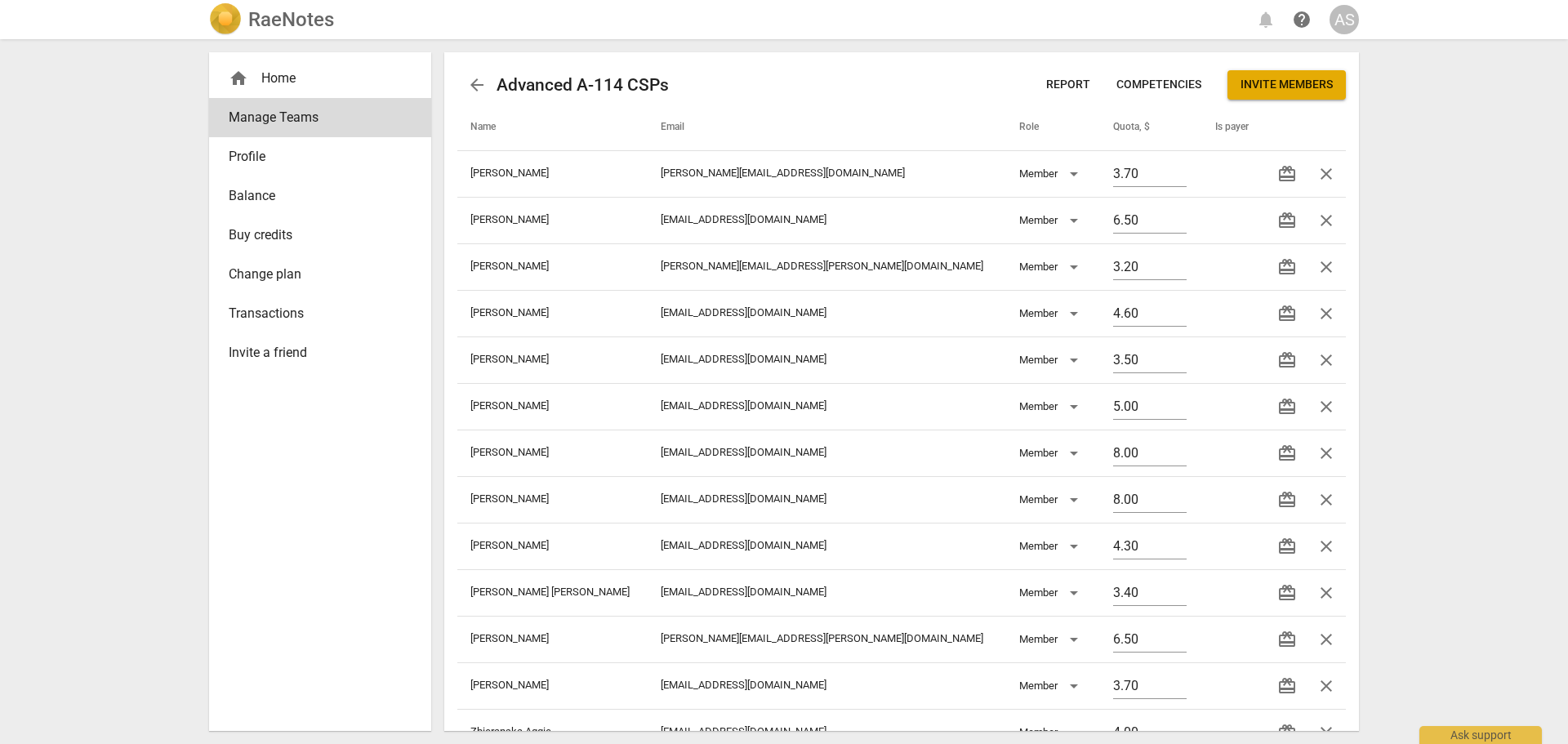
click at [1077, 79] on span "Report" at bounding box center [1068, 85] width 45 height 16
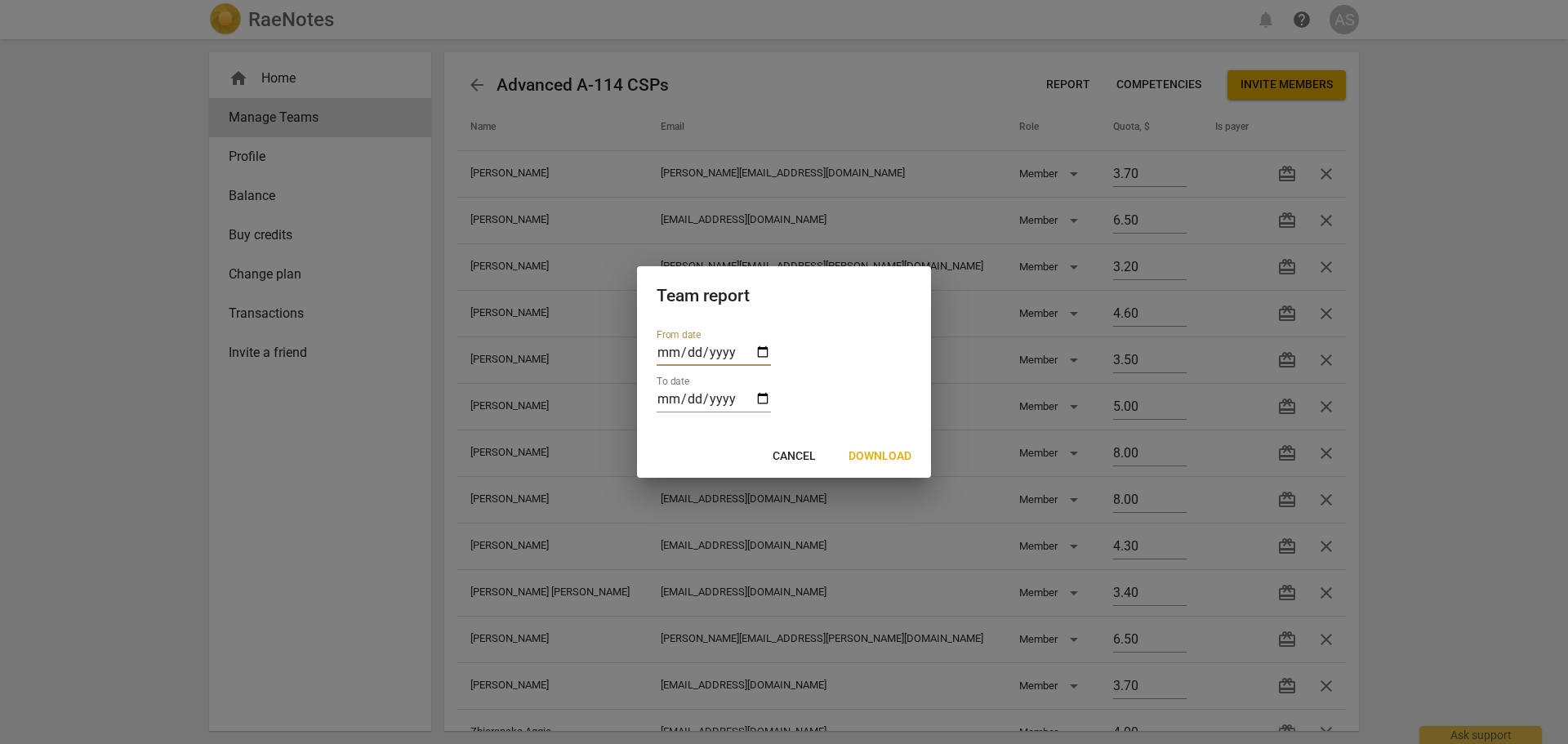
click at [760, 353] on input "date" at bounding box center [714, 354] width 115 height 24
type input "[DATE]"
click at [824, 307] on div "Team report" at bounding box center [783, 295] width 294 height 57
click at [754, 400] on input "date" at bounding box center [714, 401] width 115 height 24
click at [760, 401] on input "date" at bounding box center [714, 401] width 115 height 24
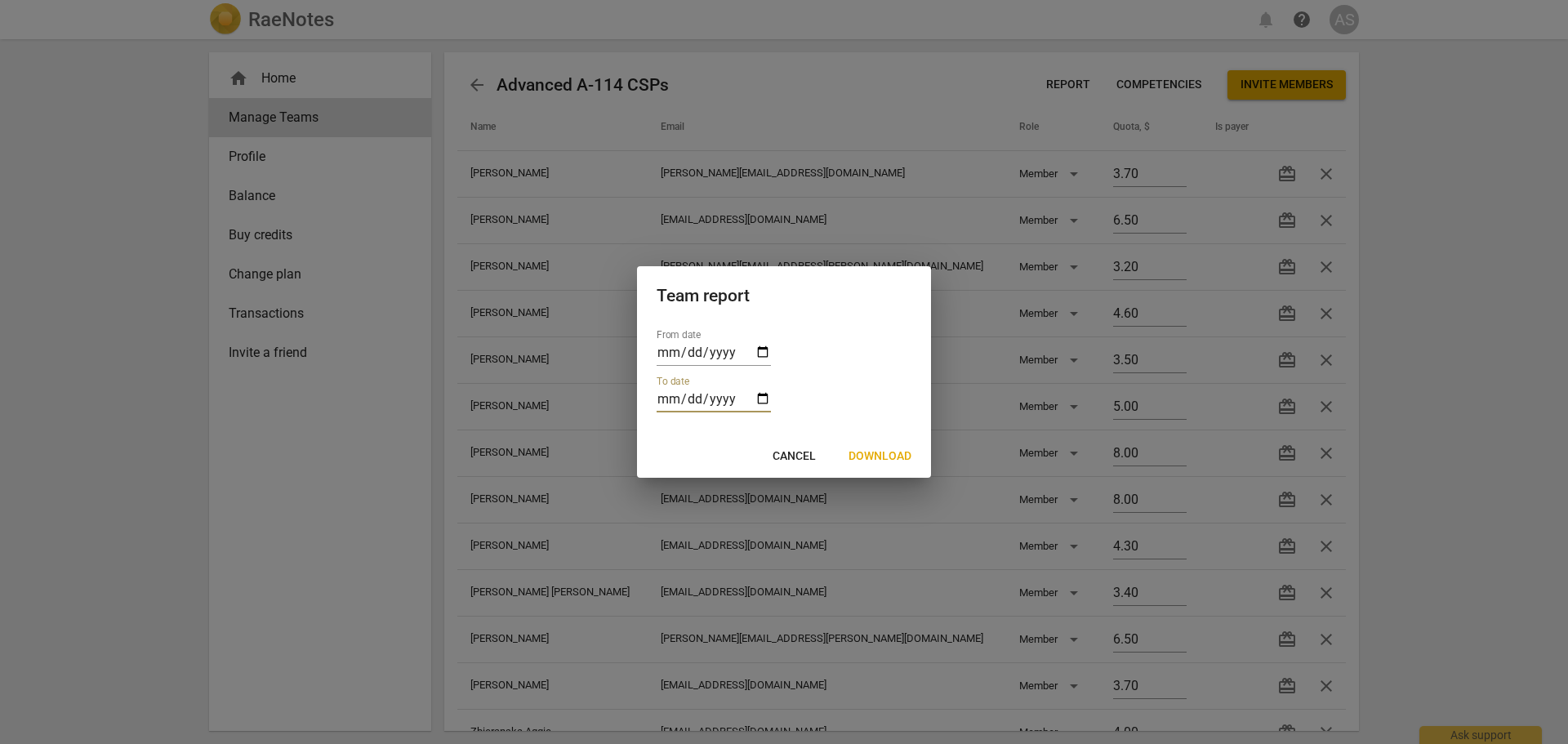
click at [763, 401] on input "date" at bounding box center [714, 401] width 115 height 24
click at [716, 401] on input "date" at bounding box center [714, 401] width 115 height 24
click at [760, 398] on input "date" at bounding box center [714, 401] width 115 height 24
type input "[DATE]"
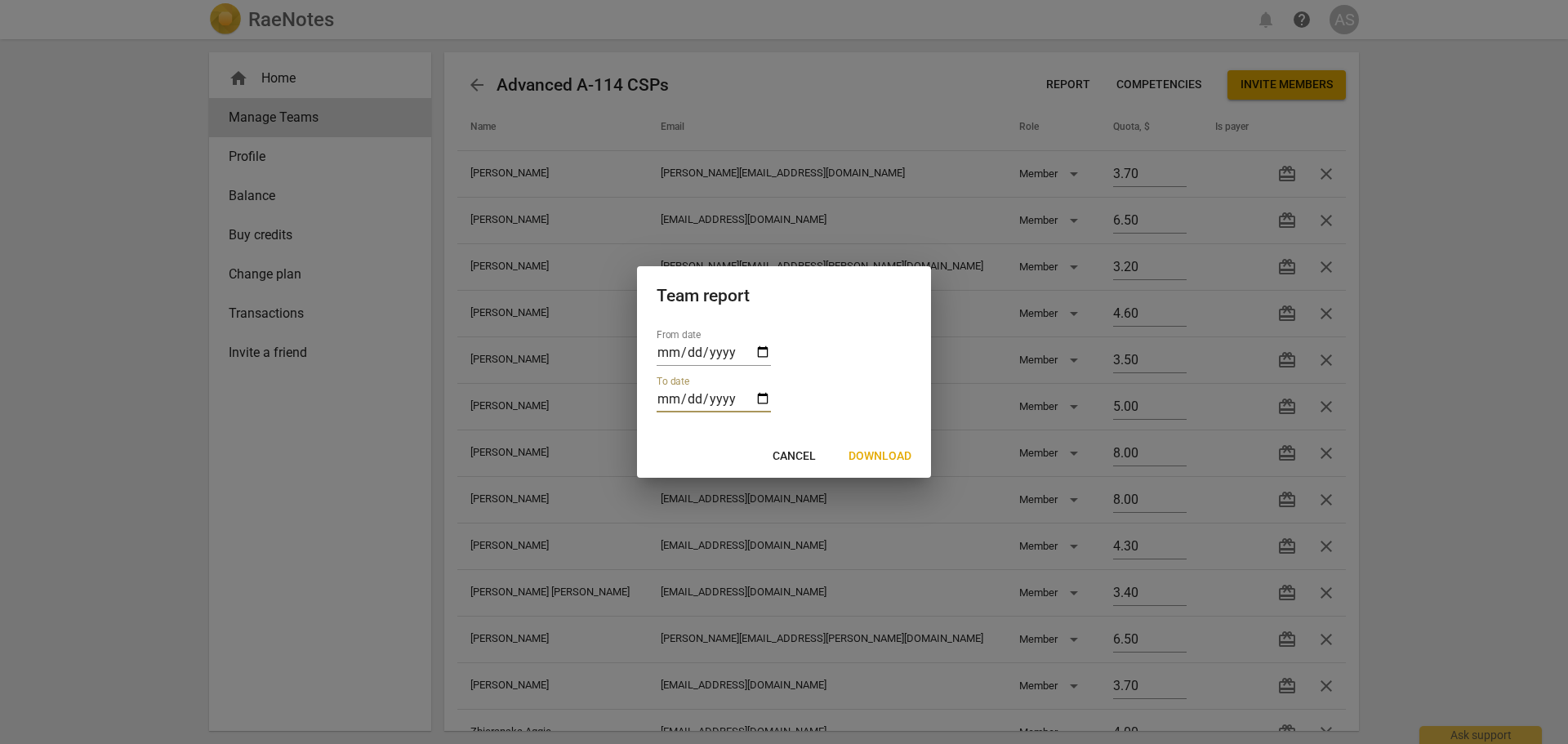
click at [884, 453] on span "Download" at bounding box center [879, 456] width 62 height 16
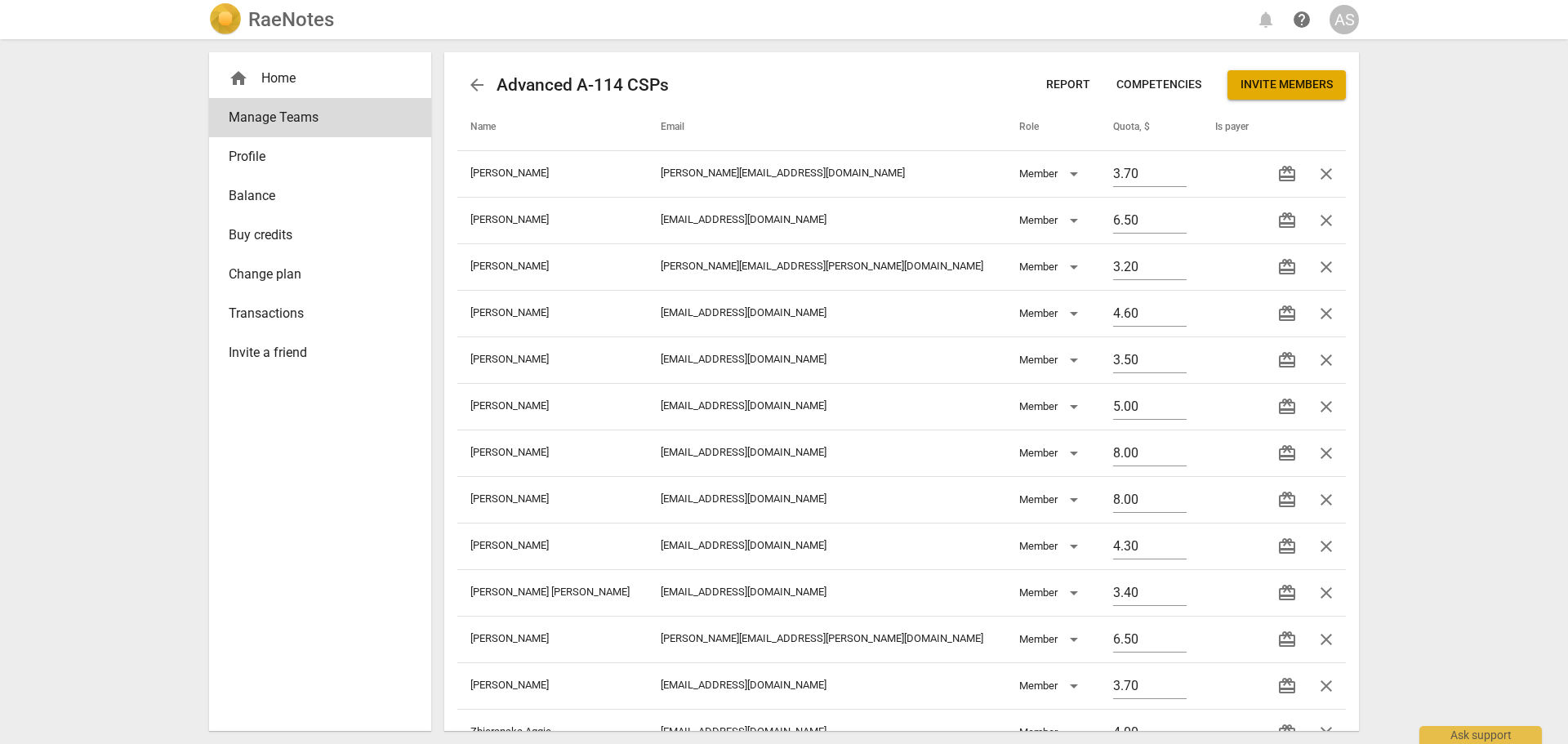
click at [473, 79] on span "arrow_back" at bounding box center [477, 85] width 20 height 20
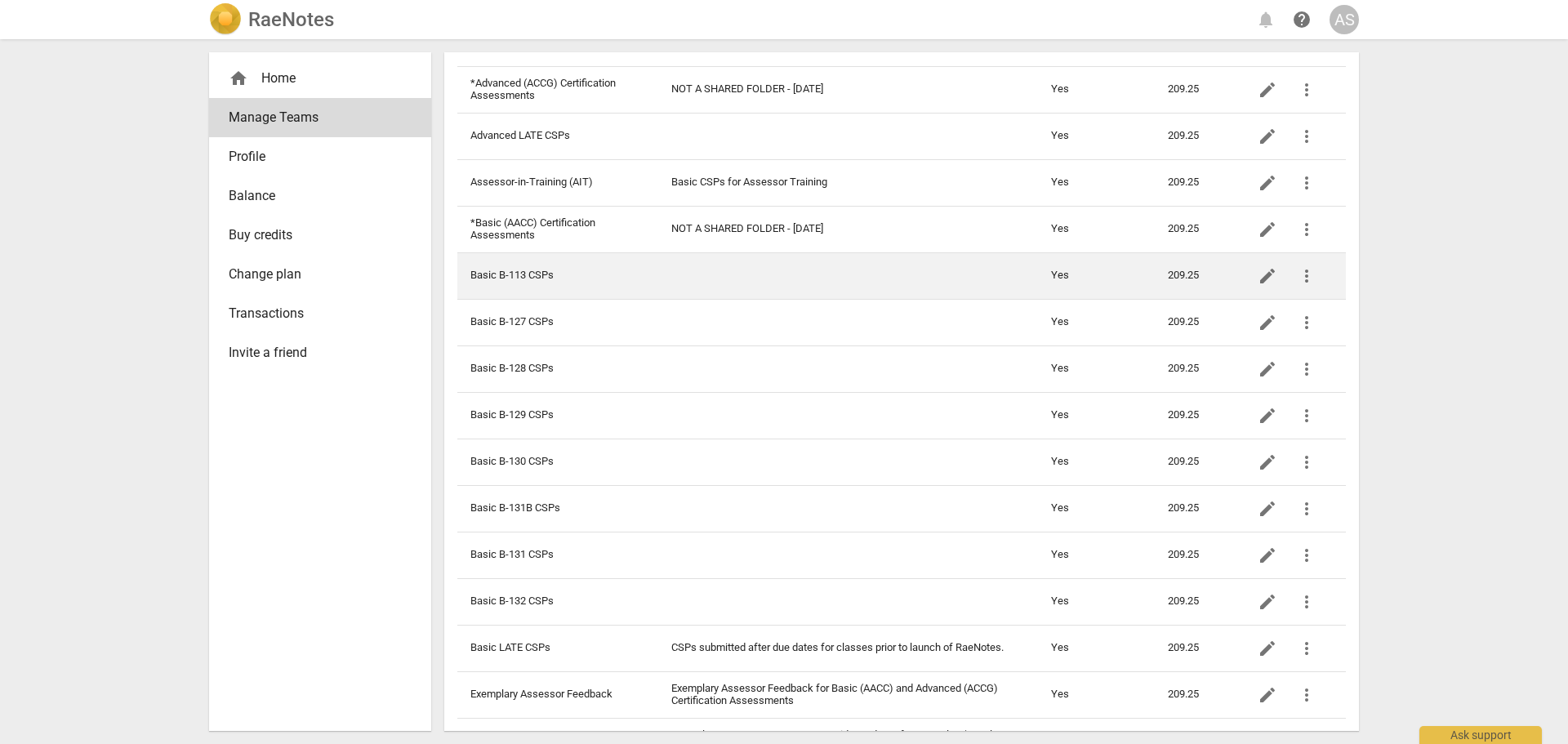
scroll to position [490, 0]
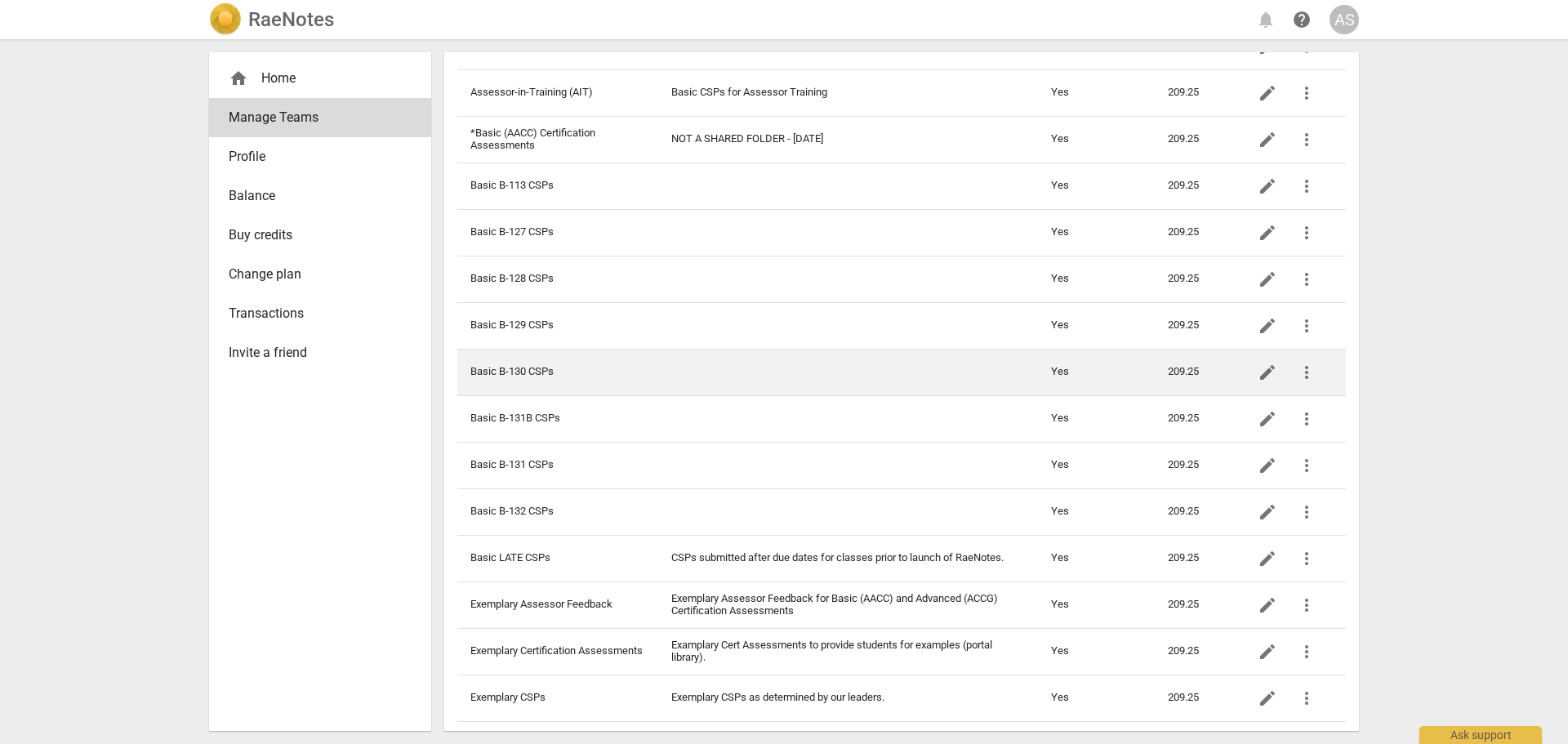
click at [638, 364] on td "Basic B-130 CSPs" at bounding box center [557, 372] width 201 height 46
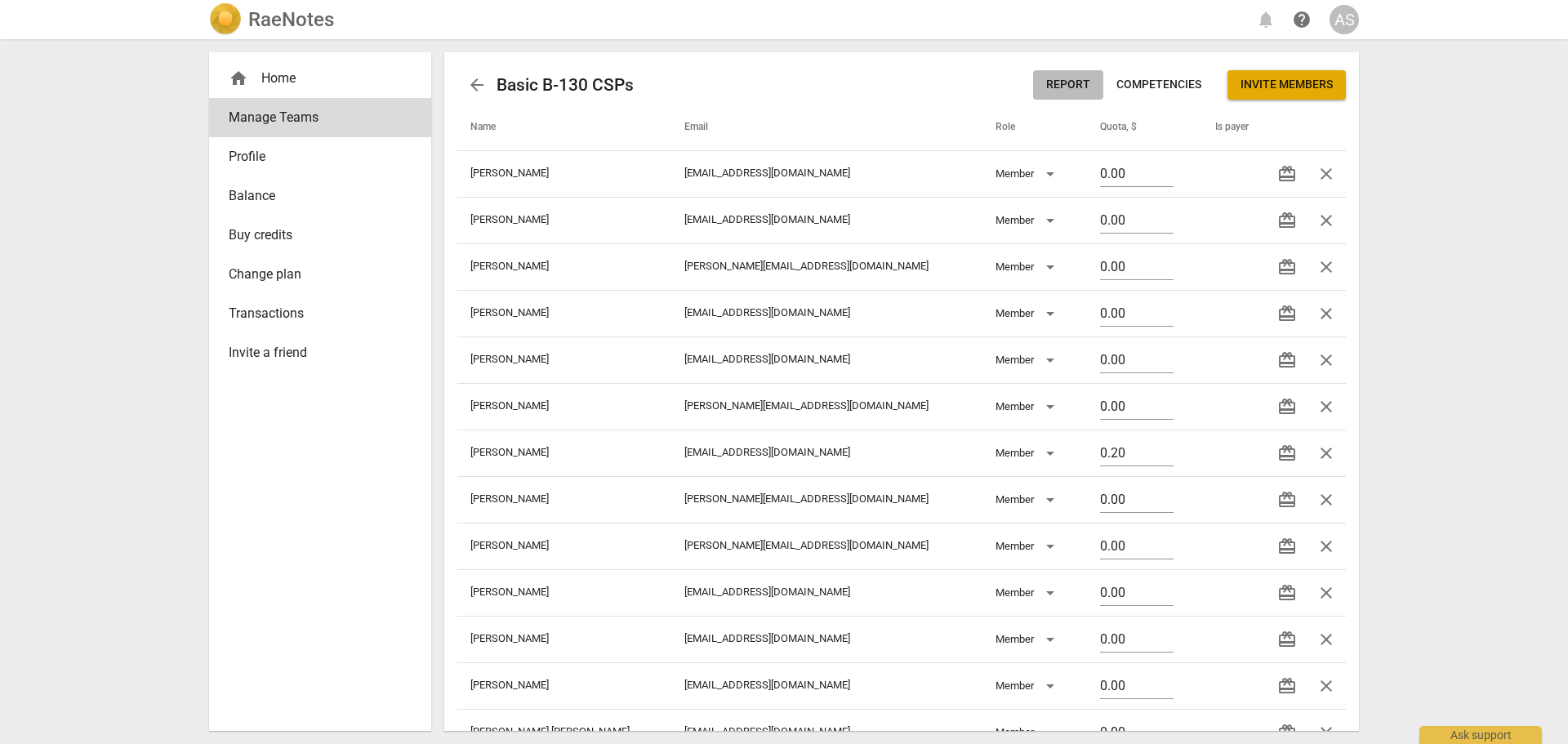
click at [1054, 81] on span "Report" at bounding box center [1068, 85] width 45 height 16
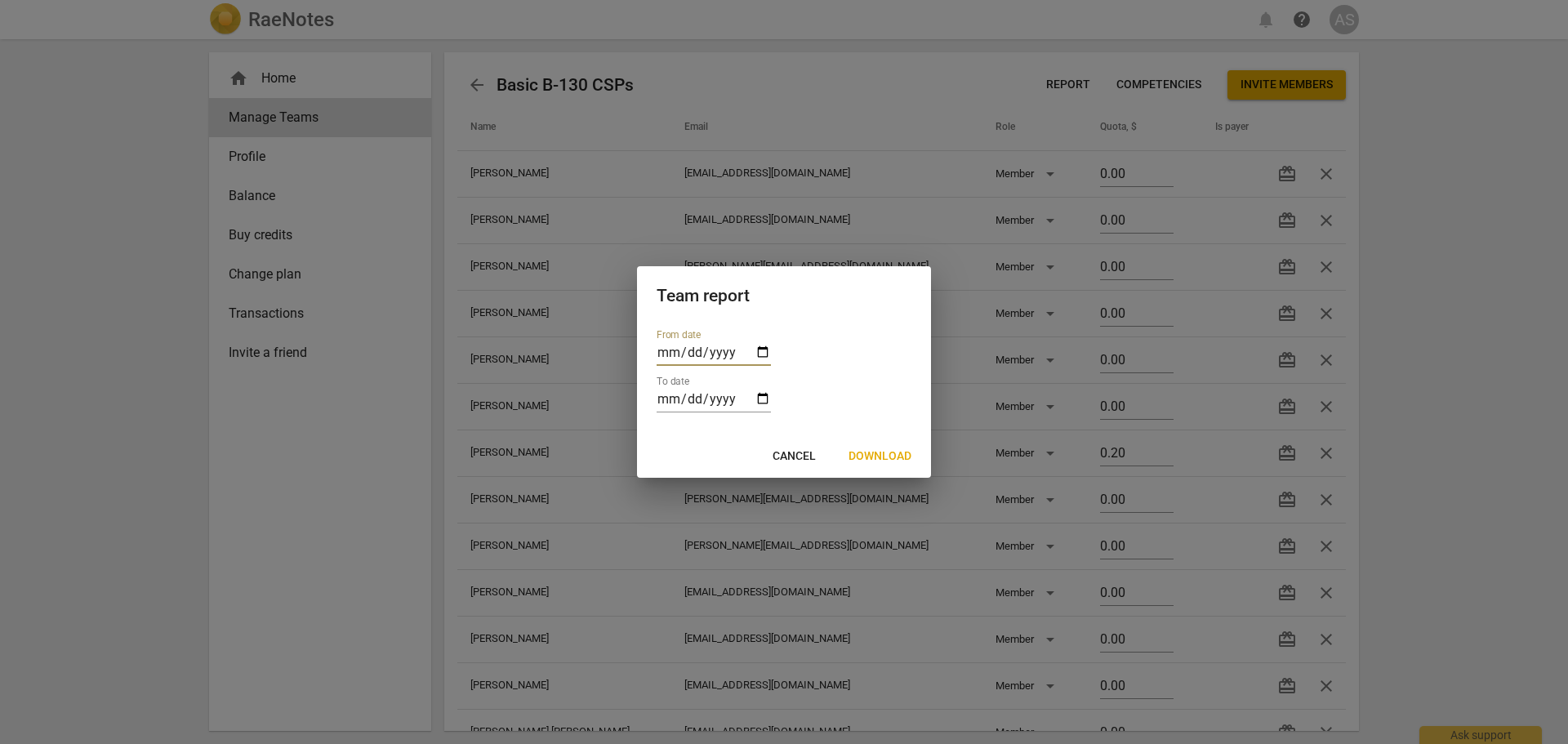
click at [759, 344] on input "date" at bounding box center [714, 354] width 115 height 24
type input "[DATE]"
click at [763, 396] on input "date" at bounding box center [714, 401] width 115 height 24
click at [760, 403] on input "date" at bounding box center [714, 401] width 115 height 24
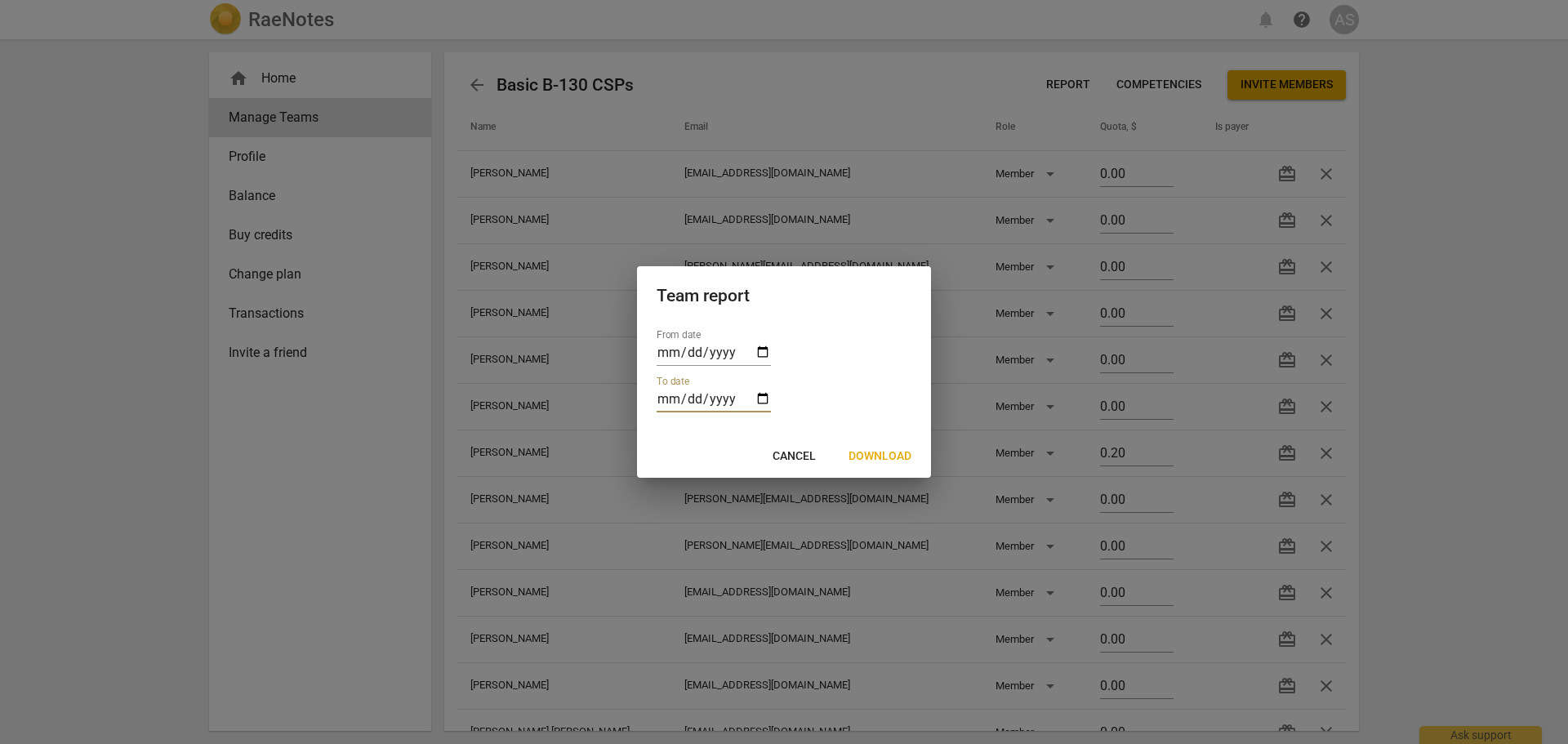
type input "[DATE]"
click at [882, 454] on span "Download" at bounding box center [879, 456] width 62 height 16
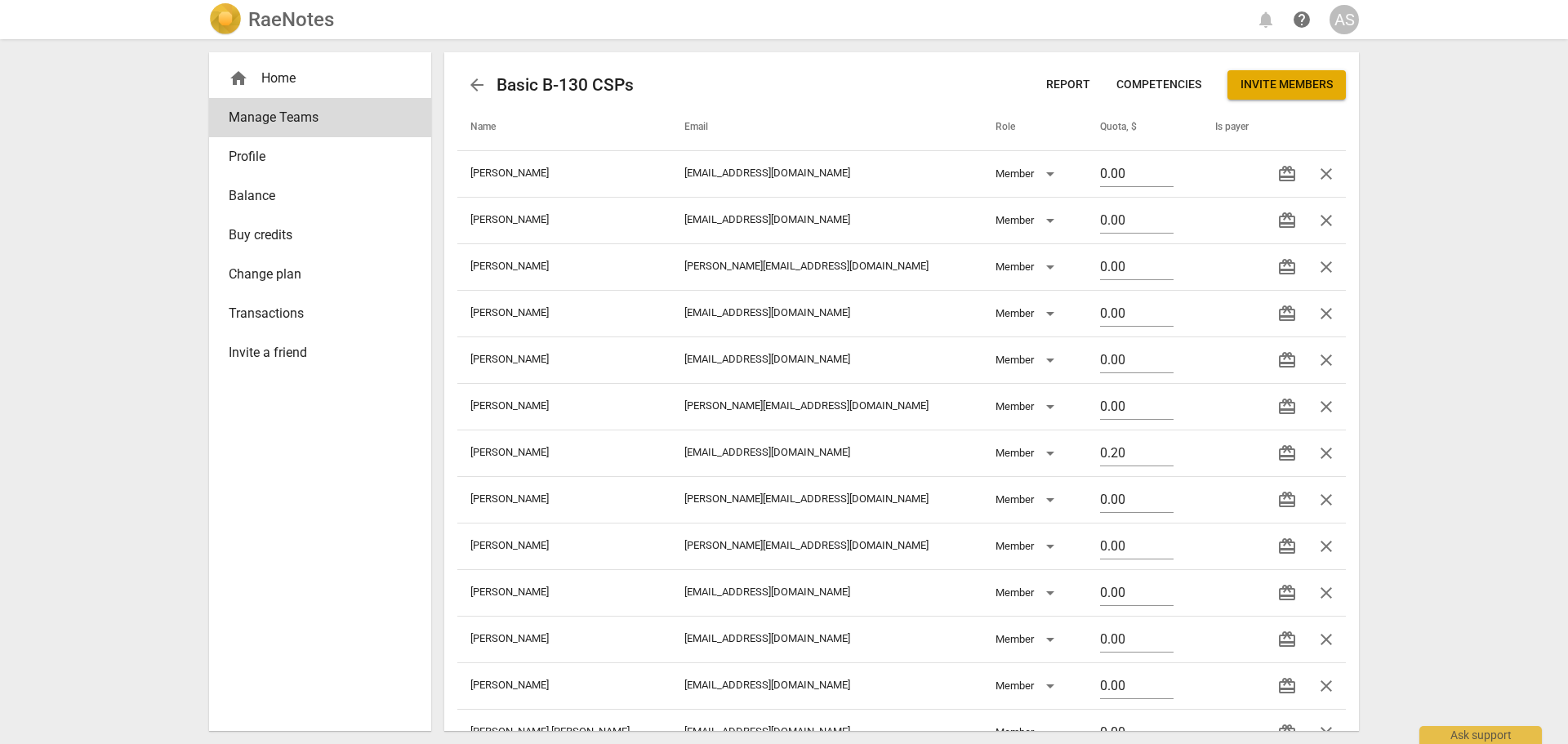
click at [473, 80] on span "arrow_back" at bounding box center [477, 85] width 20 height 20
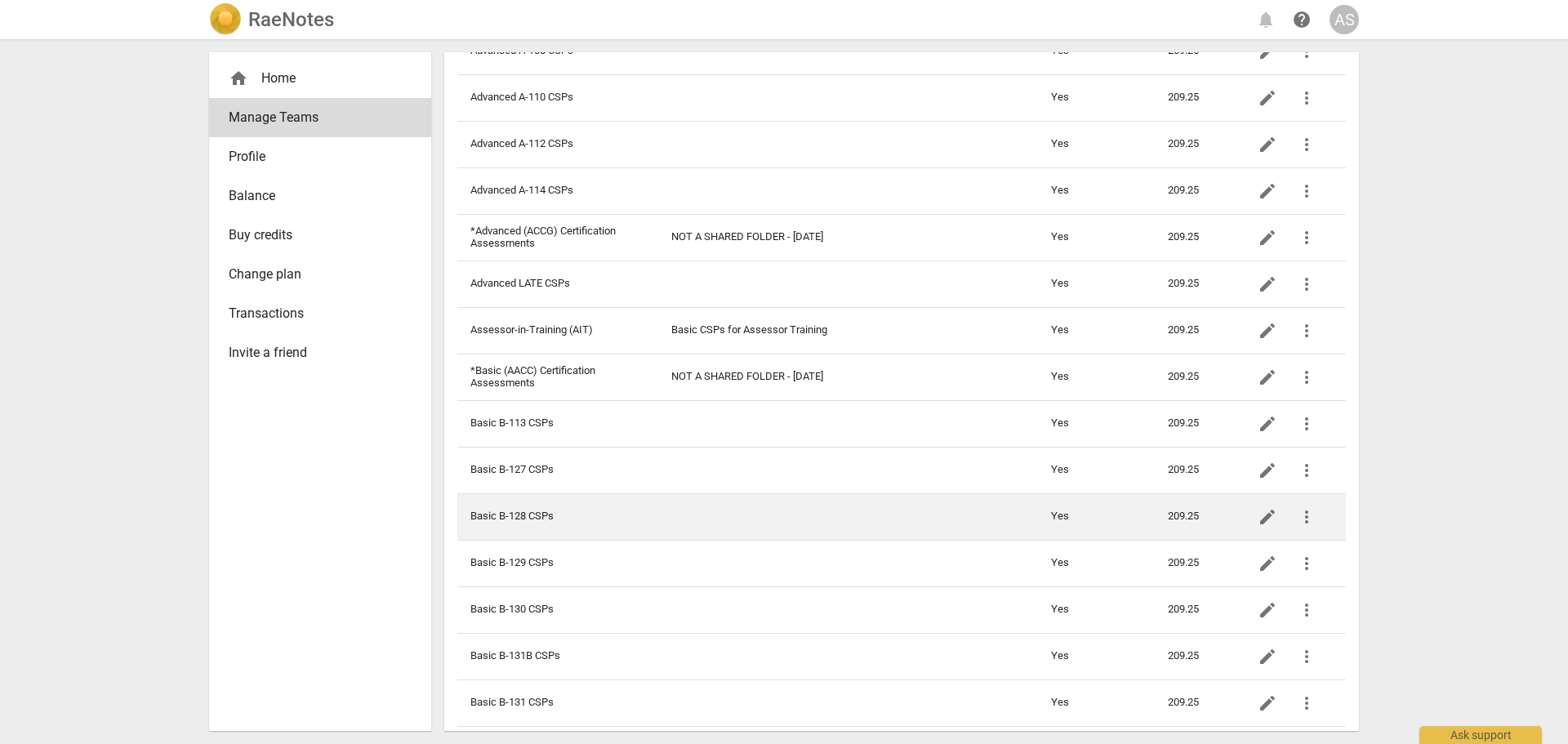
scroll to position [408, 0]
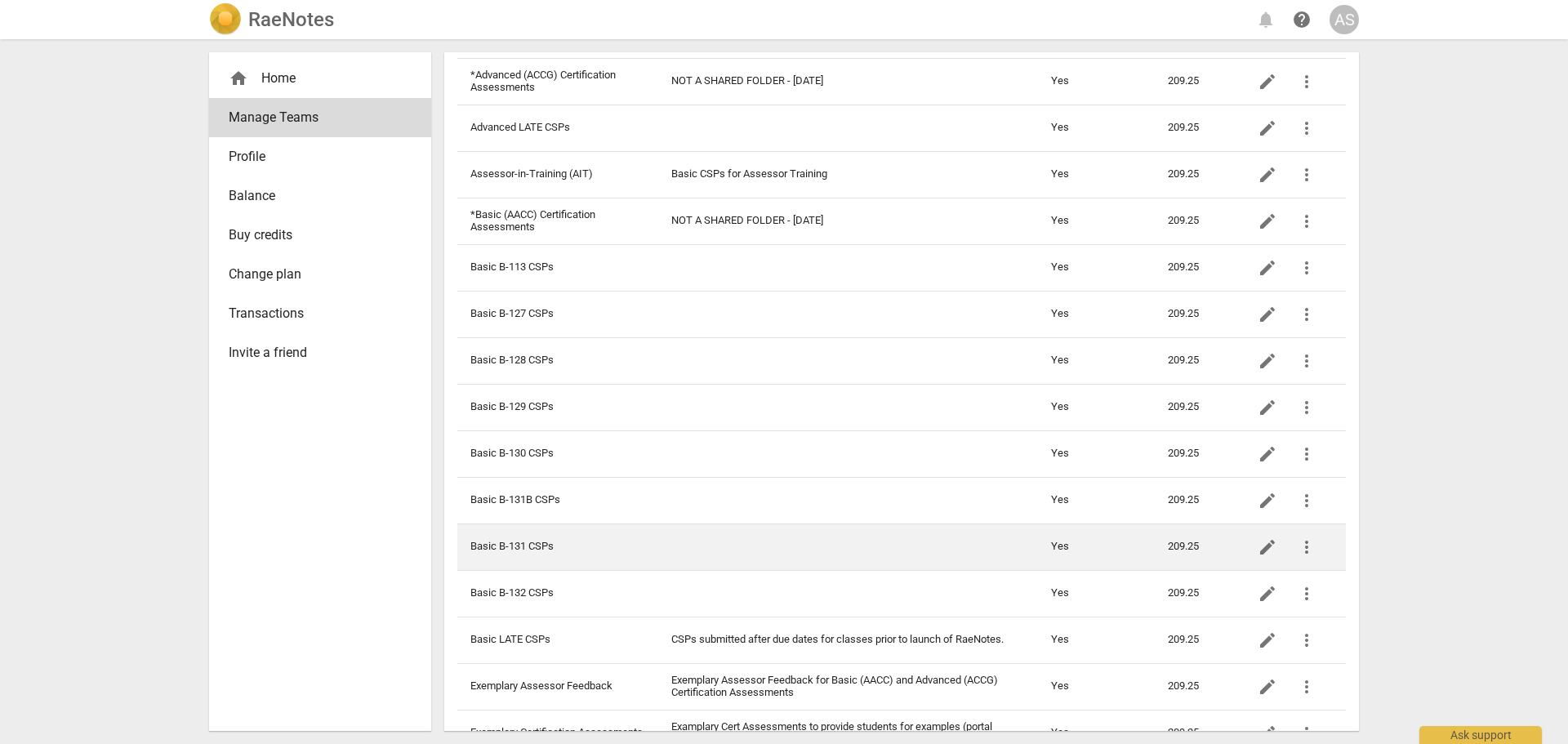
click at [574, 541] on td "Basic B-131 CSPs" at bounding box center [557, 547] width 201 height 46
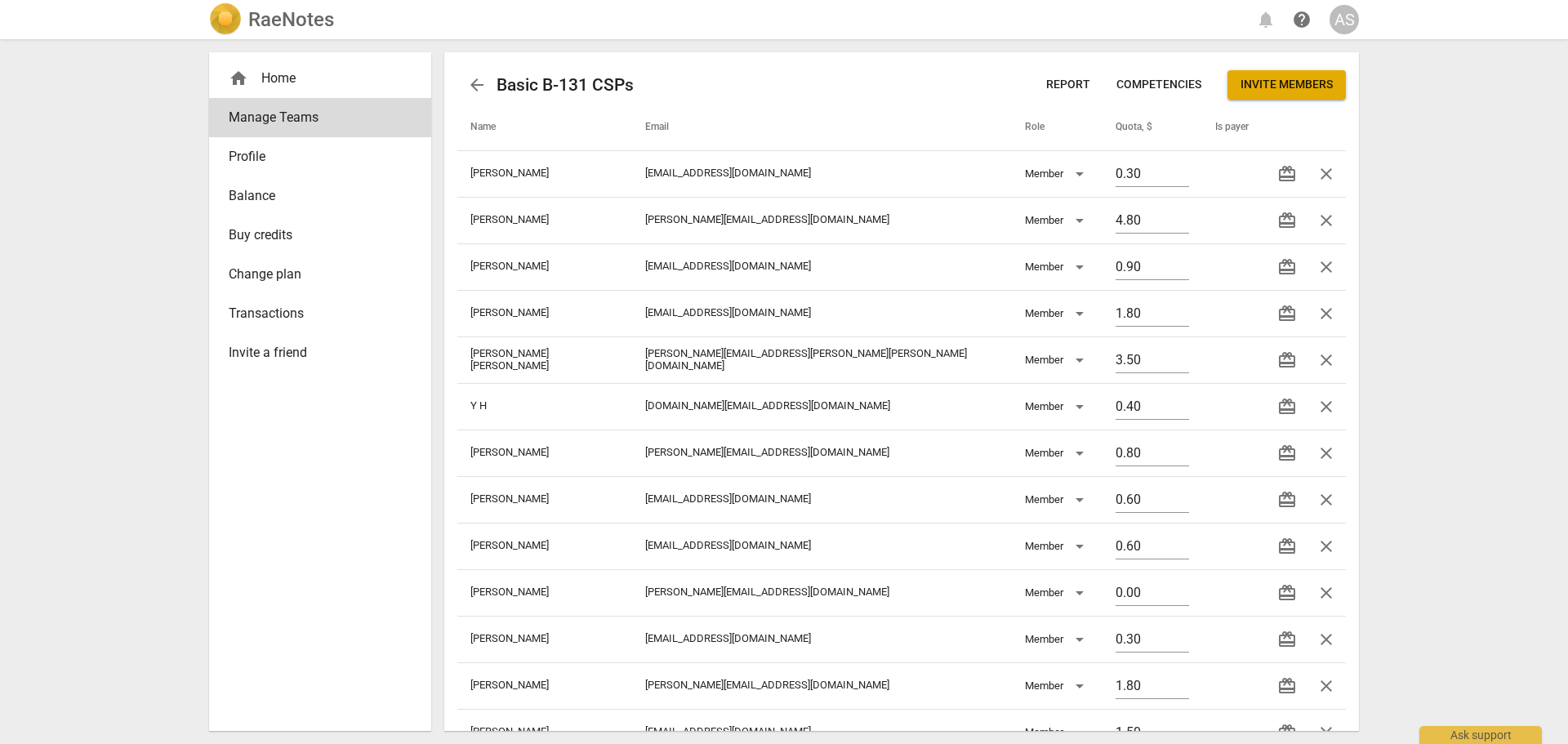
click at [1061, 82] on span "Report" at bounding box center [1068, 85] width 45 height 16
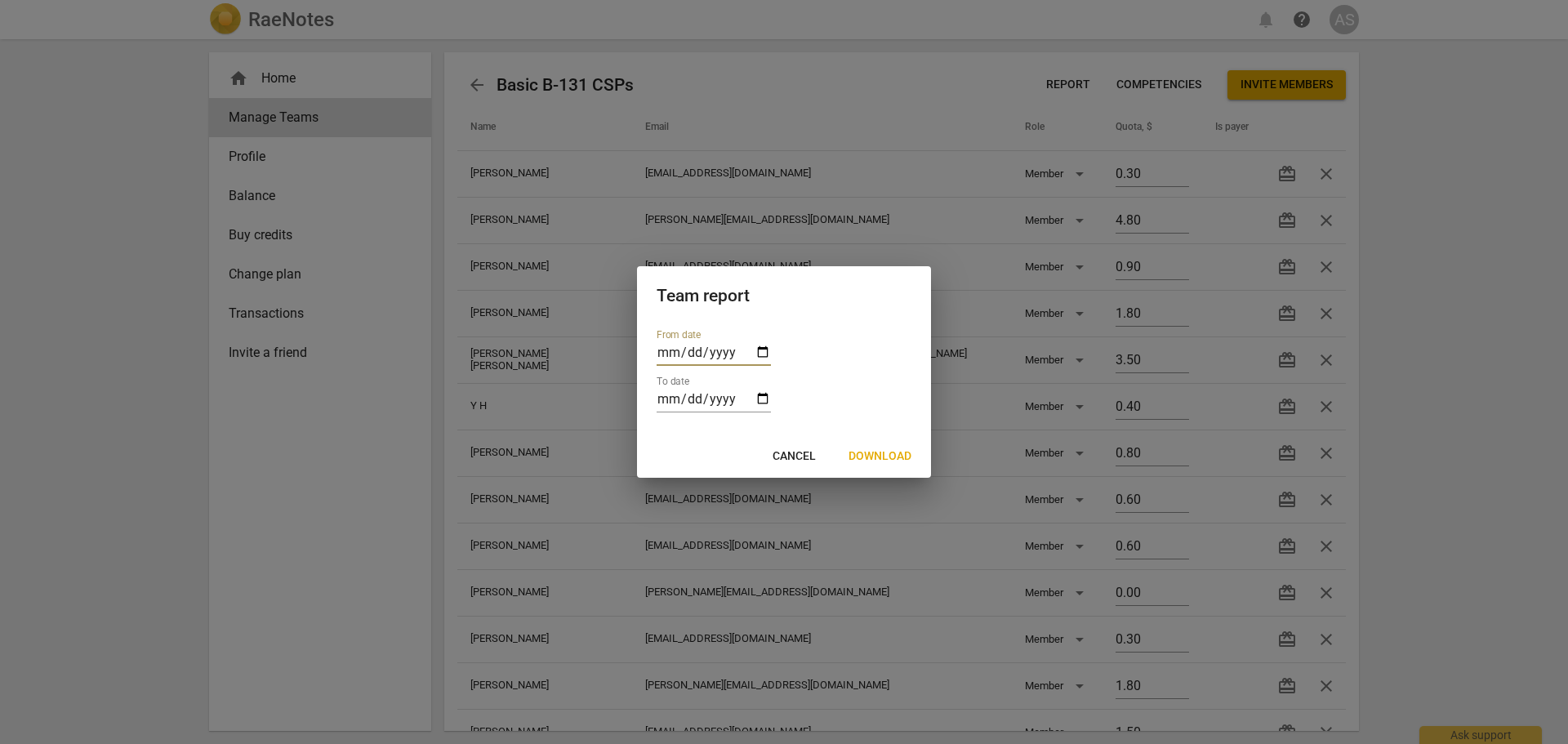
click at [763, 348] on input "date" at bounding box center [714, 354] width 115 height 24
type input "[DATE]"
click at [765, 403] on input "date" at bounding box center [714, 401] width 115 height 24
type input "[DATE]"
click at [900, 457] on span "Download" at bounding box center [879, 456] width 62 height 16
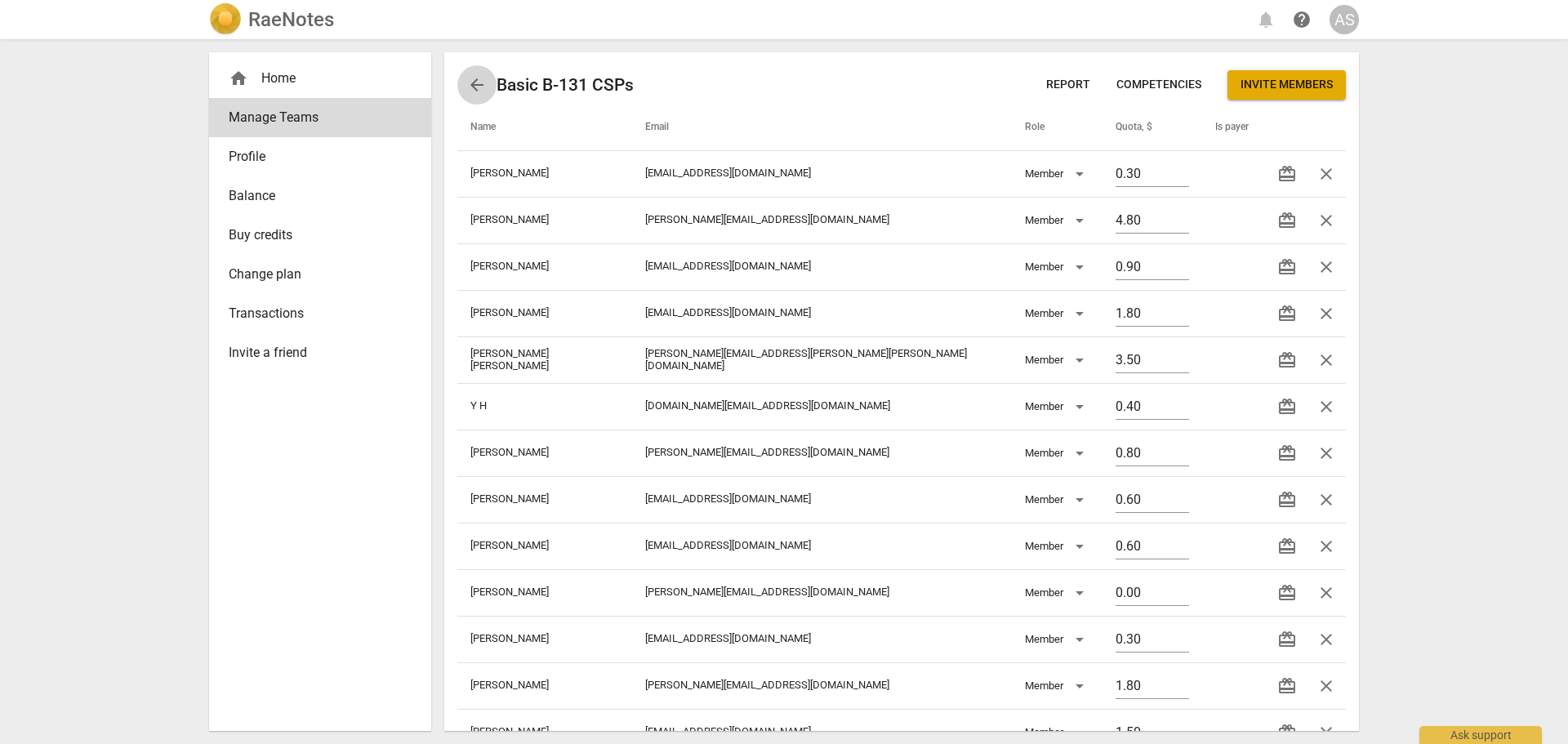
click at [474, 84] on span "arrow_back" at bounding box center [477, 85] width 20 height 20
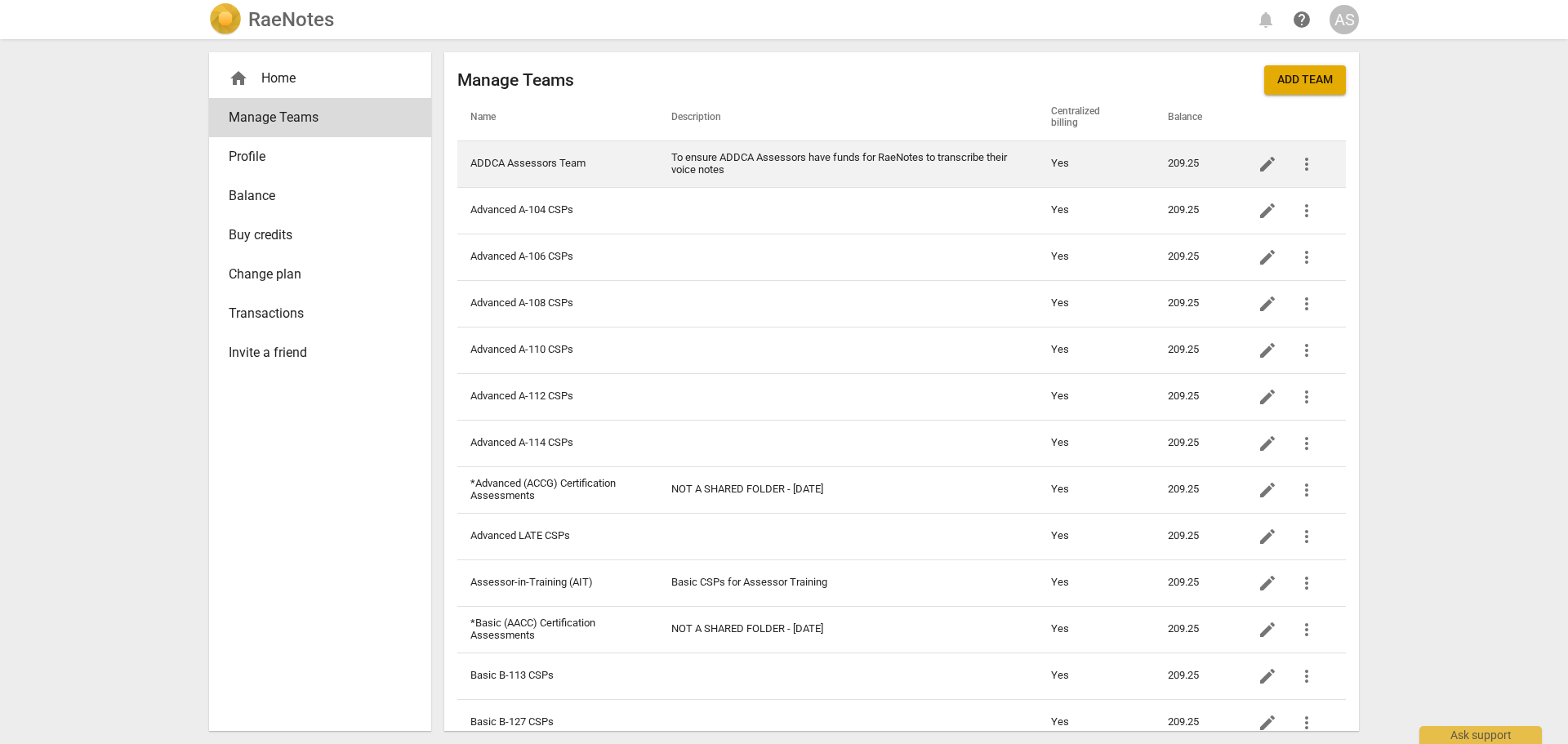
click at [561, 159] on td "ADDCA Assessors Team" at bounding box center [557, 164] width 201 height 46
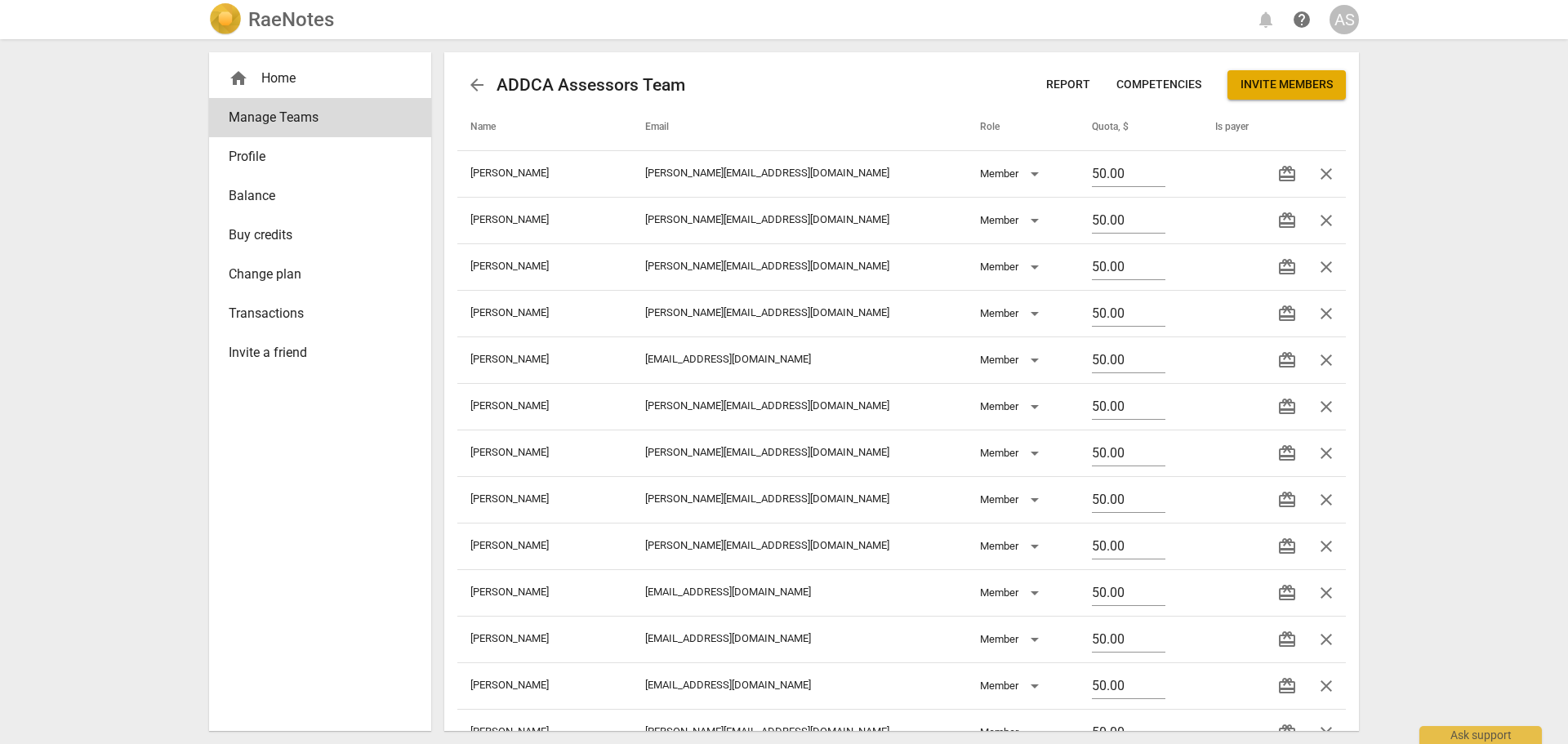
click at [1069, 80] on span "Report" at bounding box center [1068, 85] width 45 height 16
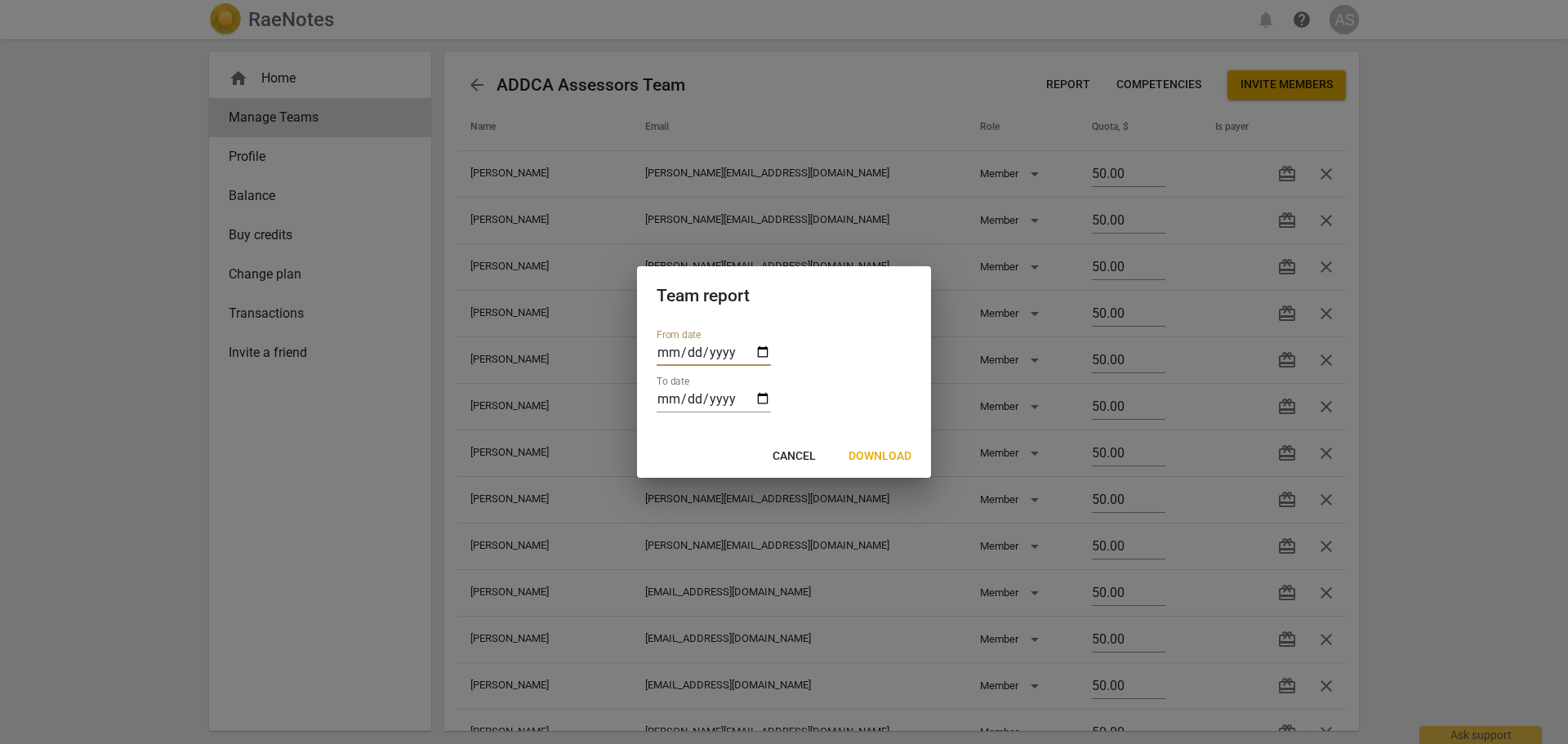
click at [758, 353] on input "date" at bounding box center [714, 354] width 115 height 24
type input "[DATE]"
click at [763, 389] on input "date" at bounding box center [714, 401] width 115 height 24
click at [763, 394] on input "date" at bounding box center [714, 401] width 115 height 24
type input "[DATE]"
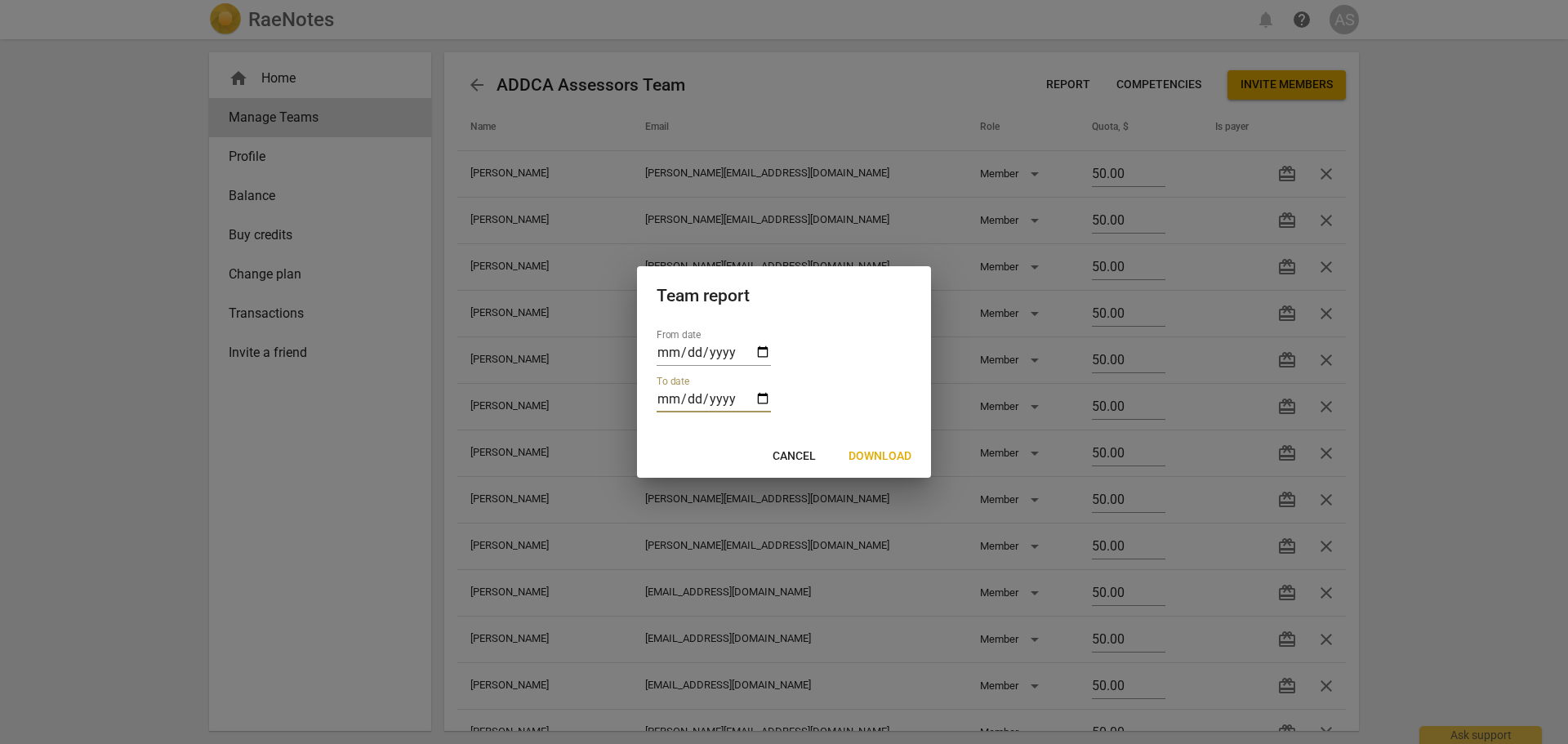
click at [892, 454] on span "Download" at bounding box center [879, 456] width 62 height 16
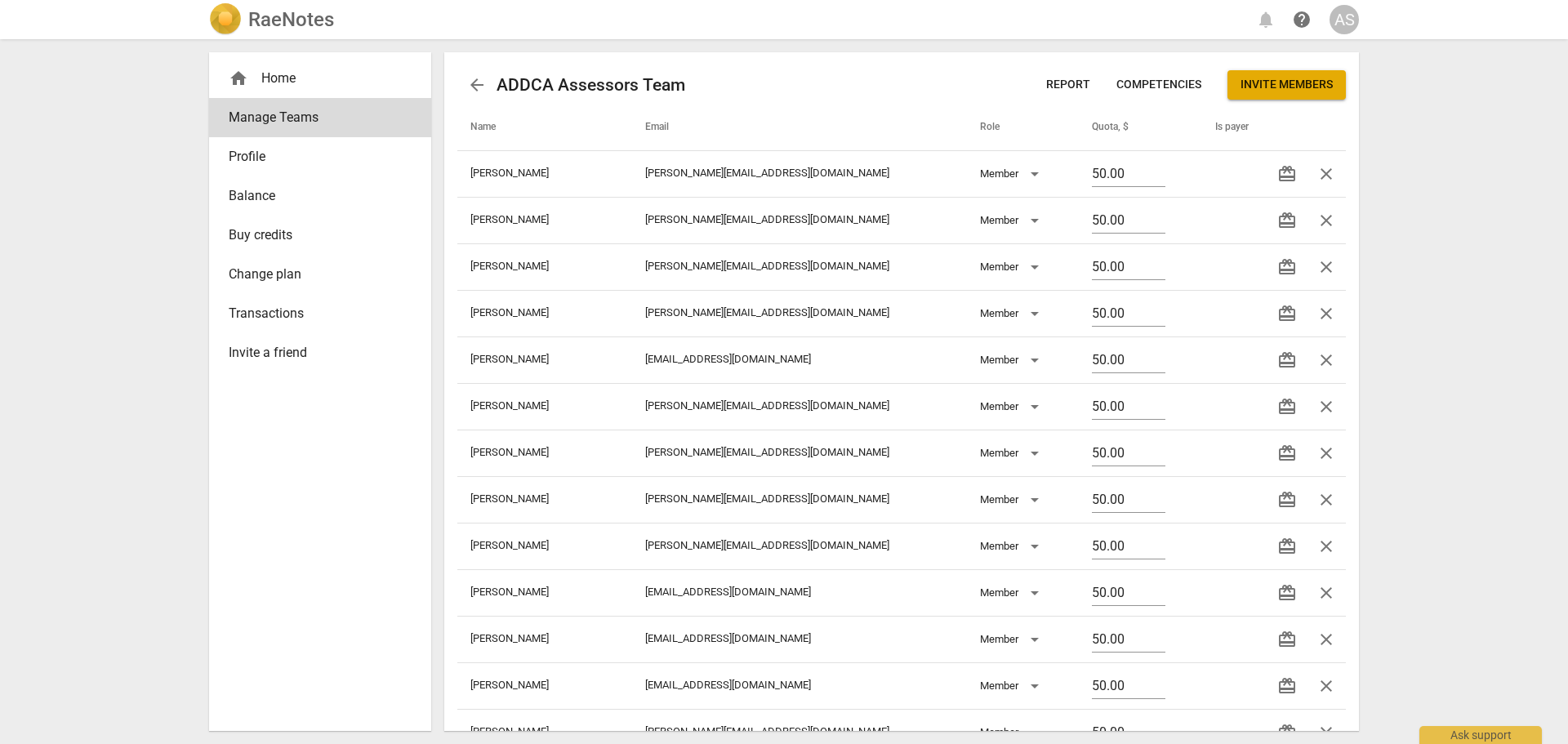
click at [290, 31] on div "RaeNotes" at bounding box center [271, 20] width 125 height 33
